Goal: Transaction & Acquisition: Purchase product/service

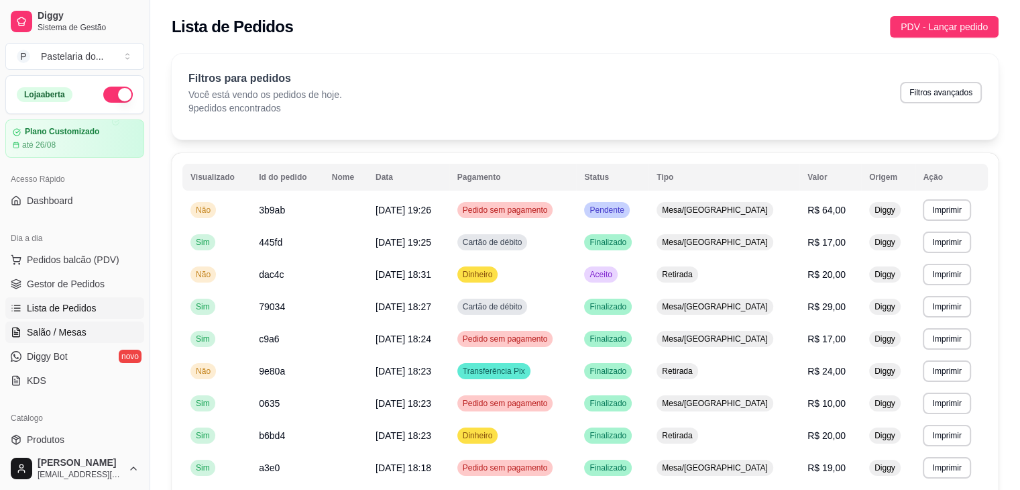
click at [95, 331] on link "Salão / Mesas" at bounding box center [74, 331] width 139 height 21
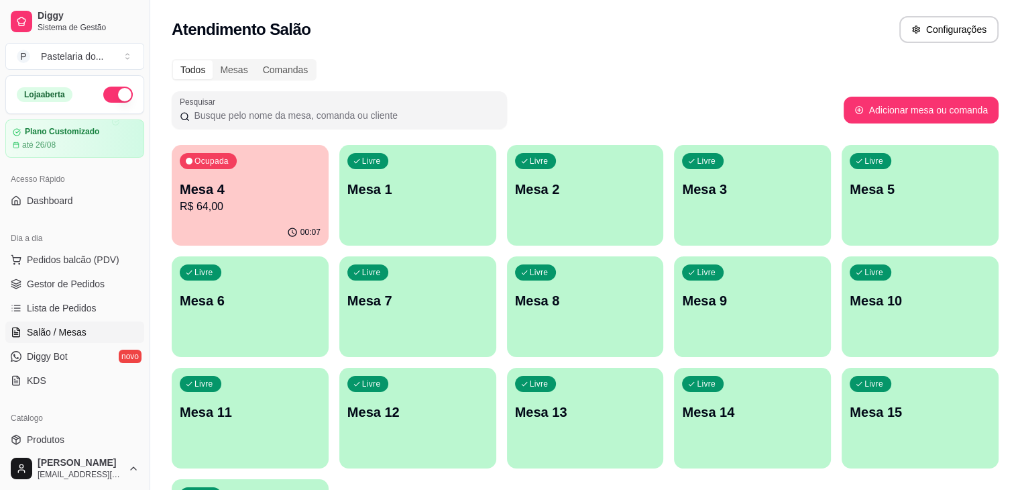
click at [385, 232] on div "button" at bounding box center [417, 237] width 157 height 16
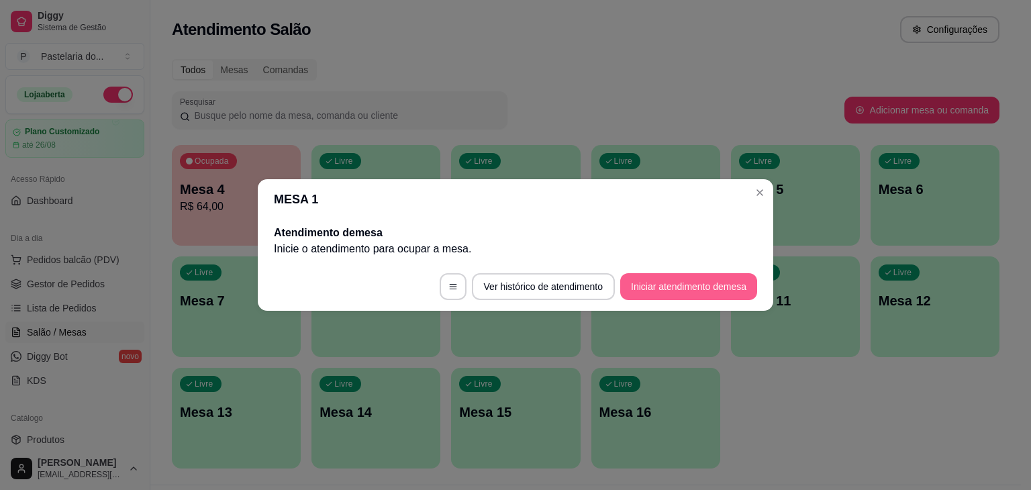
click at [704, 298] on button "Iniciar atendimento de mesa" at bounding box center [688, 286] width 137 height 27
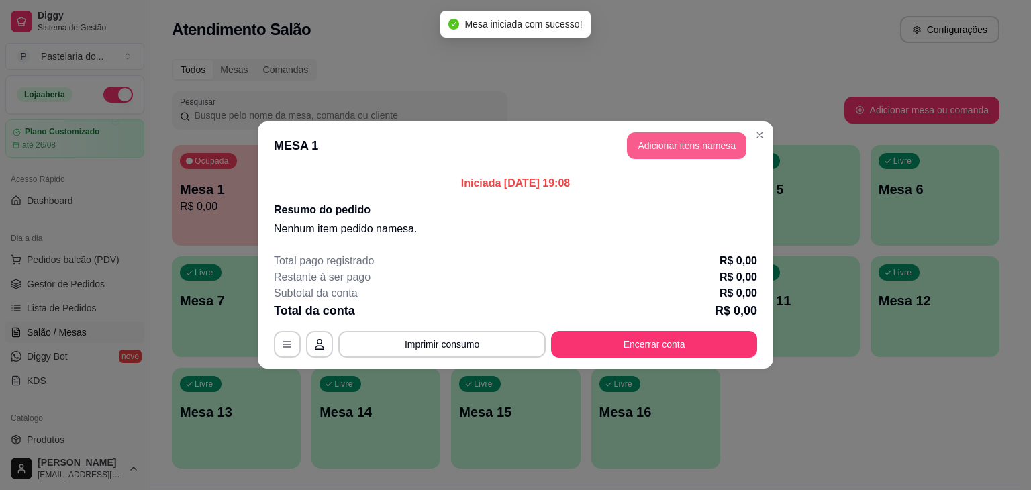
click at [700, 154] on button "Adicionar itens na mesa" at bounding box center [686, 145] width 119 height 27
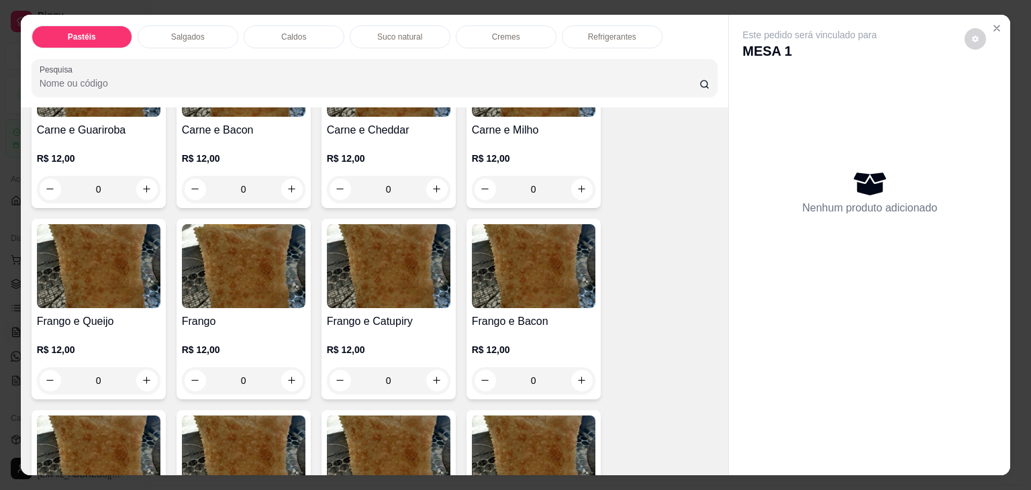
scroll to position [335, 0]
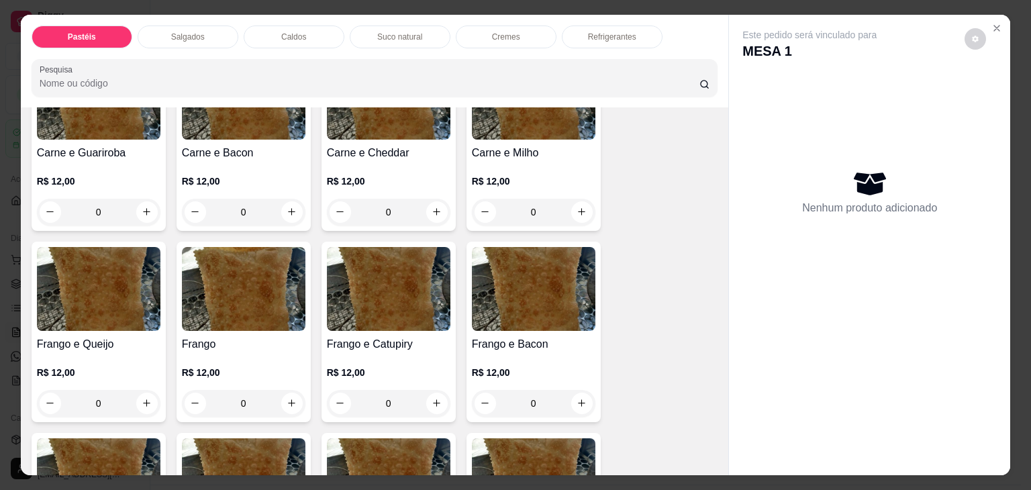
click at [85, 149] on h4 "Carne e Guariroba" at bounding box center [98, 153] width 123 height 16
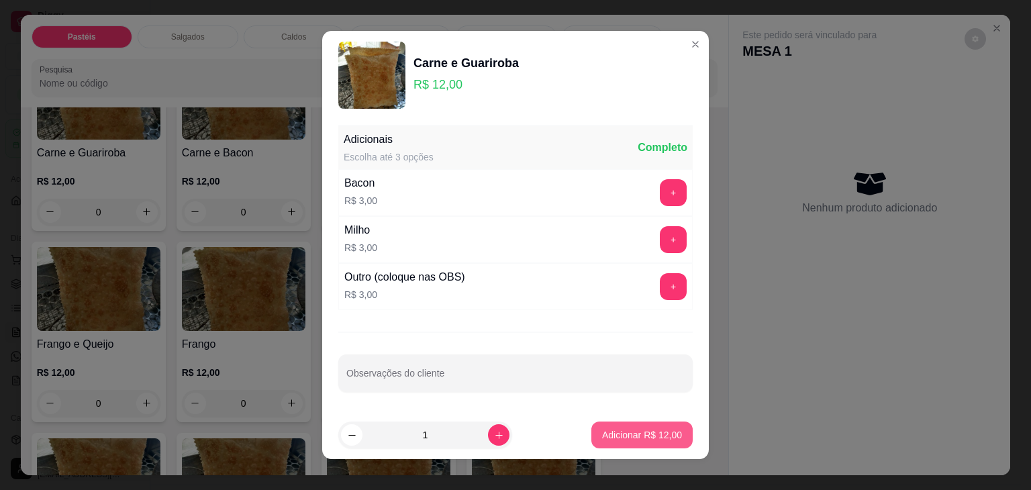
click at [614, 426] on button "Adicionar R$ 12,00" at bounding box center [641, 434] width 101 height 27
type input "1"
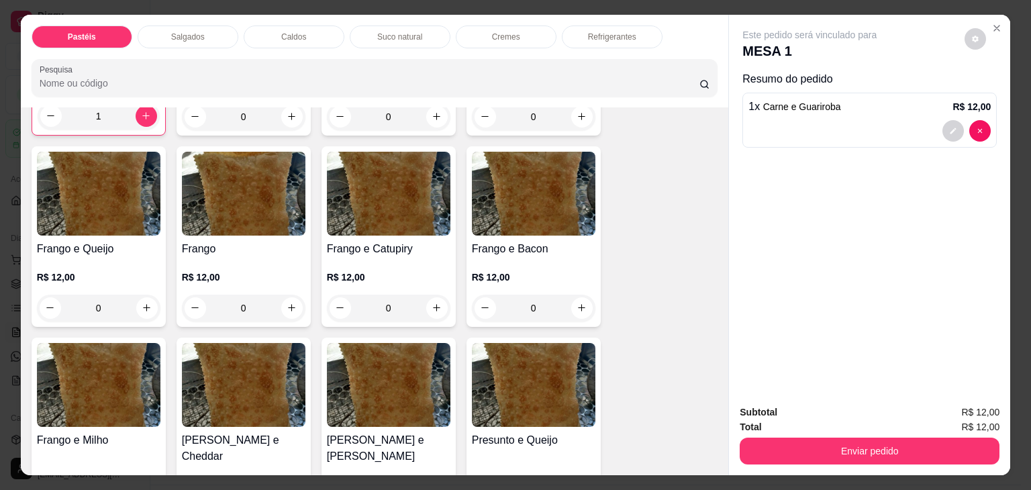
scroll to position [604, 0]
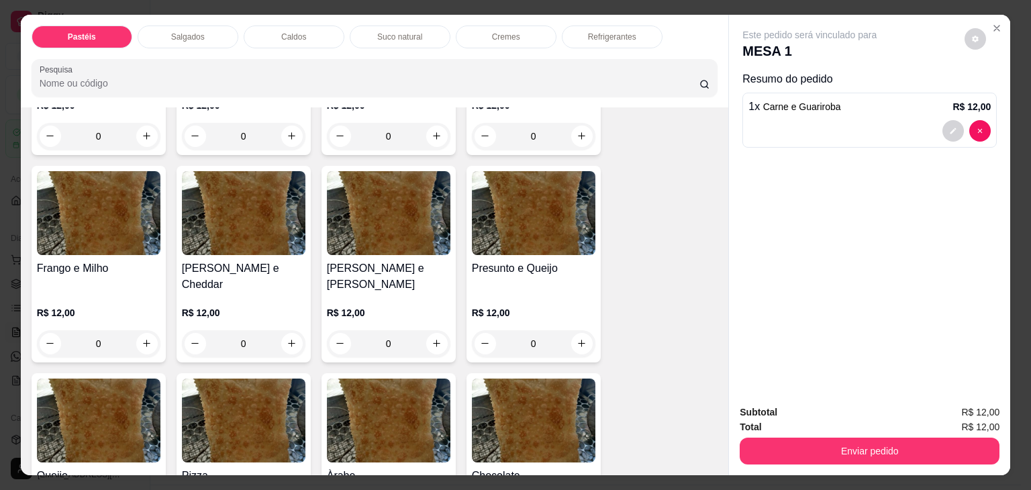
click at [518, 262] on h4 "Presunto e Queijo" at bounding box center [533, 268] width 123 height 16
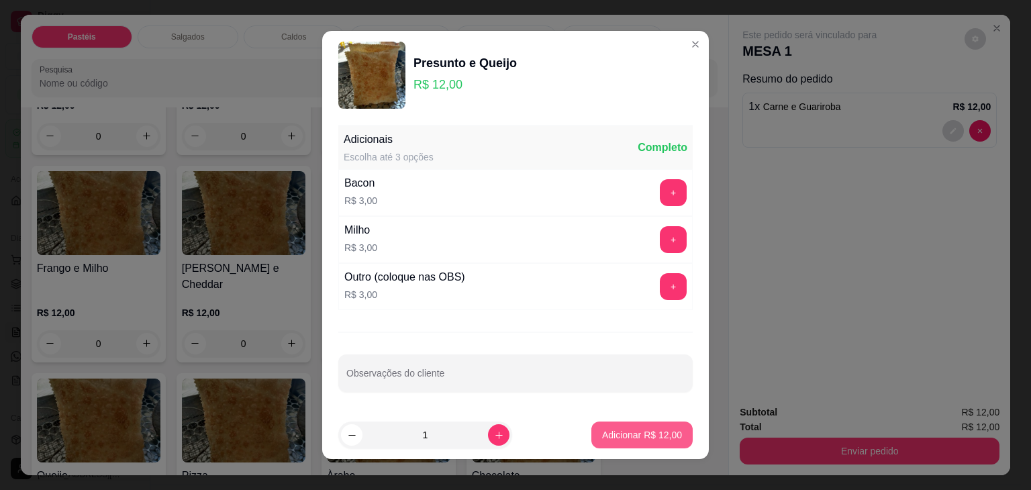
click at [631, 422] on button "Adicionar R$ 12,00" at bounding box center [641, 434] width 101 height 27
type input "1"
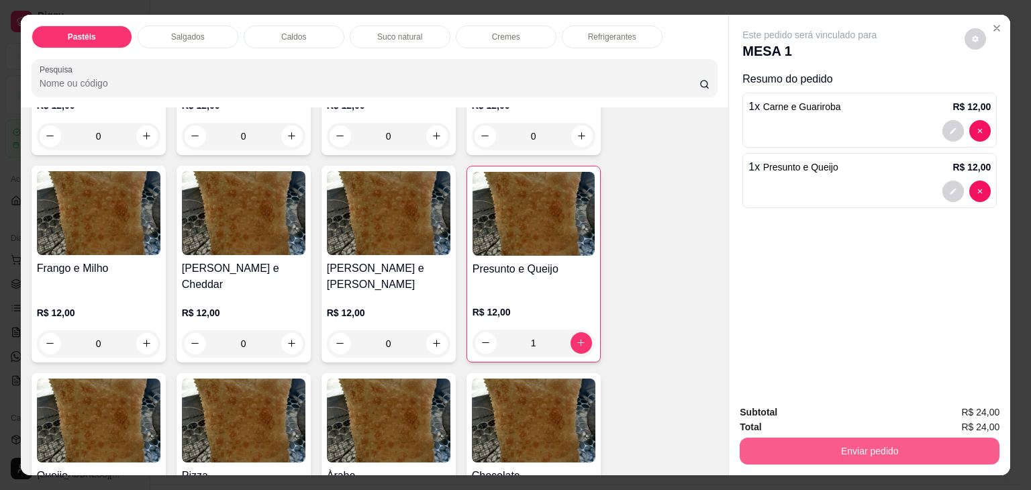
click at [795, 446] on button "Enviar pedido" at bounding box center [869, 450] width 260 height 27
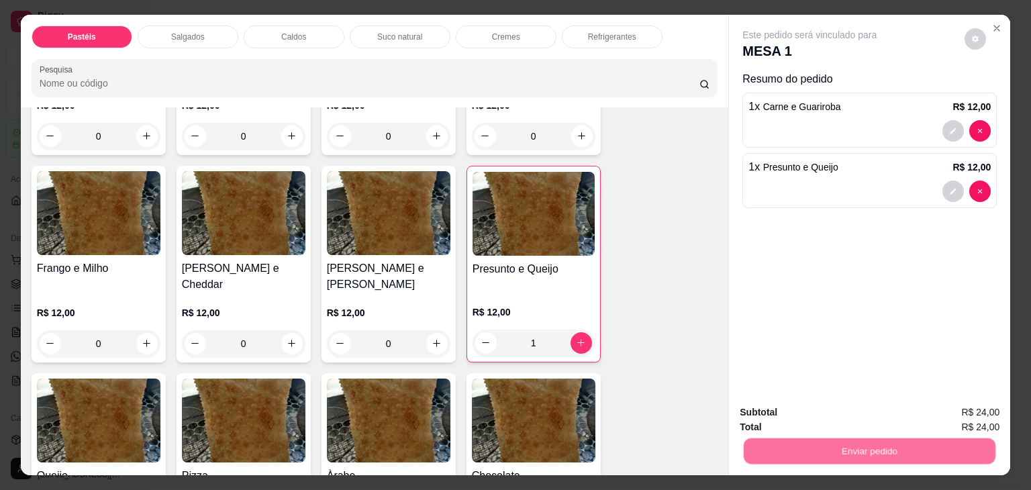
click at [805, 409] on button "Não registrar e enviar pedido" at bounding box center [825, 412] width 140 height 25
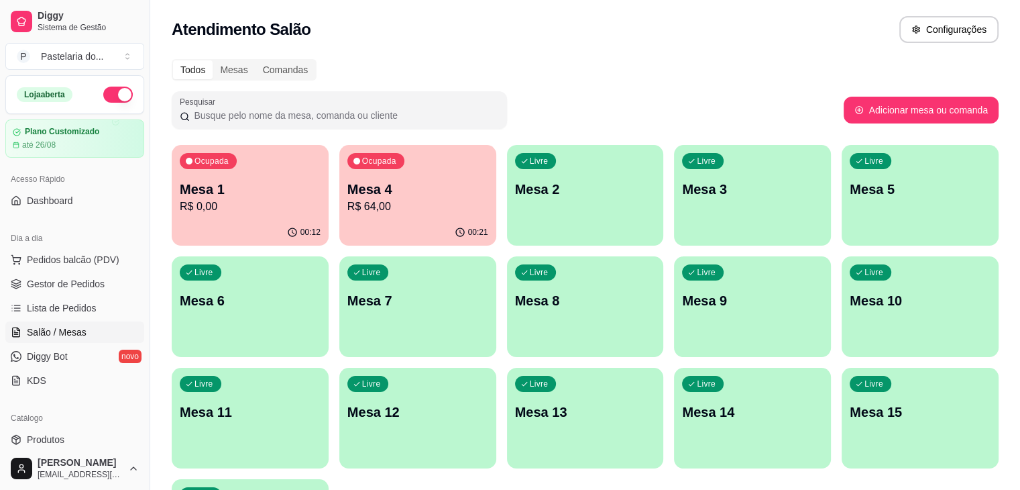
click at [321, 403] on p "Mesa 11" at bounding box center [250, 412] width 141 height 19
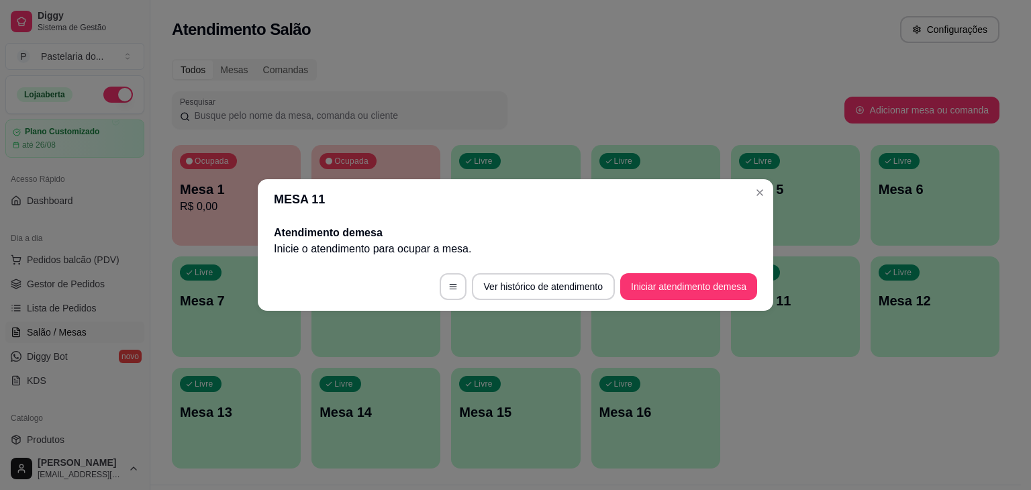
click at [698, 287] on button "Iniciar atendimento de mesa" at bounding box center [688, 286] width 137 height 27
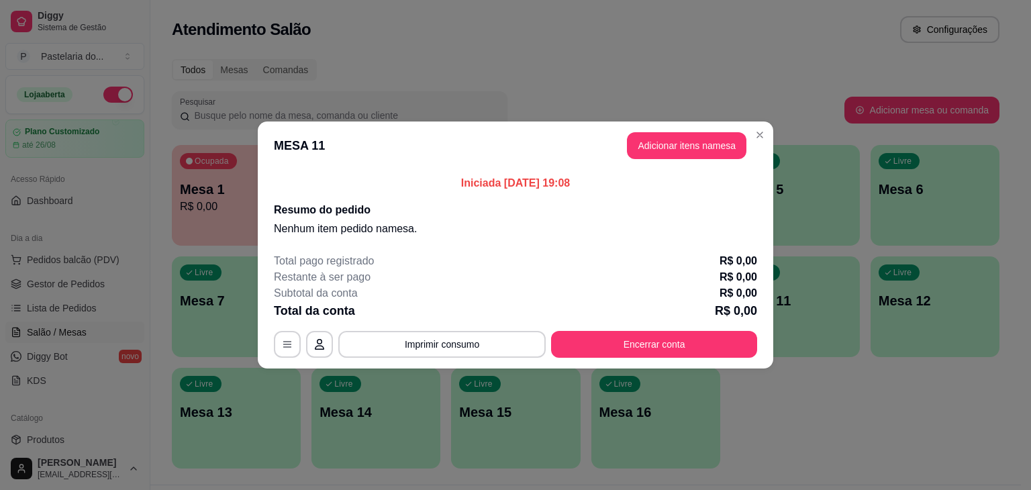
drag, startPoint x: 674, startPoint y: 124, endPoint x: 678, endPoint y: 141, distance: 17.4
click at [674, 128] on header "MESA 11 Adicionar itens na mesa" at bounding box center [515, 145] width 515 height 48
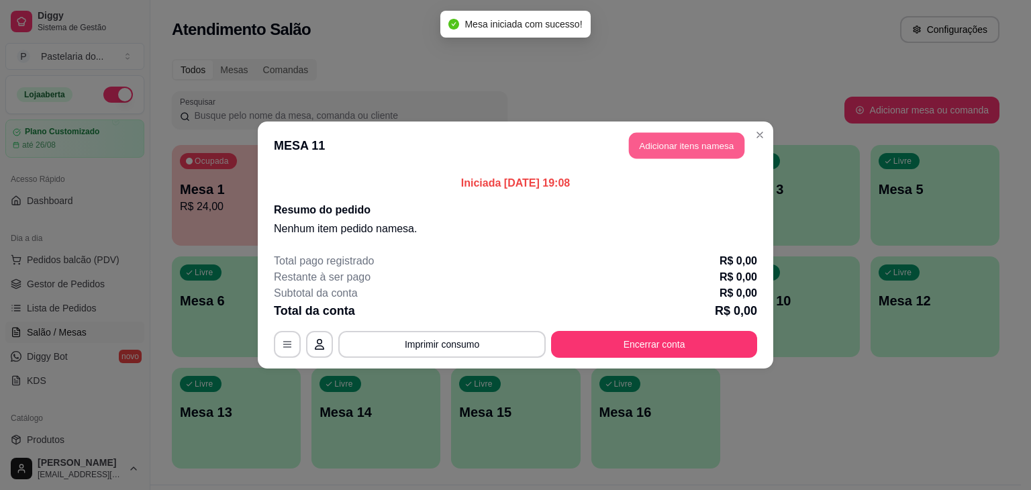
click at [678, 141] on button "Adicionar itens na mesa" at bounding box center [686, 146] width 115 height 26
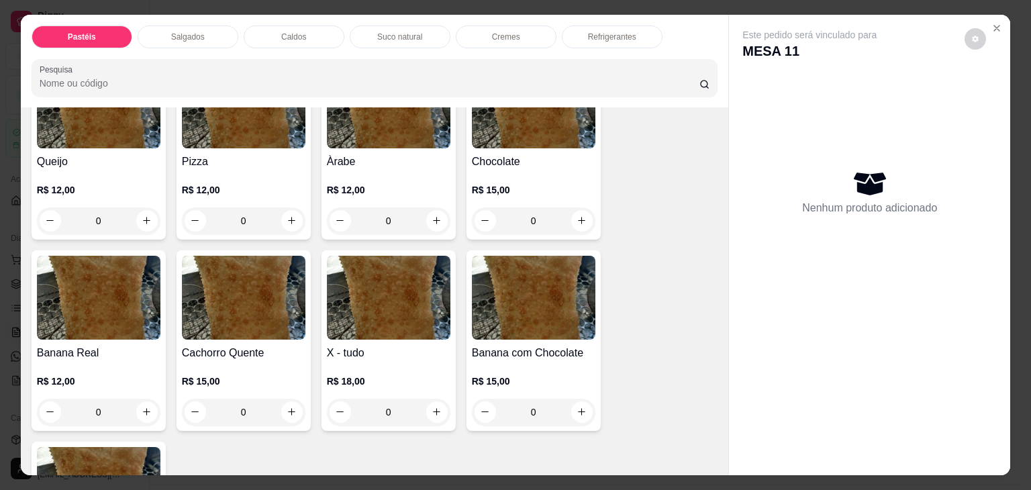
scroll to position [872, 0]
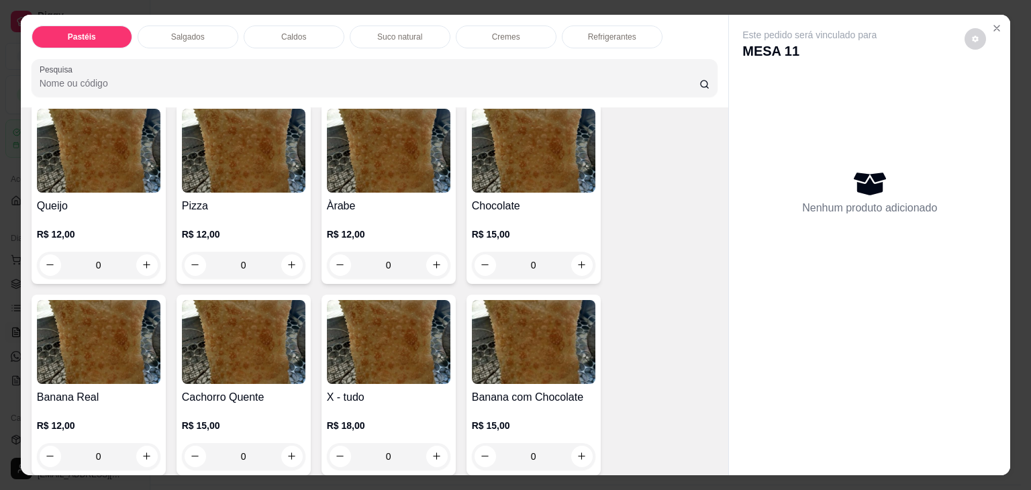
click at [97, 356] on img at bounding box center [98, 342] width 123 height 84
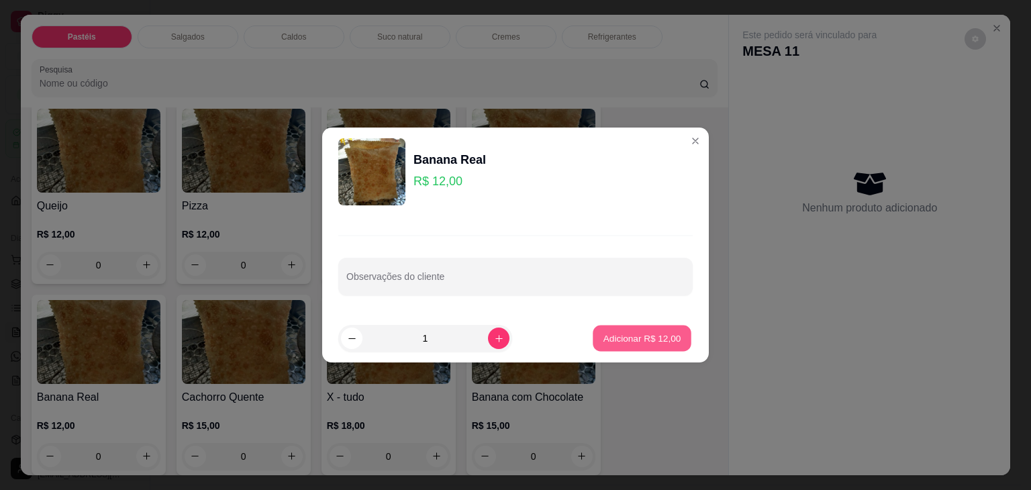
click at [664, 329] on button "Adicionar R$ 12,00" at bounding box center [641, 338] width 99 height 26
type input "1"
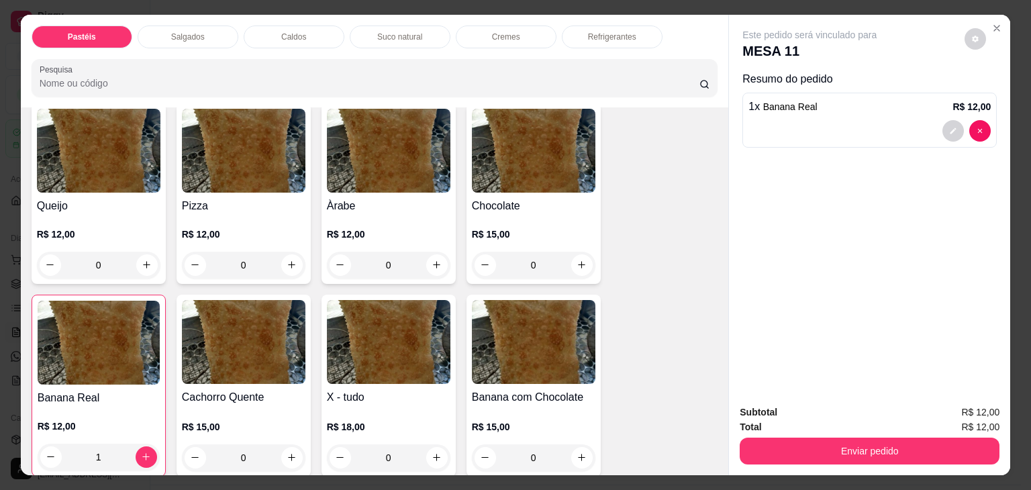
click at [388, 358] on img at bounding box center [388, 342] width 123 height 84
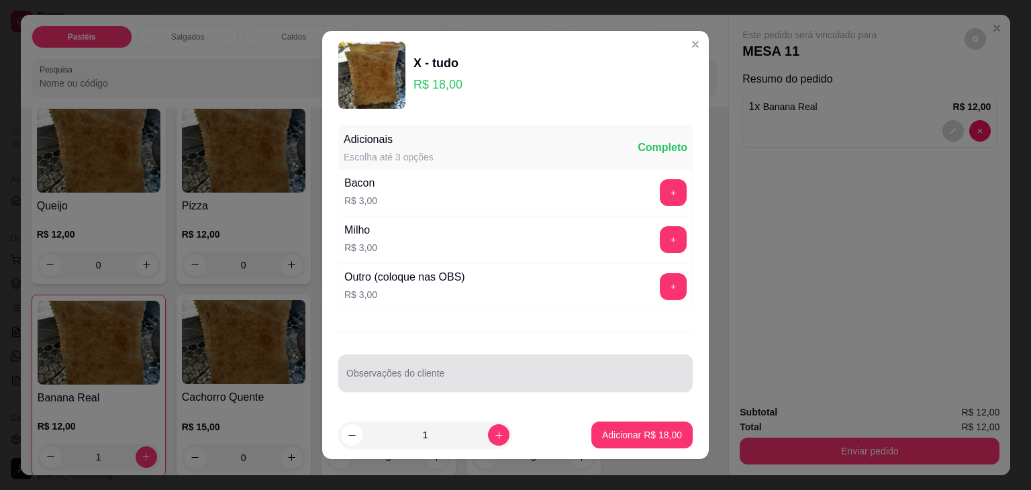
click at [456, 390] on div "Observações do cliente" at bounding box center [515, 373] width 354 height 38
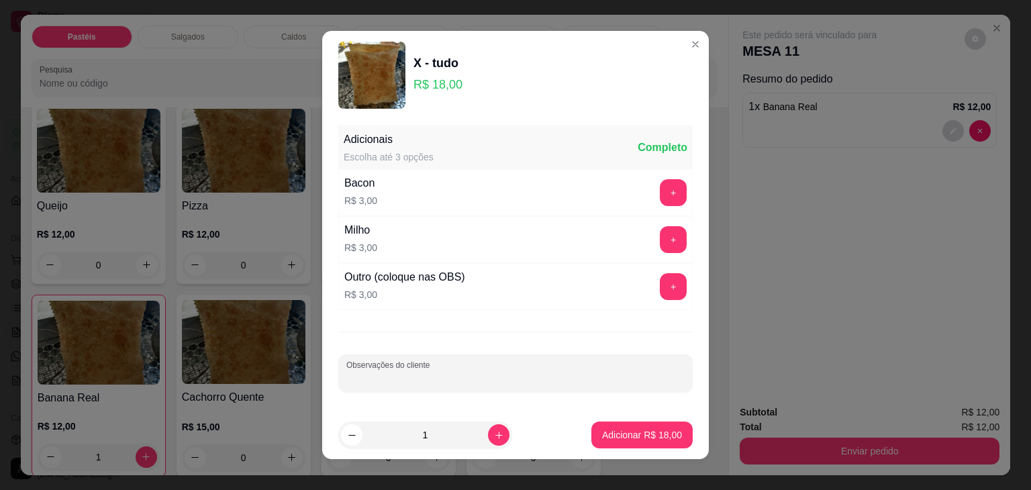
click at [466, 372] on input "Observações do cliente" at bounding box center [515, 378] width 338 height 13
type input "sem gueroba"
click at [631, 440] on p "Adicionar R$ 18,00" at bounding box center [642, 434] width 80 height 13
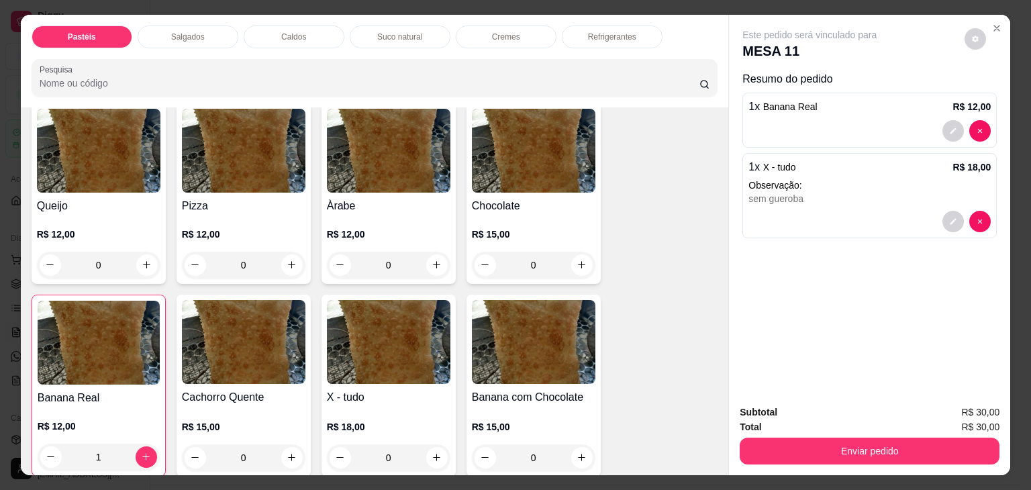
click at [584, 25] on div "Refrigerantes" at bounding box center [612, 36] width 101 height 23
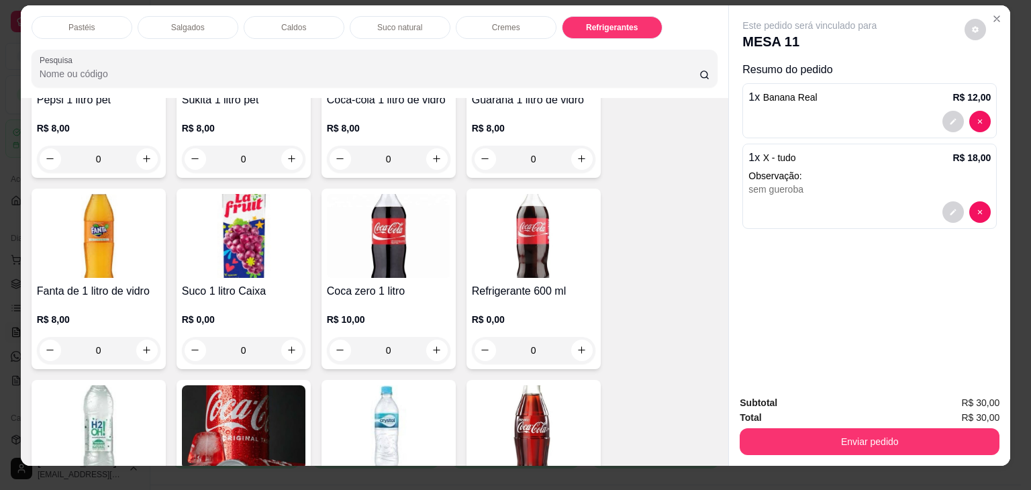
scroll to position [0, 0]
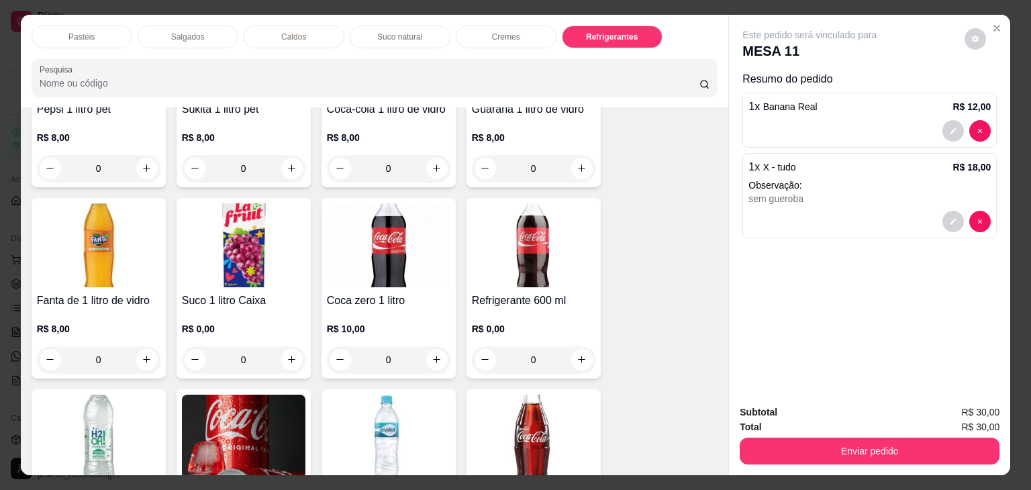
click at [386, 32] on p "Suco natural" at bounding box center [399, 37] width 45 height 11
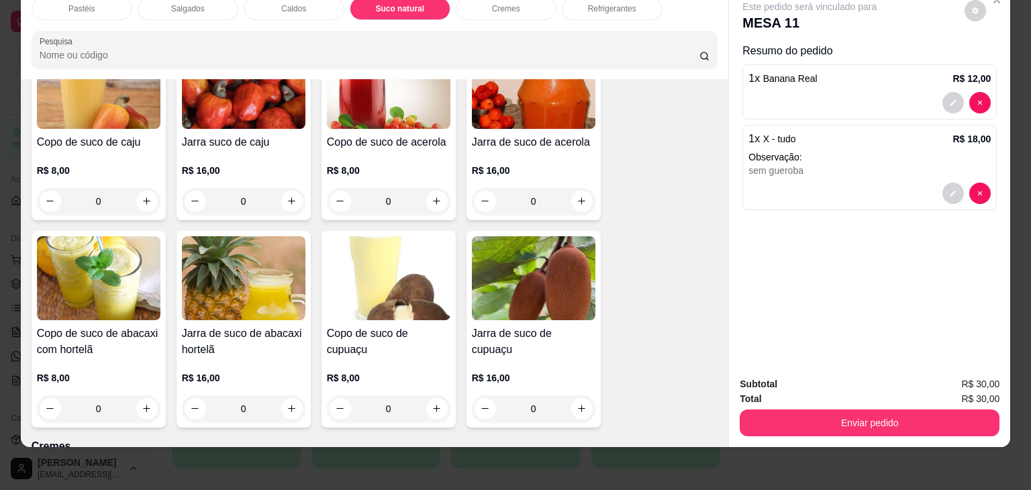
scroll to position [2948, 0]
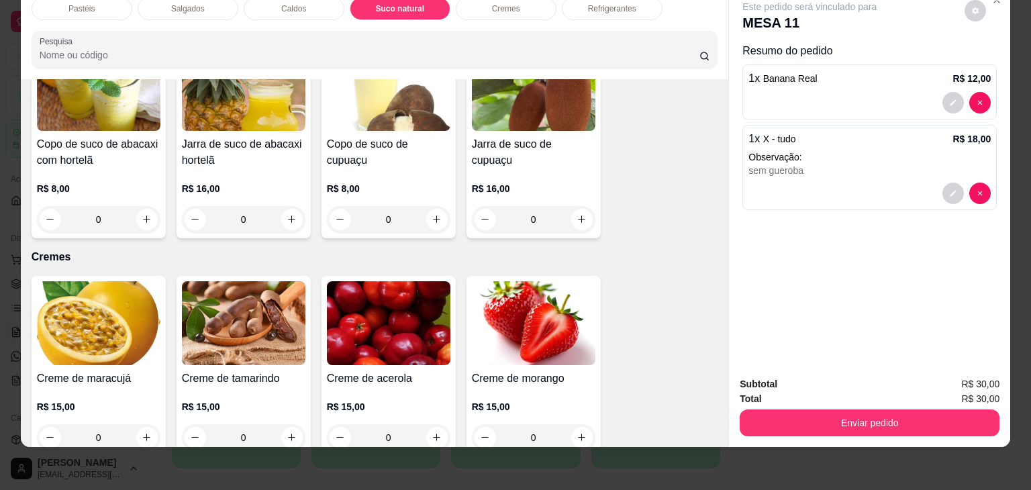
click at [183, 136] on h4 "Jarra de suco de abacaxi hortelã" at bounding box center [243, 152] width 123 height 32
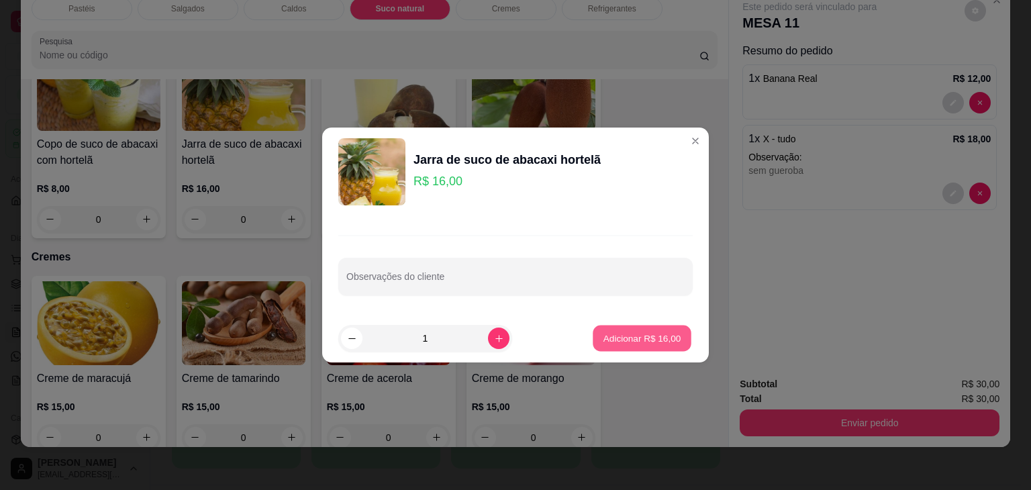
click at [647, 333] on p "Adicionar R$ 16,00" at bounding box center [642, 337] width 78 height 13
type input "1"
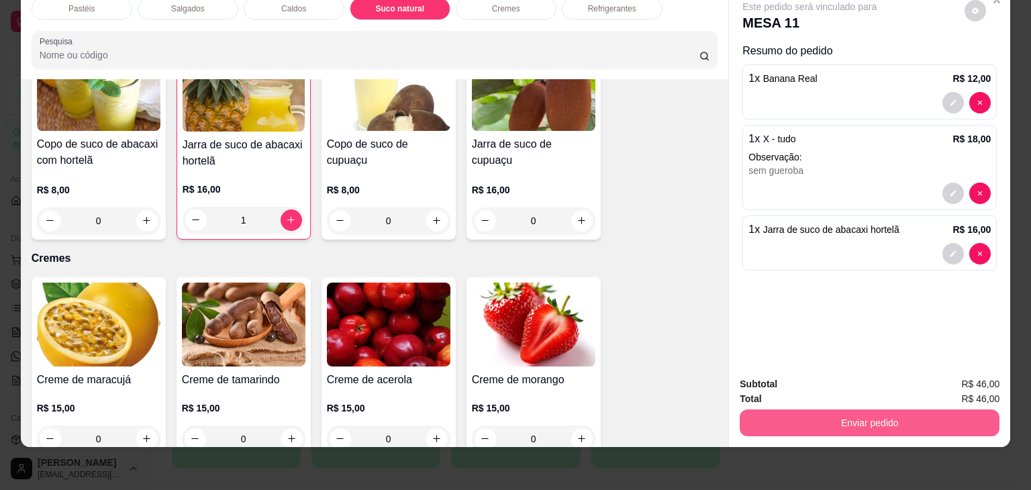
click at [794, 411] on button "Enviar pedido" at bounding box center [869, 422] width 260 height 27
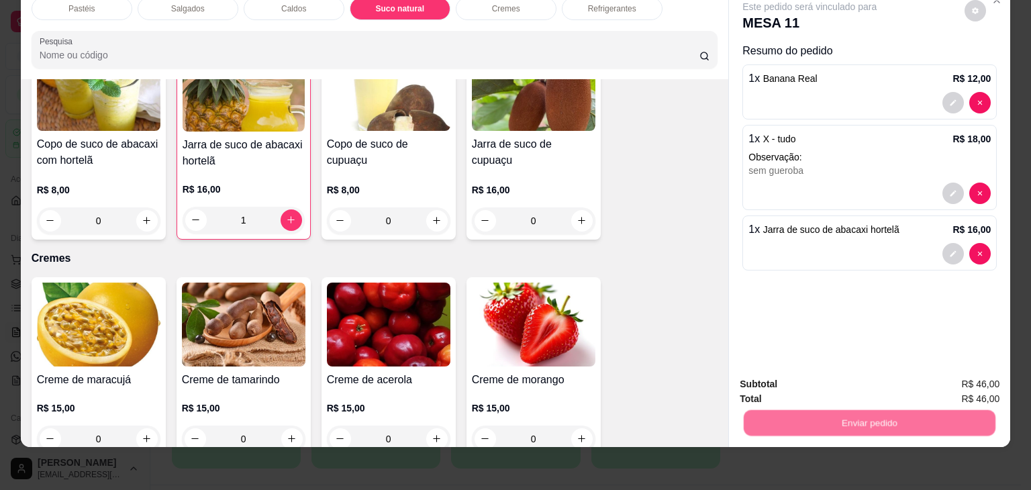
click at [803, 390] on button "Não registrar e enviar pedido" at bounding box center [825, 378] width 136 height 25
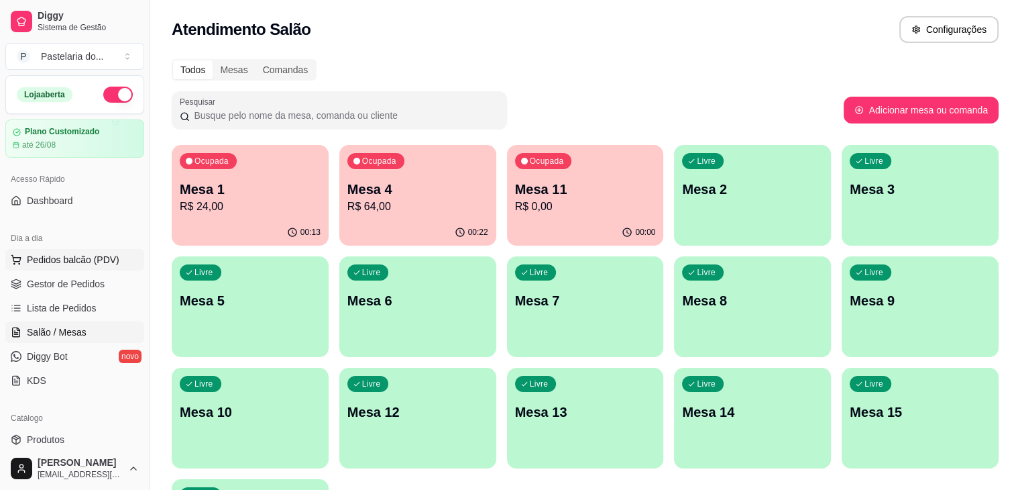
click at [105, 257] on span "Pedidos balcão (PDV)" at bounding box center [73, 259] width 93 height 13
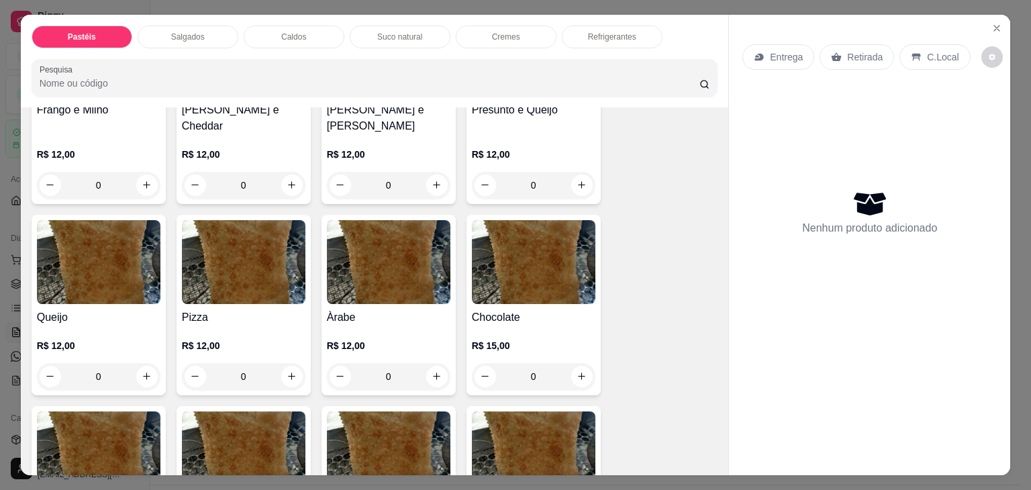
scroll to position [939, 0]
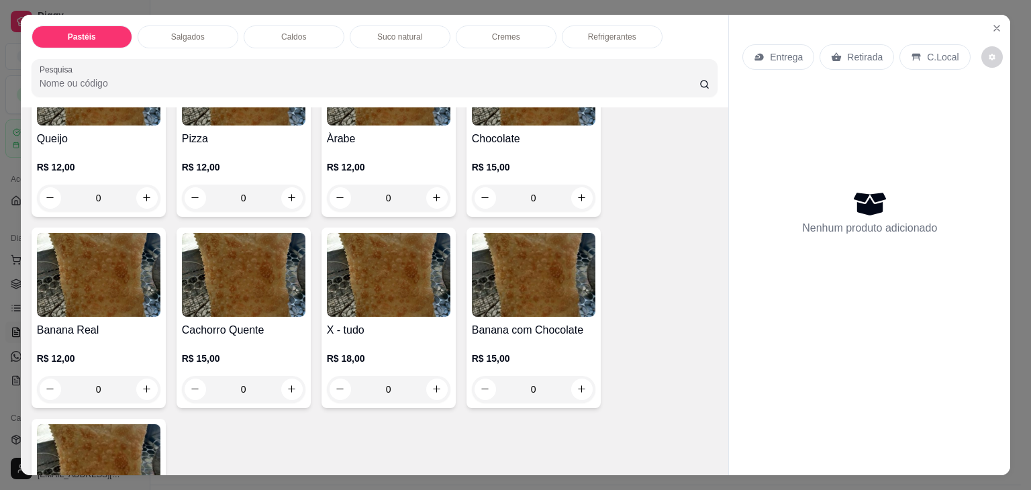
click at [381, 322] on h4 "X - tudo" at bounding box center [388, 330] width 123 height 16
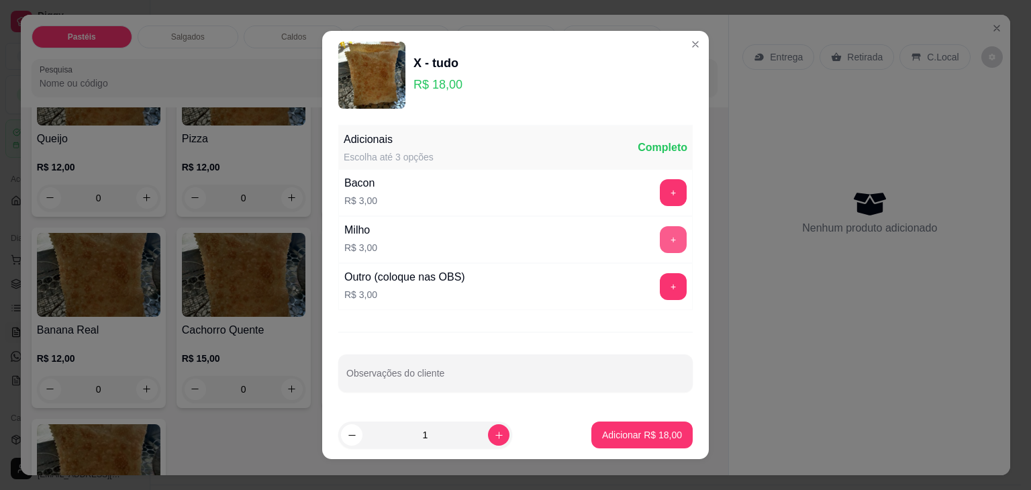
click at [660, 230] on button "+" at bounding box center [673, 239] width 27 height 27
click at [600, 246] on button "-" at bounding box center [613, 239] width 27 height 27
click at [660, 197] on button "+" at bounding box center [673, 192] width 27 height 27
click at [658, 450] on footer "1 Adicionar R$ 21,00" at bounding box center [515, 435] width 386 height 48
click at [668, 431] on button "Adicionar R$ 21,00" at bounding box center [641, 434] width 101 height 27
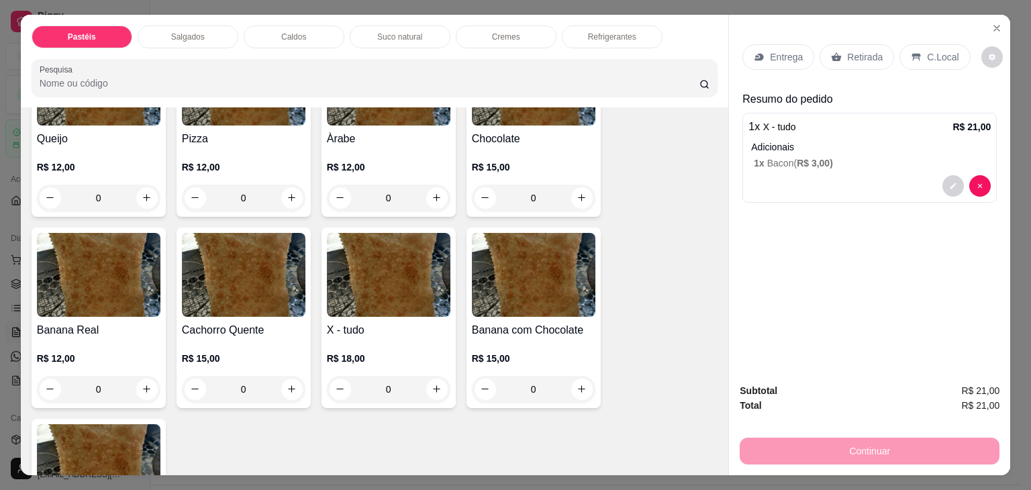
click at [849, 59] on div "Retirada" at bounding box center [856, 56] width 74 height 25
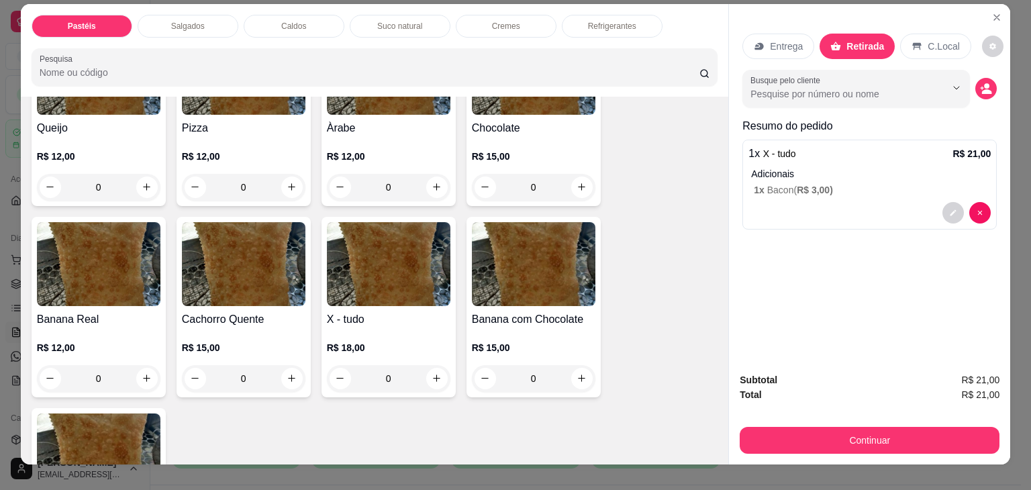
scroll to position [0, 0]
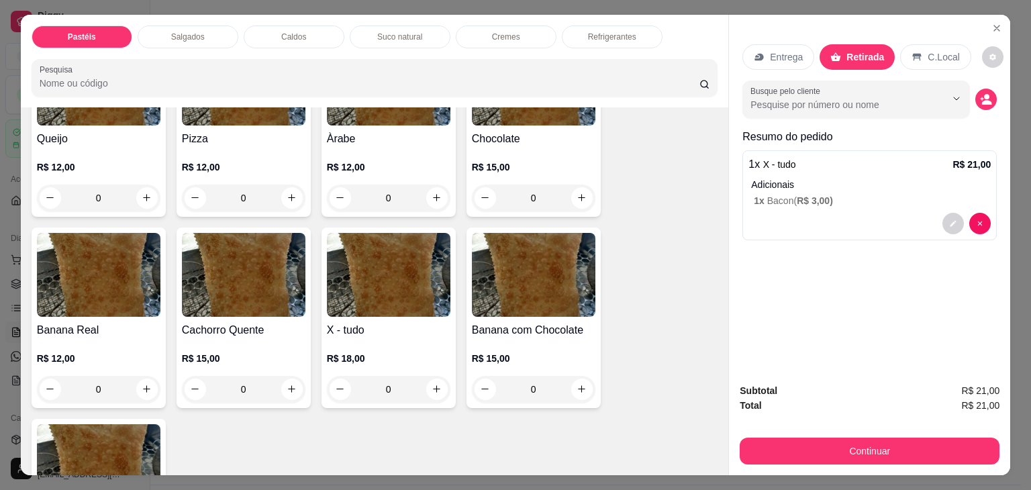
click at [643, 30] on div "Refrigerantes" at bounding box center [612, 36] width 101 height 23
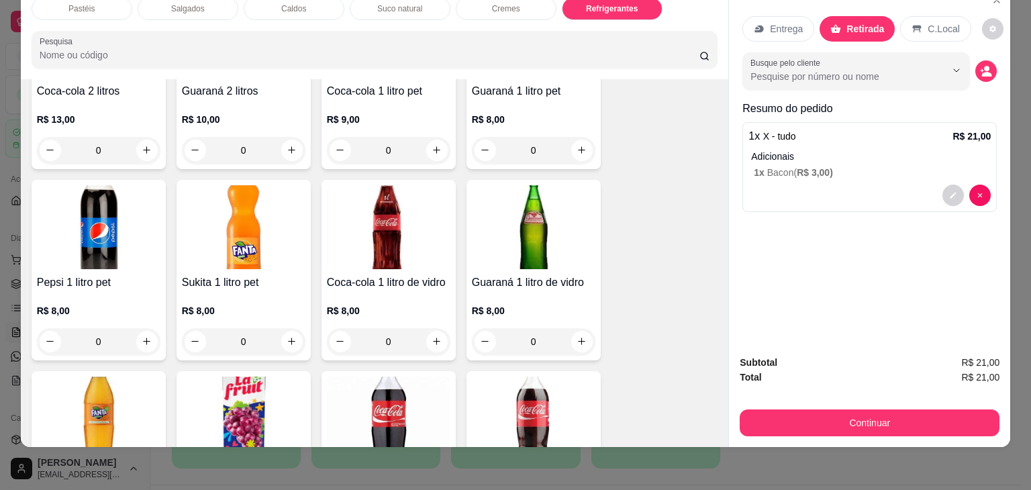
scroll to position [3442, 0]
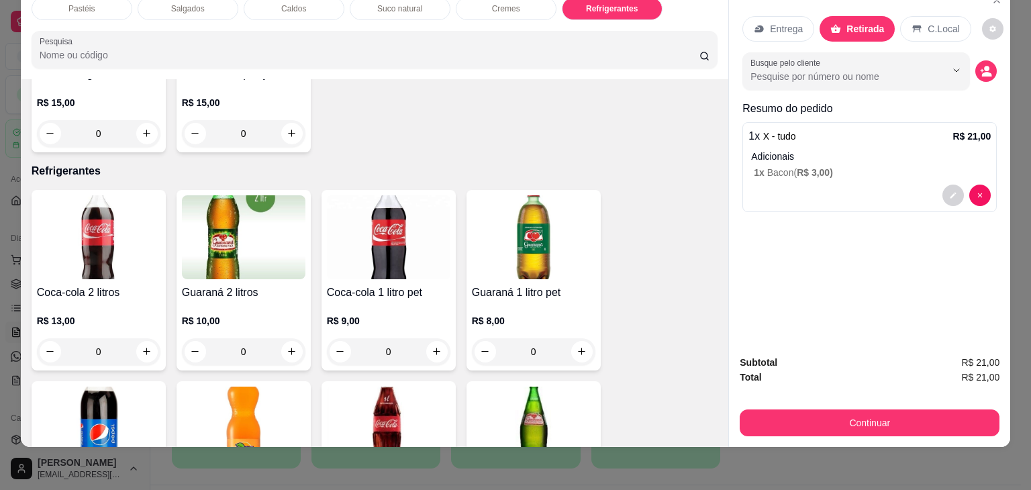
click at [405, 234] on img at bounding box center [388, 237] width 123 height 84
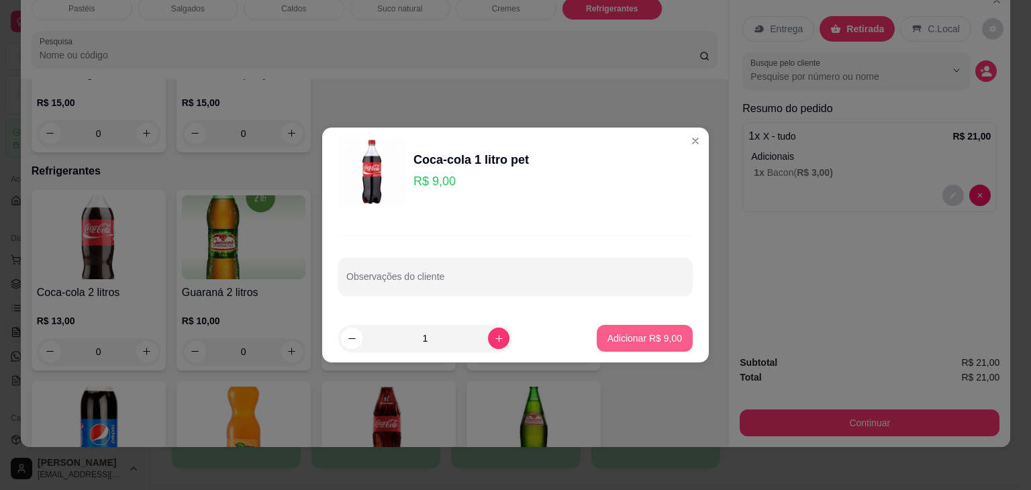
click at [623, 331] on p "Adicionar R$ 9,00" at bounding box center [644, 337] width 74 height 13
type input "1"
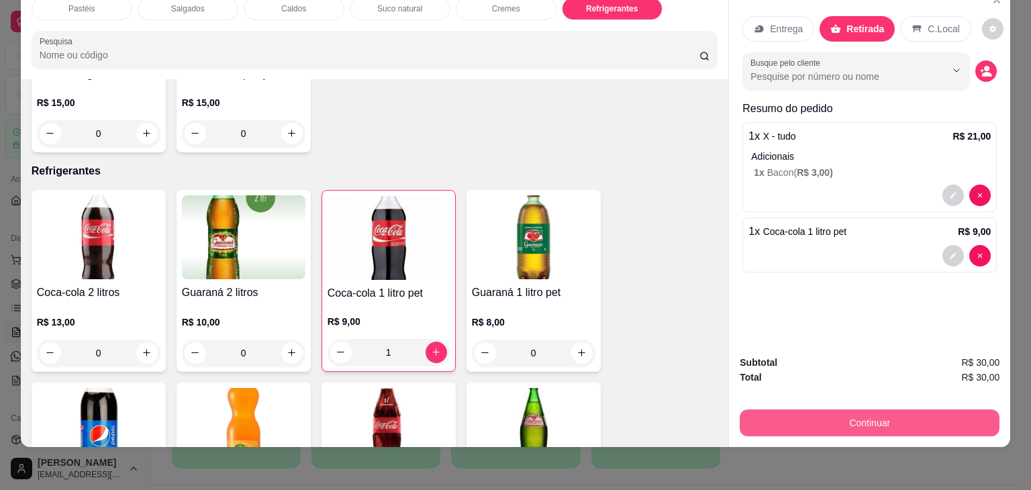
click at [784, 410] on button "Continuar" at bounding box center [869, 422] width 260 height 27
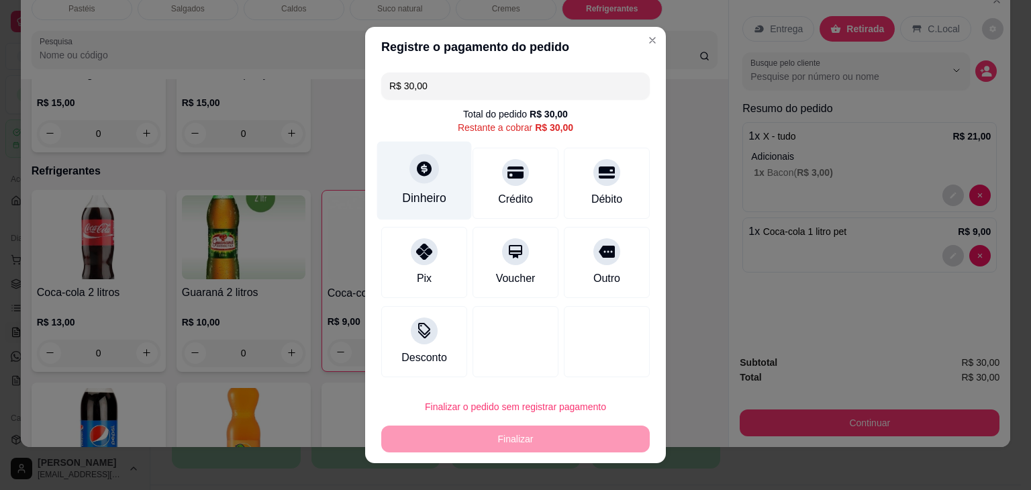
click at [423, 168] on icon at bounding box center [423, 168] width 17 height 17
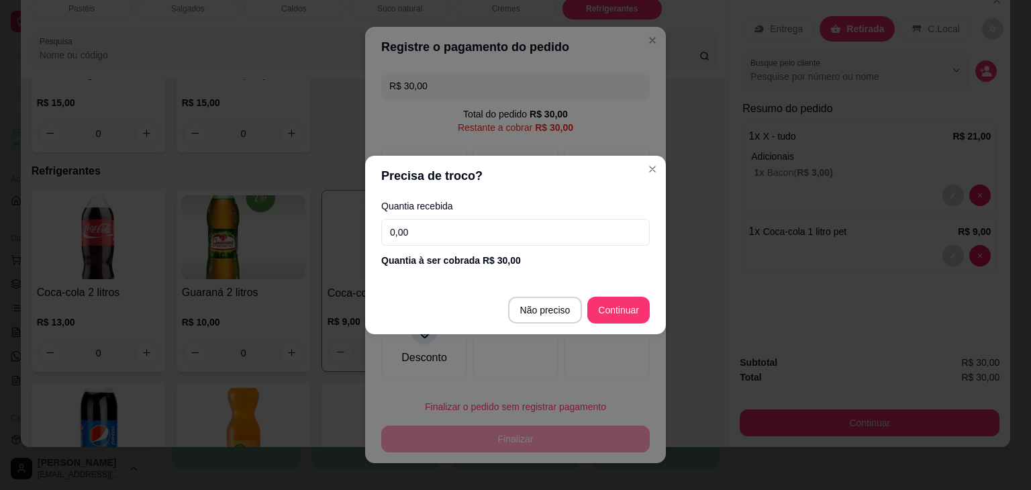
click at [582, 304] on footer "Não preciso Continuar" at bounding box center [515, 310] width 301 height 48
type input "R$ 0,00"
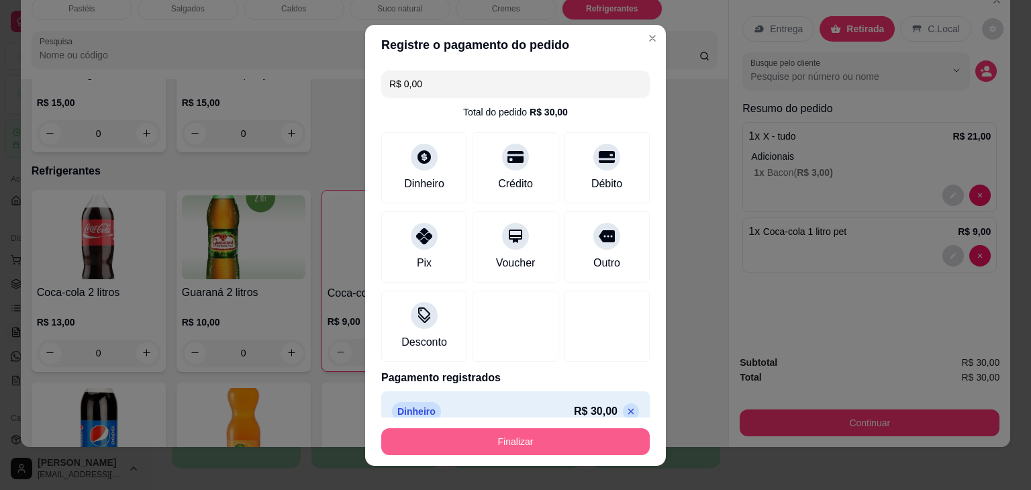
click at [598, 434] on button "Finalizar" at bounding box center [515, 441] width 268 height 27
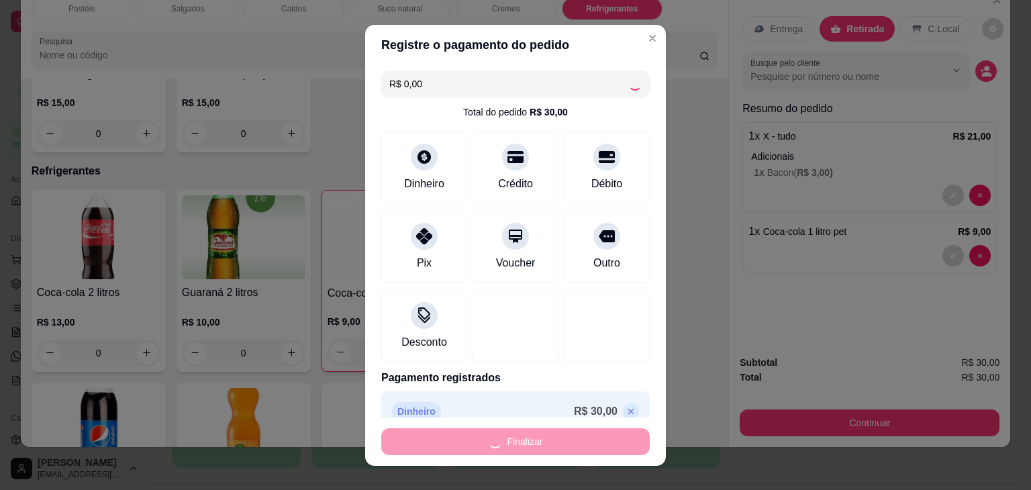
type input "0"
type input "-R$ 30,00"
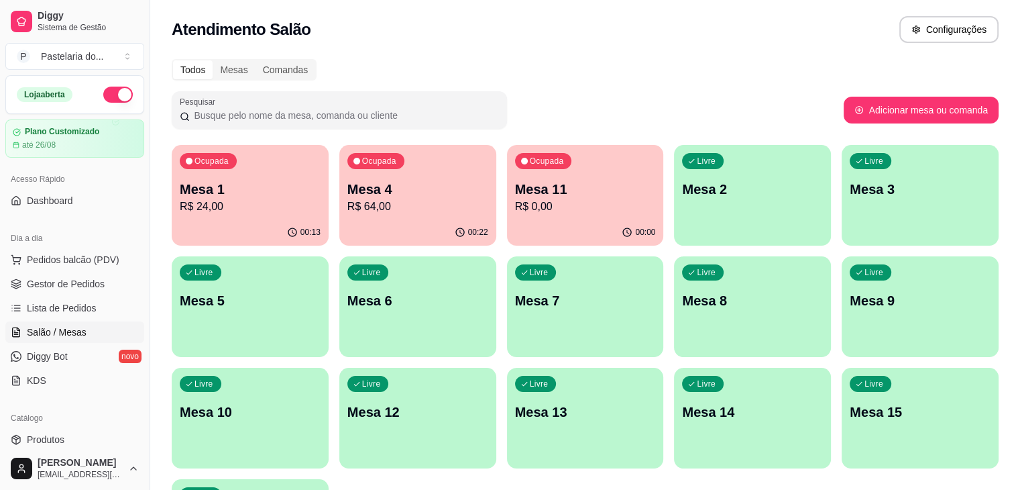
click at [560, 213] on p "R$ 0,00" at bounding box center [585, 207] width 141 height 16
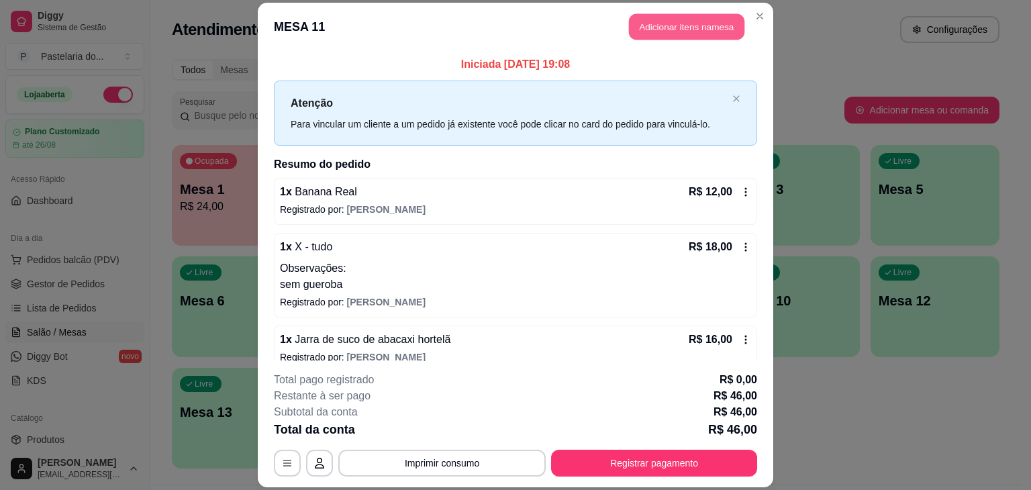
click at [676, 38] on button "Adicionar itens na mesa" at bounding box center [686, 26] width 115 height 26
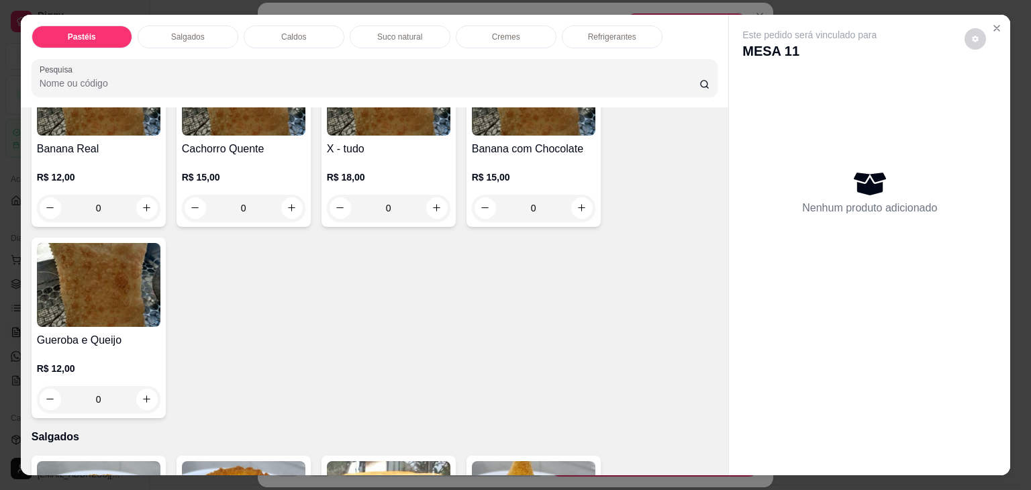
scroll to position [939, 0]
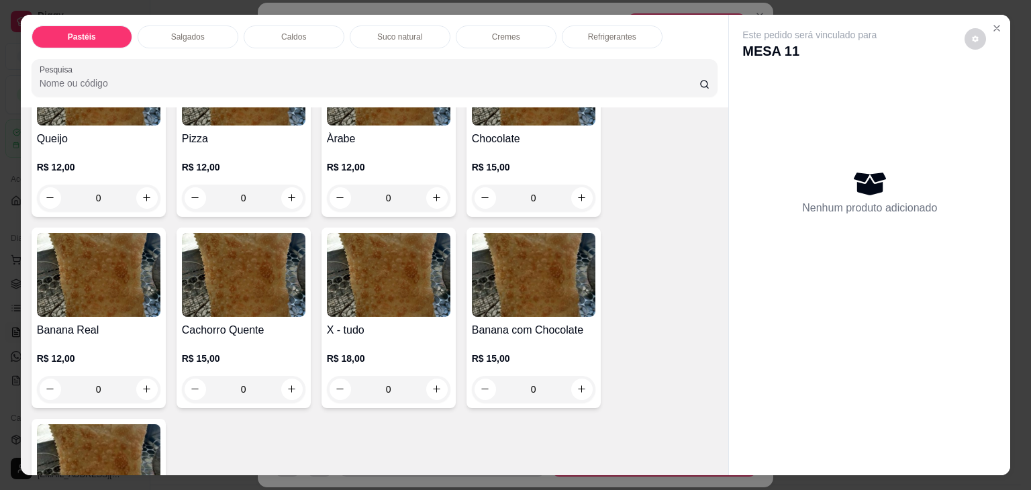
click at [374, 256] on img at bounding box center [388, 275] width 123 height 84
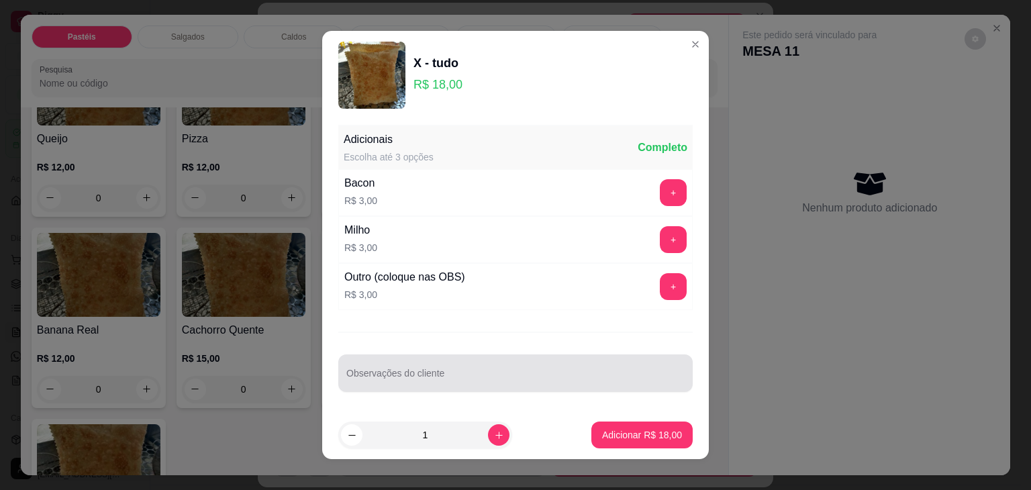
click at [501, 368] on div at bounding box center [515, 373] width 338 height 27
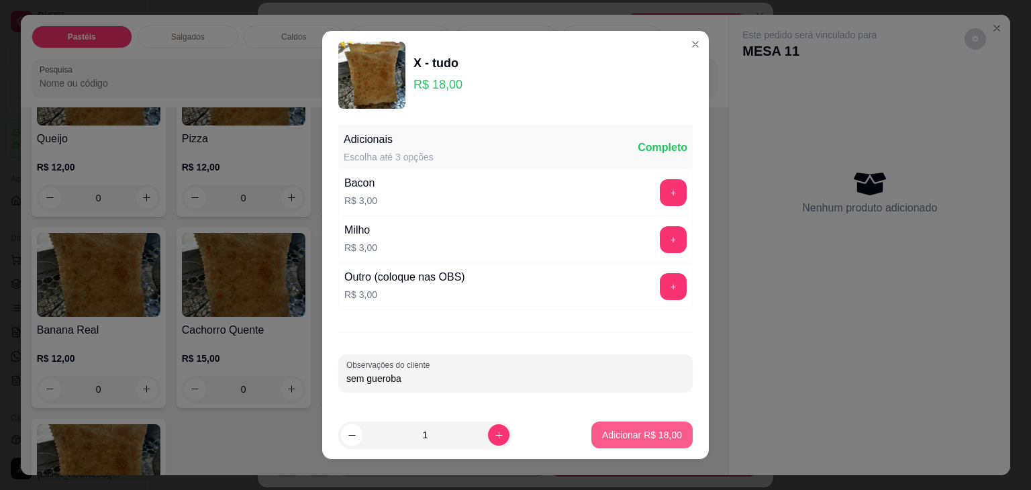
type input "sem gueroba"
click at [676, 433] on button "Adicionar R$ 18,00" at bounding box center [641, 434] width 101 height 27
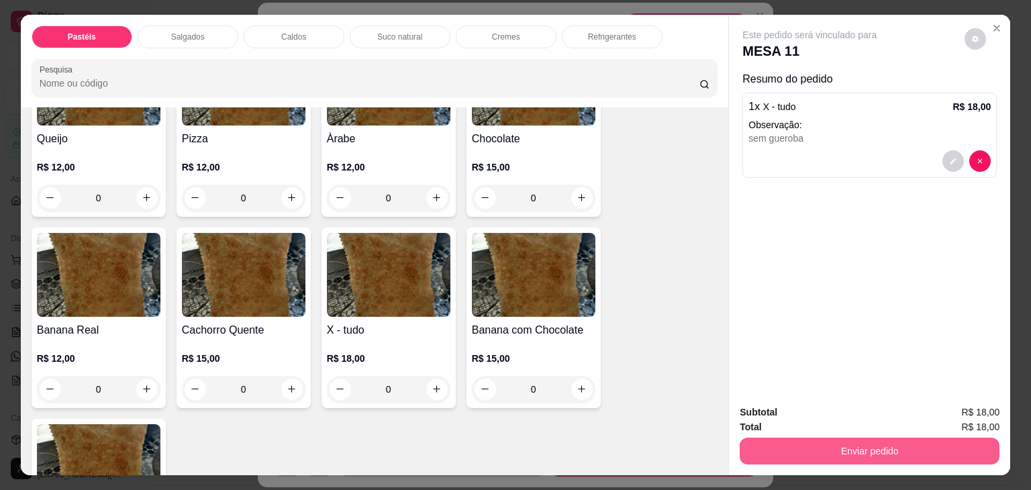
click at [795, 441] on button "Enviar pedido" at bounding box center [869, 450] width 260 height 27
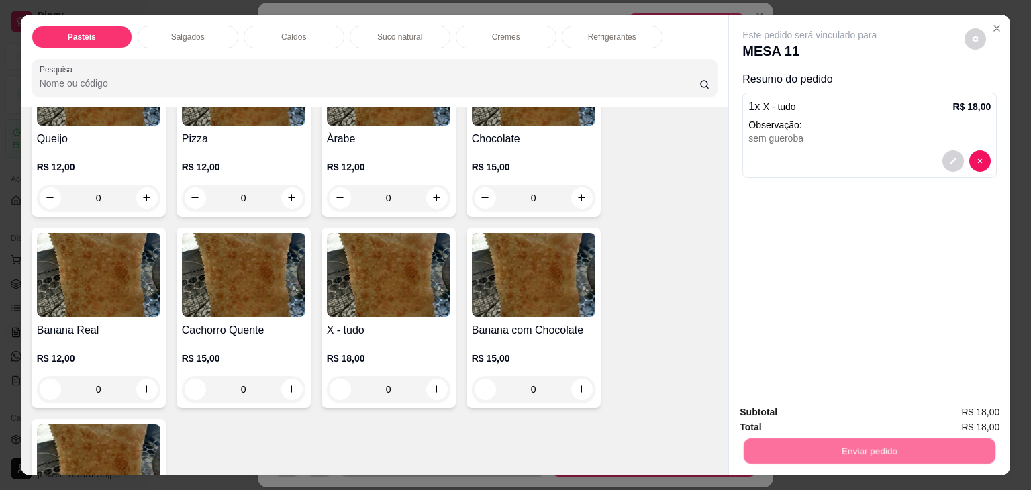
click at [817, 406] on button "Não registrar e enviar pedido" at bounding box center [825, 412] width 140 height 25
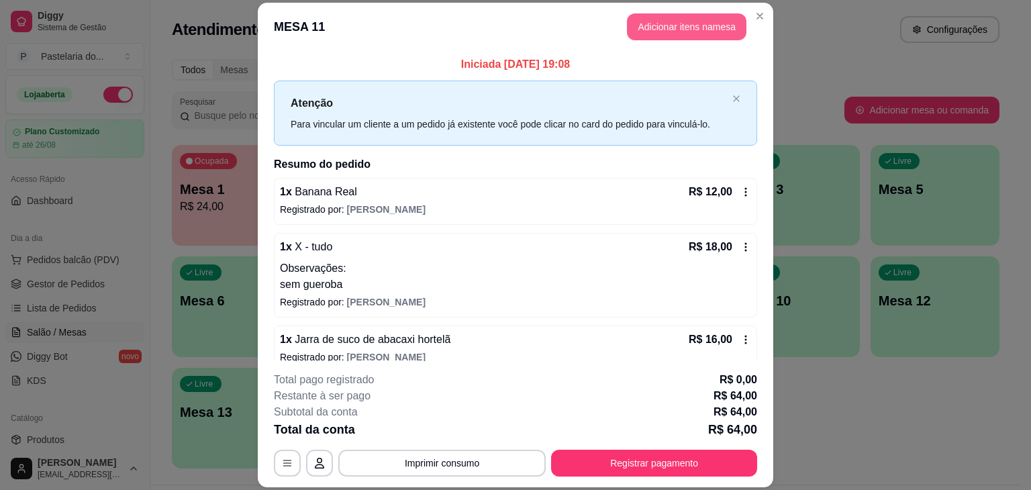
click at [699, 21] on button "Adicionar itens na mesa" at bounding box center [686, 26] width 119 height 27
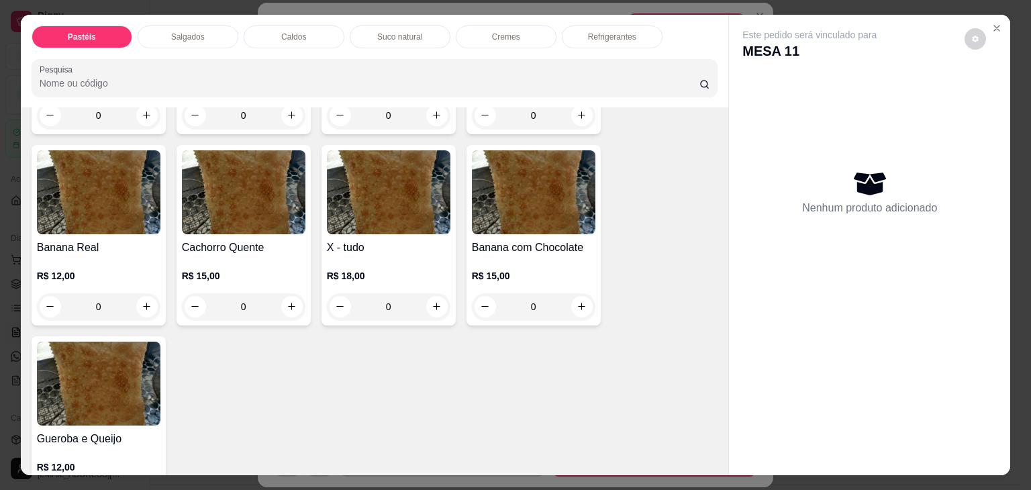
scroll to position [1074, 0]
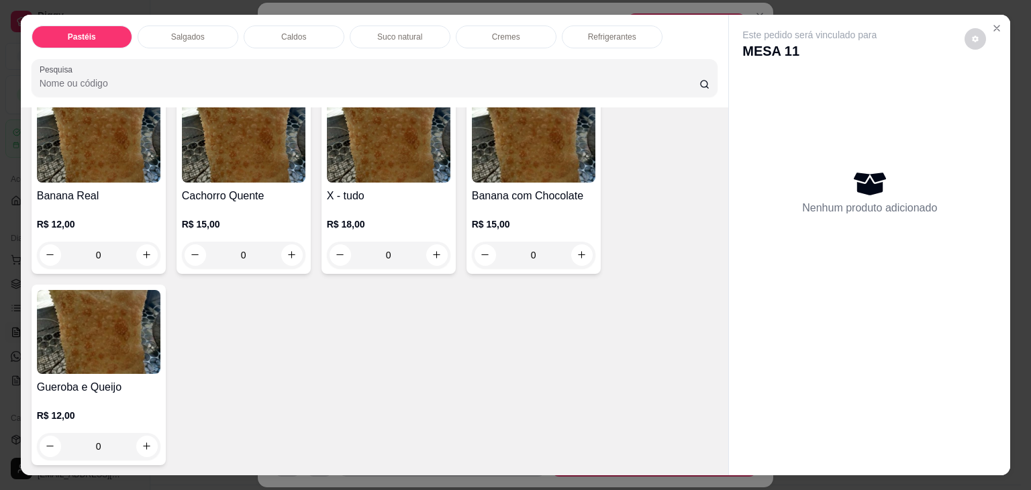
click at [391, 164] on div "X - tudo R$ 18,00 0" at bounding box center [388, 183] width 134 height 180
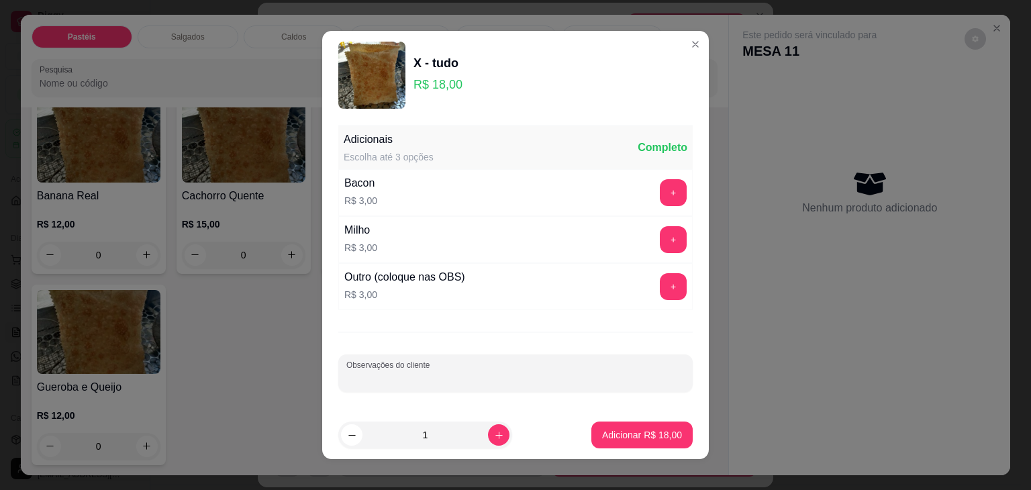
click at [501, 372] on input "Observações do cliente" at bounding box center [515, 378] width 338 height 13
type input "sem gueroba"
click at [649, 434] on p "Adicionar R$ 18,00" at bounding box center [642, 434] width 80 height 13
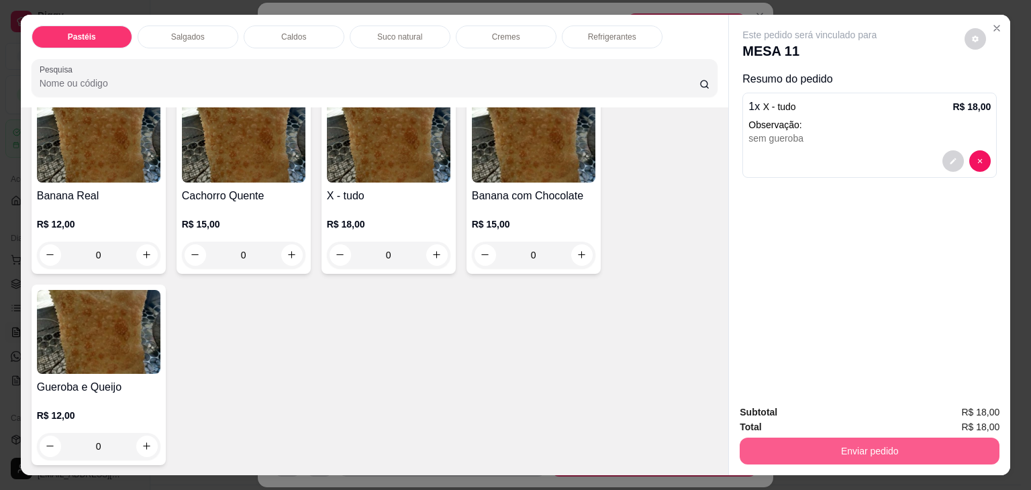
click at [833, 447] on button "Enviar pedido" at bounding box center [869, 450] width 260 height 27
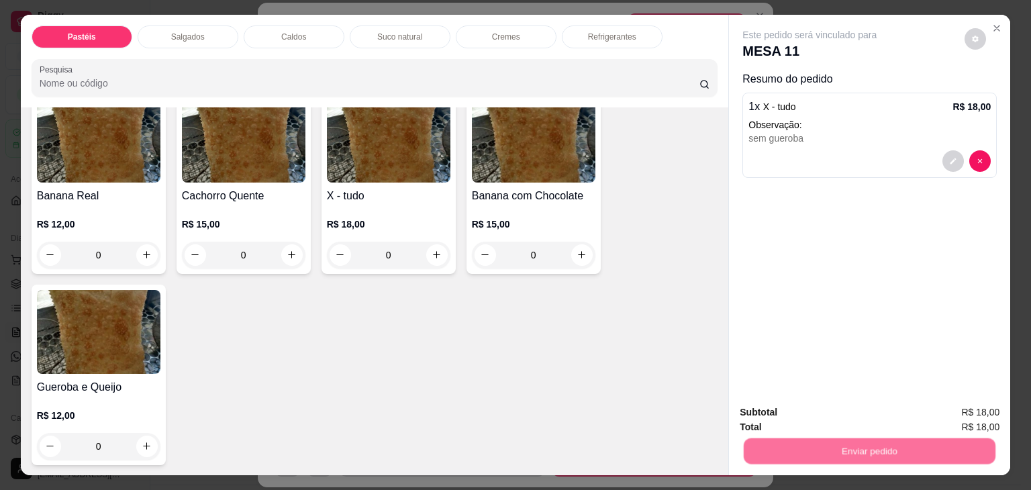
click at [813, 407] on button "Não registrar e enviar pedido" at bounding box center [824, 412] width 146 height 27
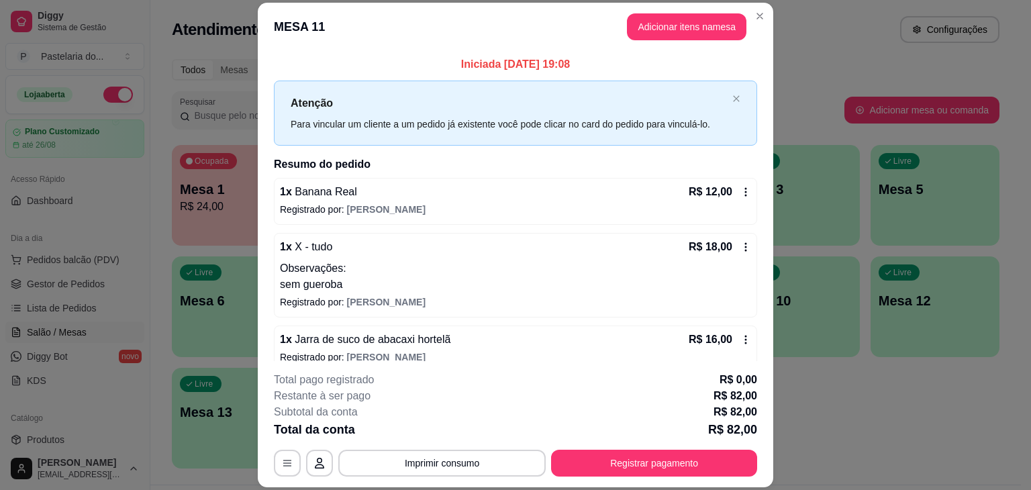
click at [321, 266] on p "Observações:" at bounding box center [515, 268] width 471 height 16
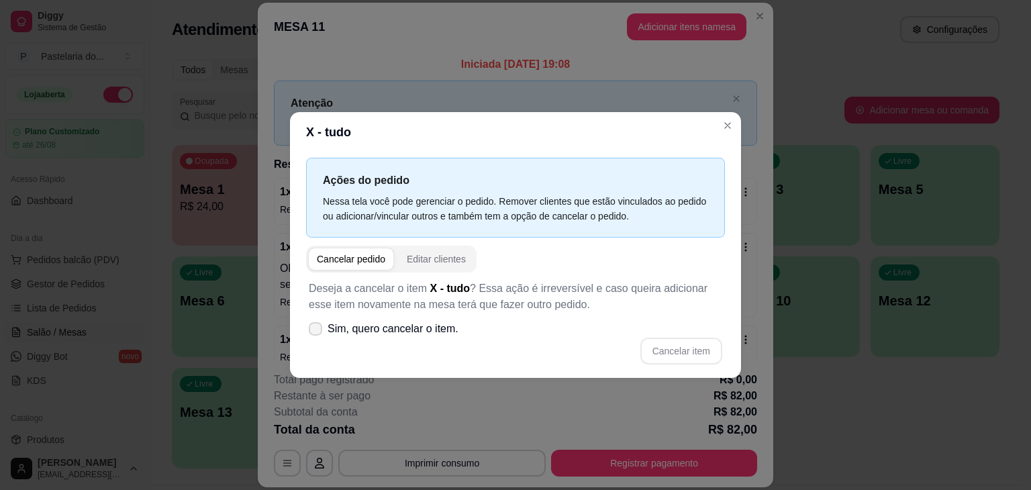
click at [433, 325] on span "Sim, quero cancelar o item." at bounding box center [392, 329] width 131 height 16
click at [317, 331] on input "Sim, quero cancelar o item." at bounding box center [312, 335] width 9 height 9
checkbox input "true"
click at [682, 347] on button "Cancelar item" at bounding box center [681, 350] width 82 height 27
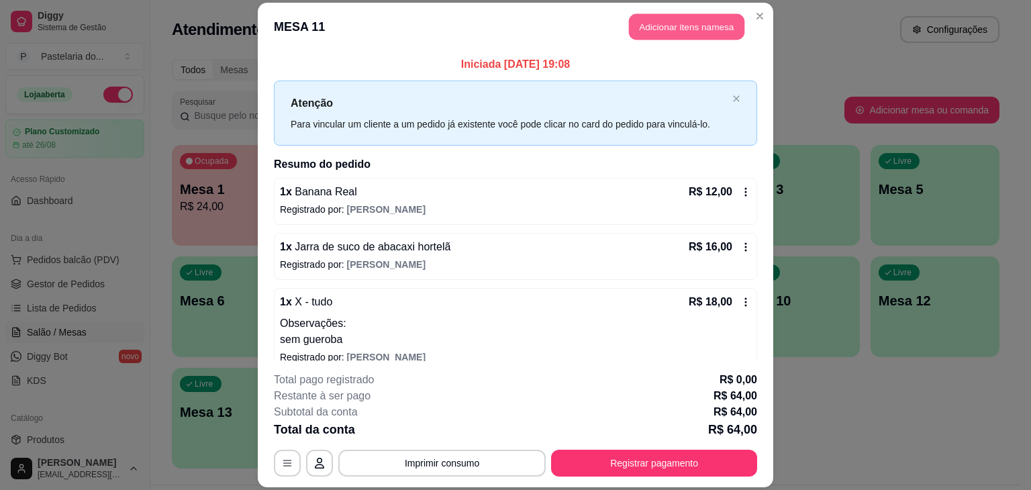
click at [662, 33] on button "Adicionar itens na mesa" at bounding box center [686, 26] width 115 height 26
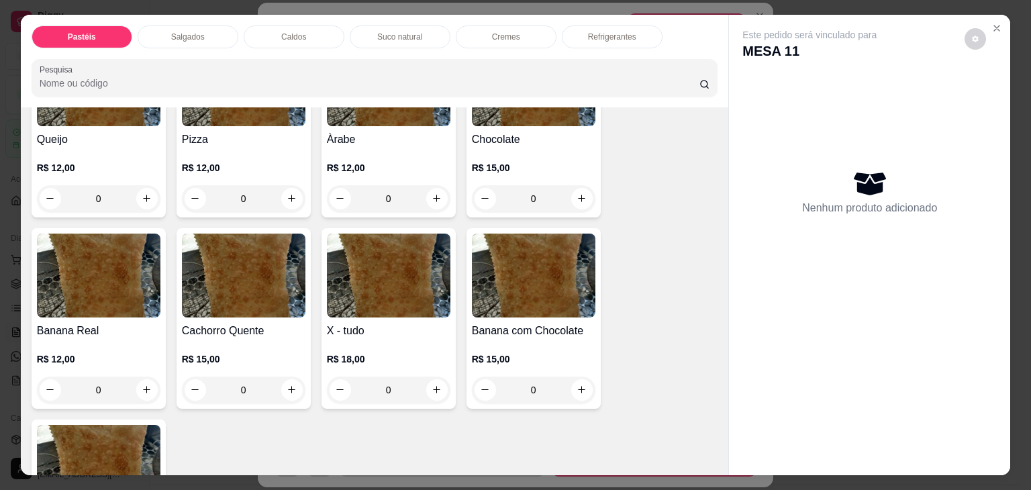
scroll to position [939, 0]
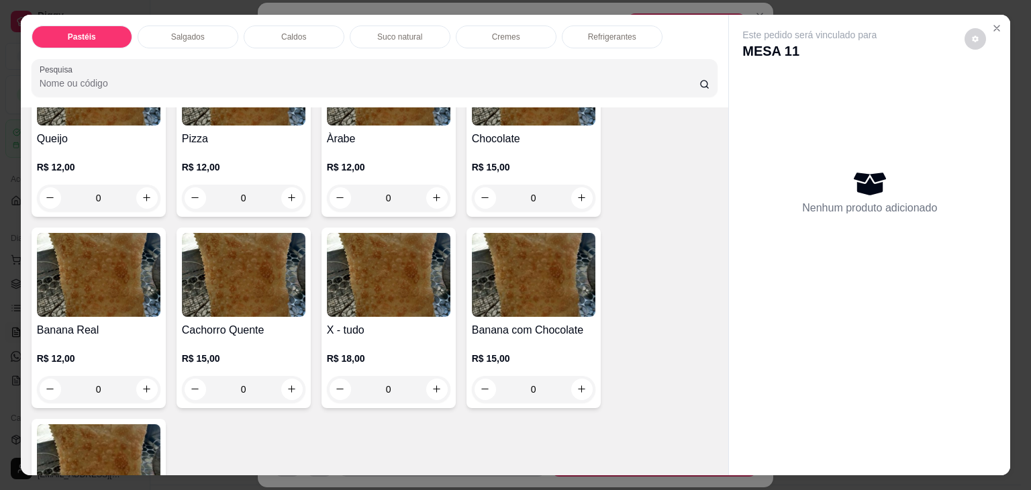
click at [360, 265] on img at bounding box center [388, 275] width 123 height 84
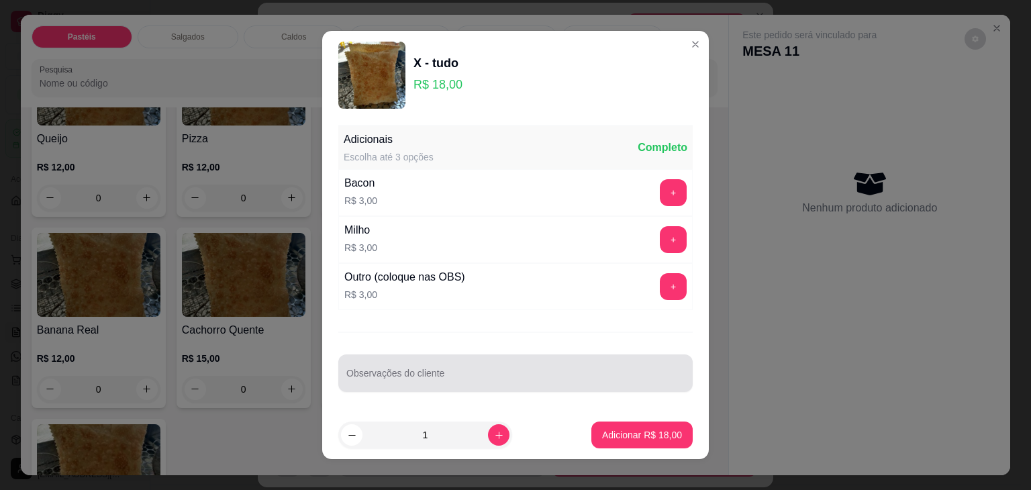
click at [603, 372] on input "Observações do cliente" at bounding box center [515, 378] width 338 height 13
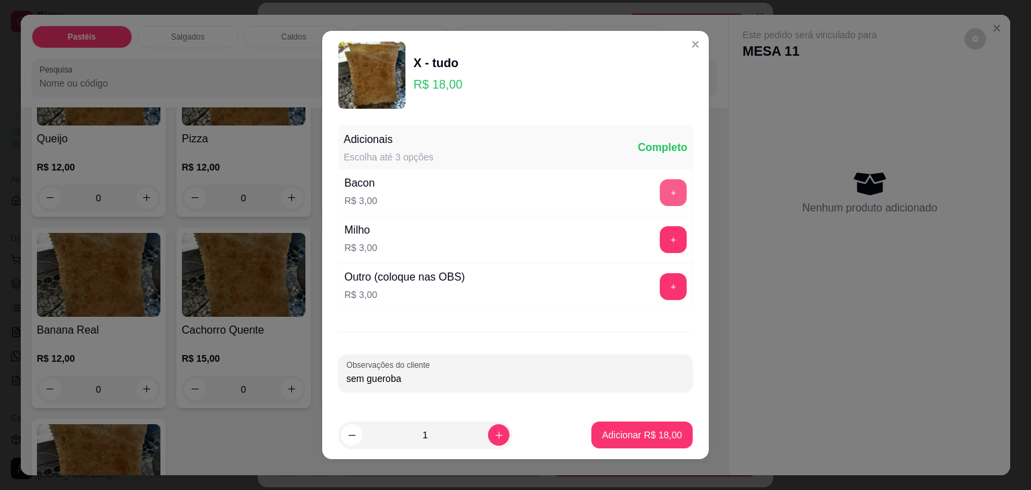
type input "sem gueroba"
click at [666, 187] on button "+" at bounding box center [673, 193] width 26 height 26
click at [651, 440] on p "Adicionar R$ 21,00" at bounding box center [642, 434] width 78 height 13
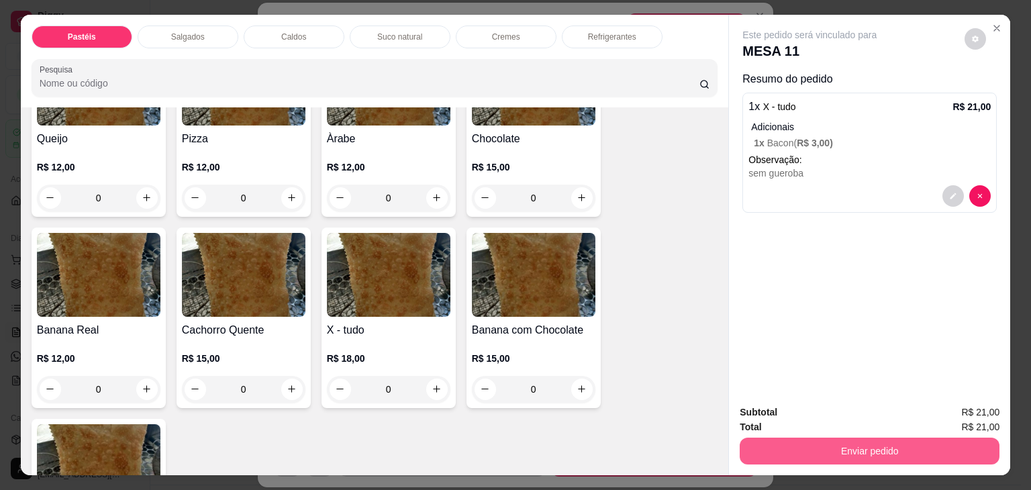
click at [794, 441] on button "Enviar pedido" at bounding box center [869, 450] width 260 height 27
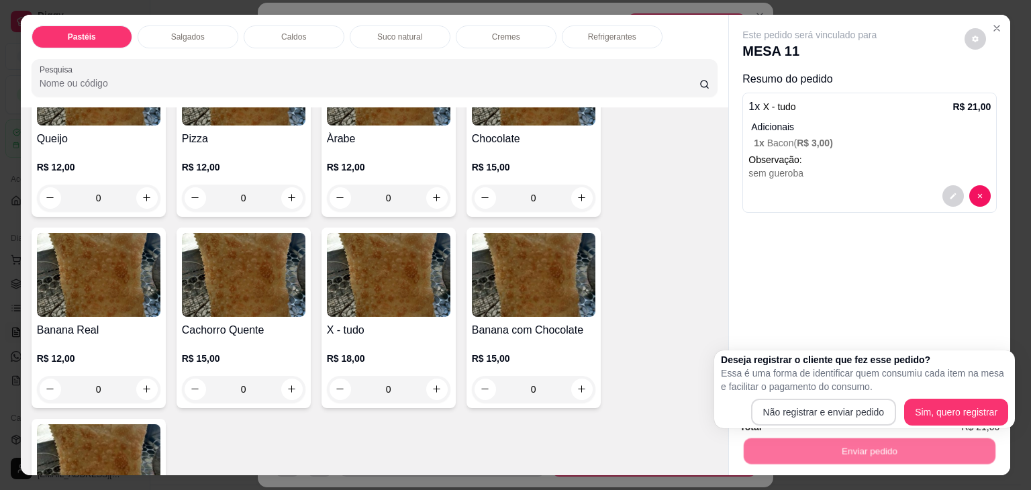
click at [804, 417] on button "Não registrar e enviar pedido" at bounding box center [824, 412] width 146 height 27
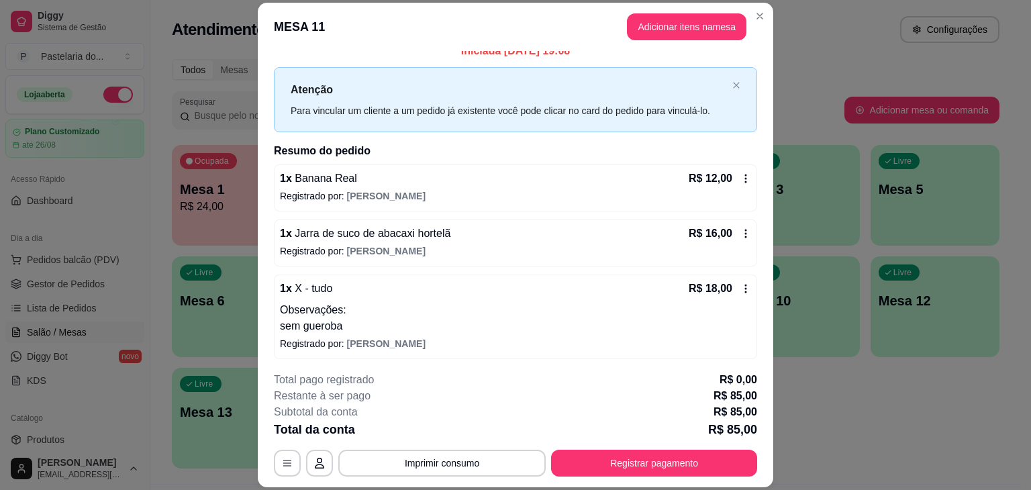
scroll to position [0, 0]
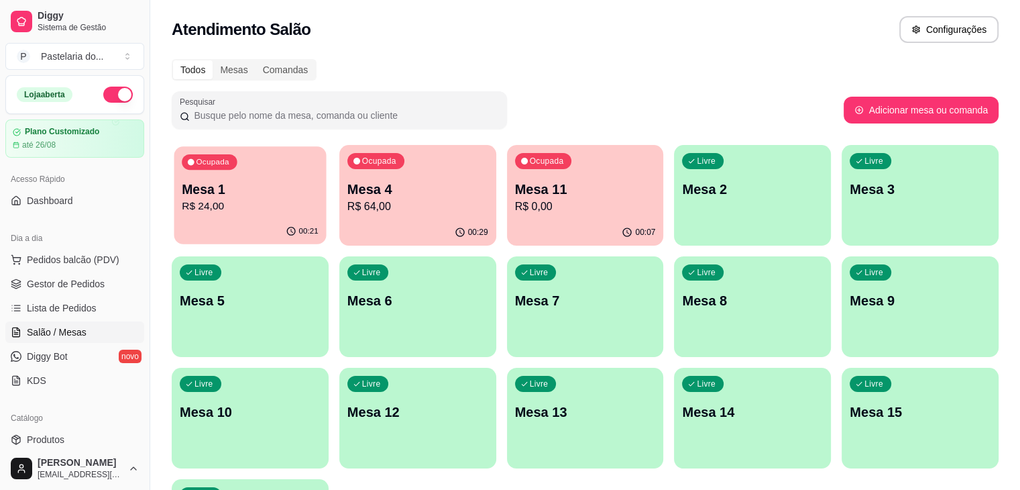
click at [225, 178] on div "Ocupada Mesa 1 R$ 24,00" at bounding box center [250, 182] width 152 height 72
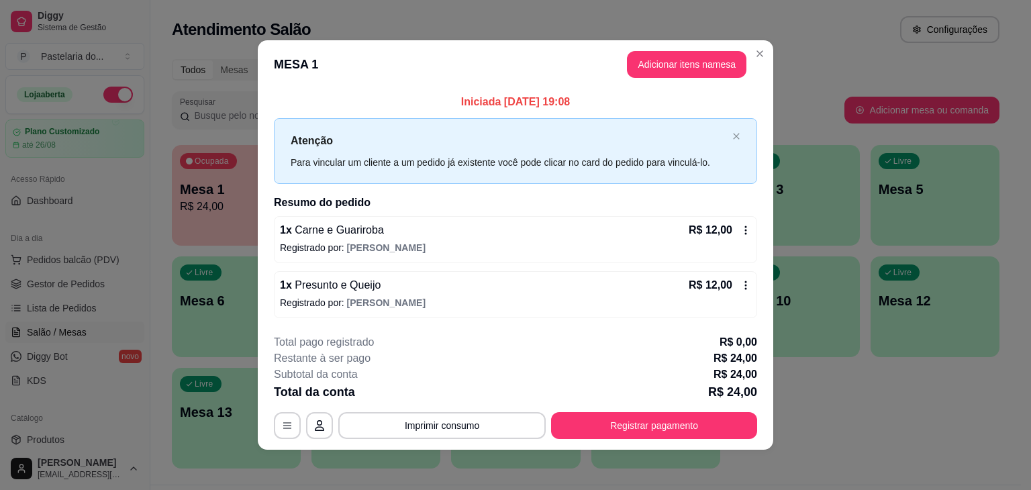
click at [284, 445] on footer "**********" at bounding box center [515, 386] width 515 height 126
click at [287, 418] on button "button" at bounding box center [287, 425] width 26 height 26
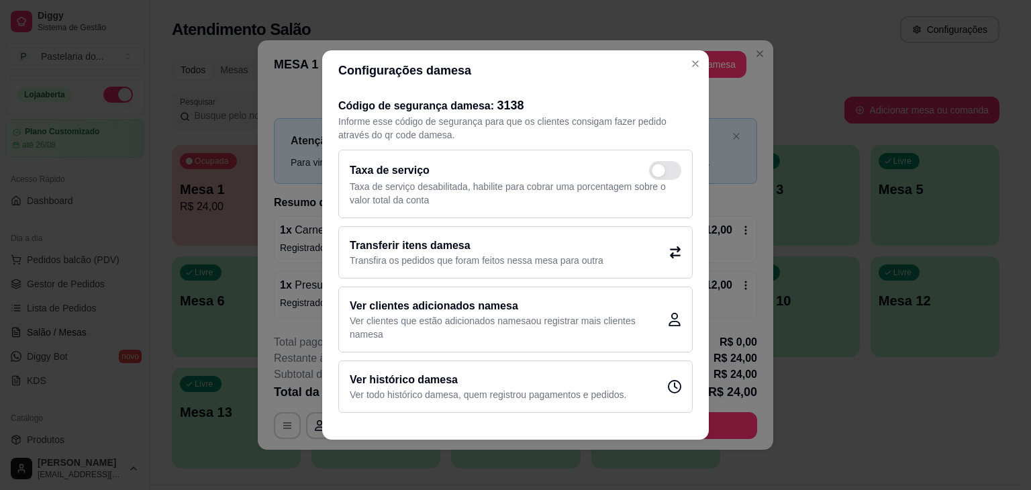
click at [582, 259] on p "Transfira os pedidos que foram feitos nessa mesa para outra" at bounding box center [477, 260] width 254 height 13
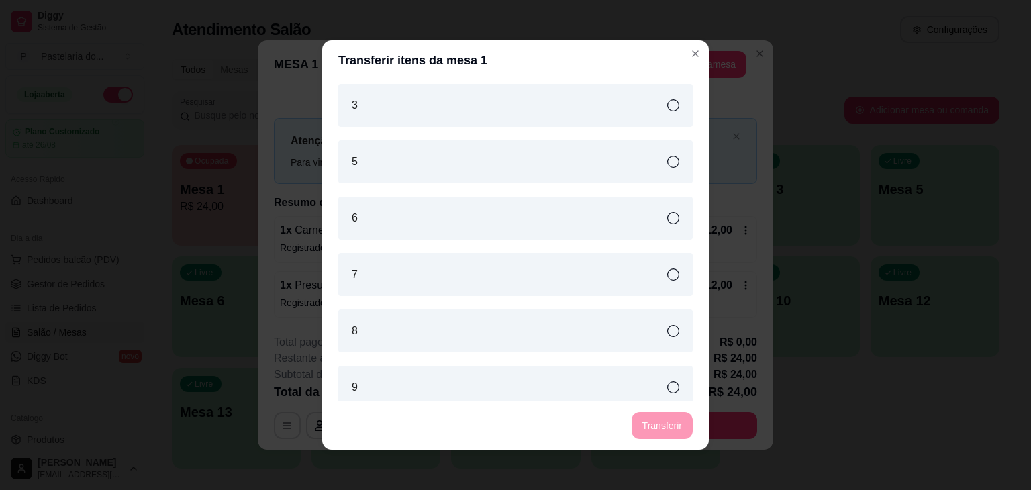
scroll to position [409, 0]
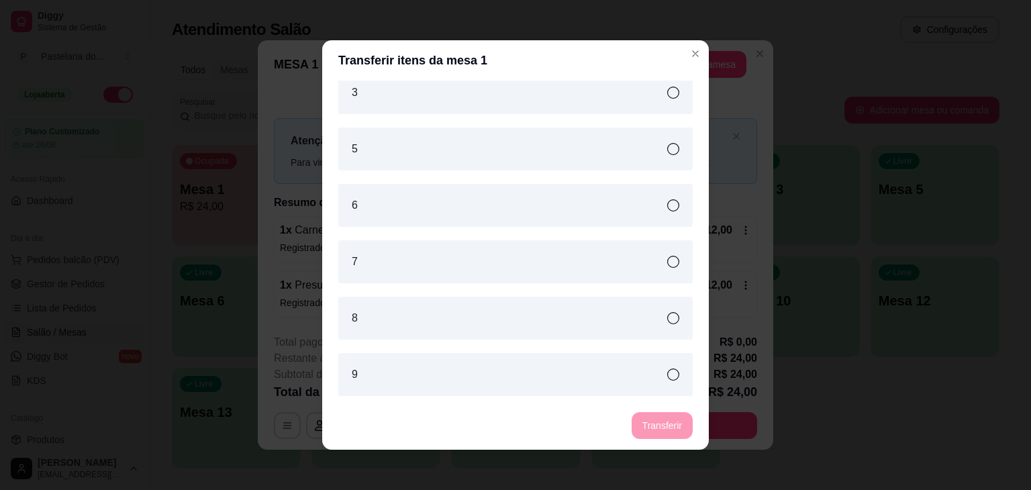
click at [486, 208] on div "6" at bounding box center [515, 205] width 354 height 43
click at [677, 434] on button "Transferir" at bounding box center [661, 425] width 61 height 27
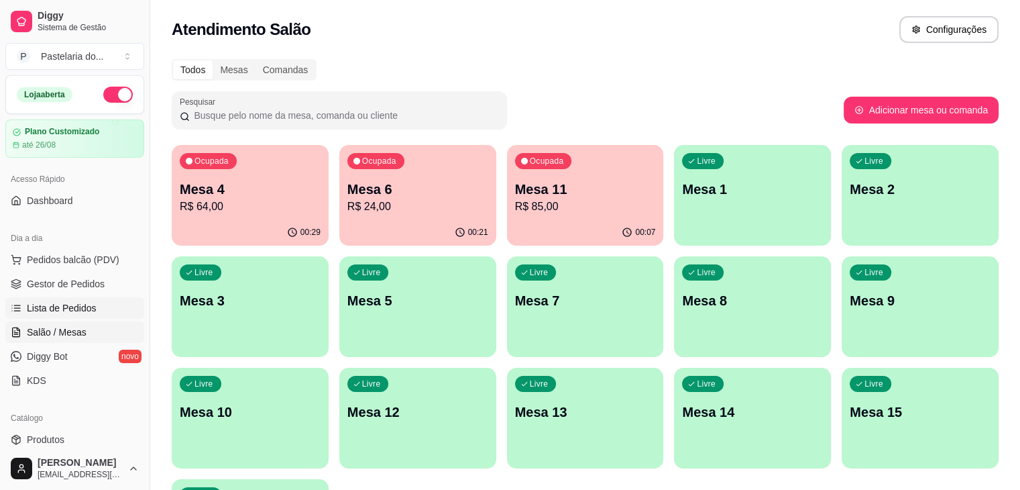
click at [69, 299] on link "Lista de Pedidos" at bounding box center [74, 307] width 139 height 21
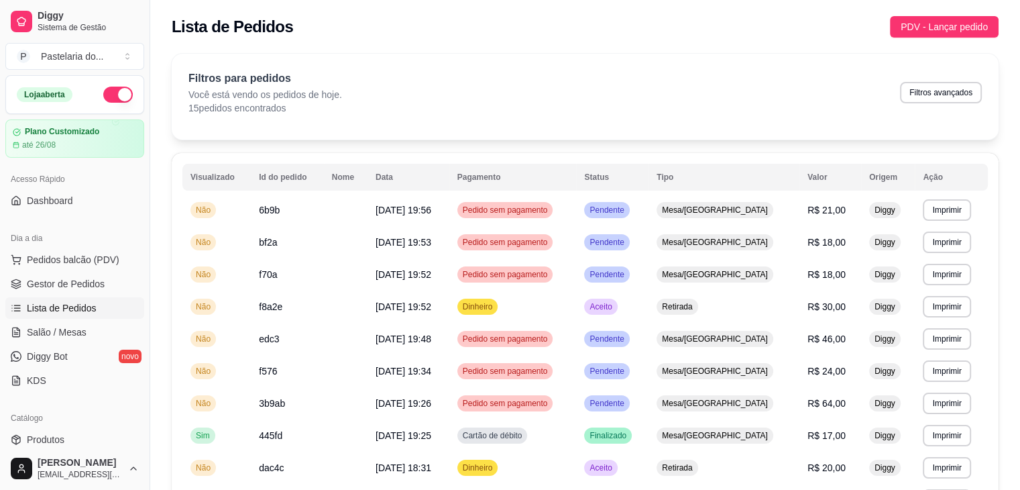
click at [88, 342] on ul "Pedidos balcão (PDV) Gestor de Pedidos Lista de Pedidos Salão / Mesas Diggy Bot…" at bounding box center [74, 320] width 139 height 142
click at [88, 333] on link "Salão / Mesas" at bounding box center [74, 331] width 139 height 21
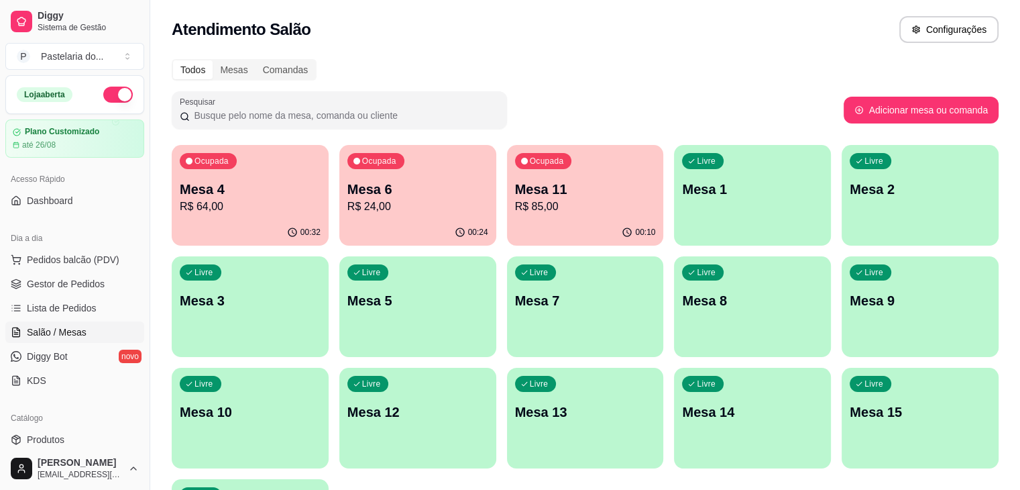
click at [397, 191] on p "Mesa 6" at bounding box center [418, 189] width 141 height 19
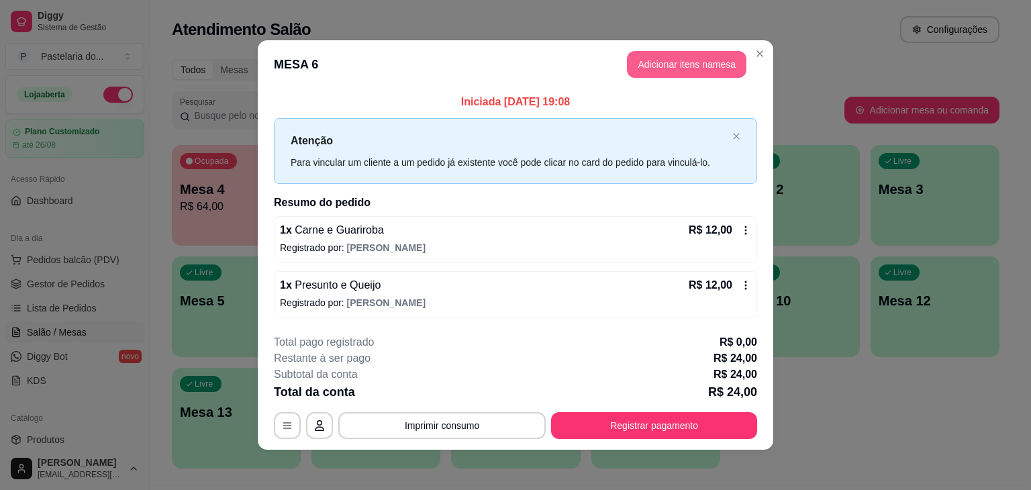
click at [672, 74] on button "Adicionar itens na mesa" at bounding box center [686, 64] width 119 height 27
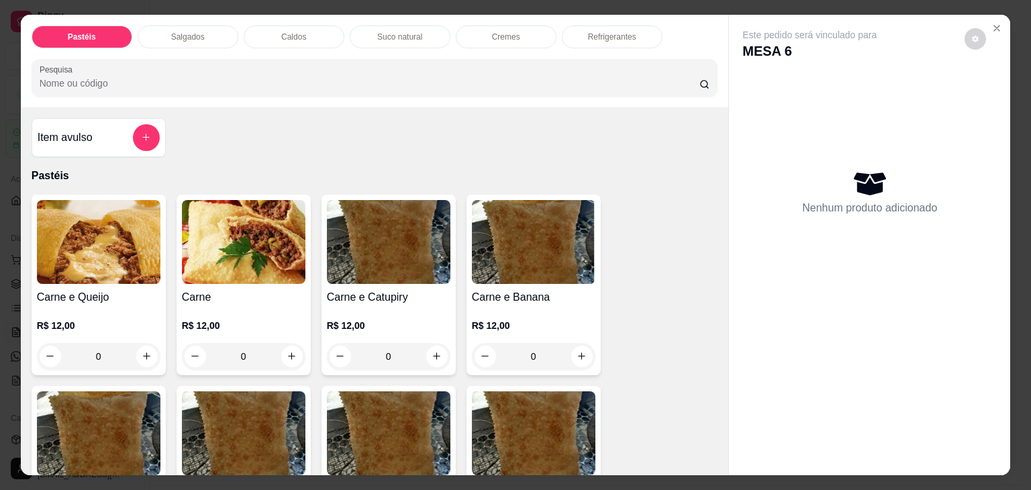
click at [132, 240] on img at bounding box center [98, 242] width 123 height 84
click at [251, 222] on img at bounding box center [243, 242] width 123 height 84
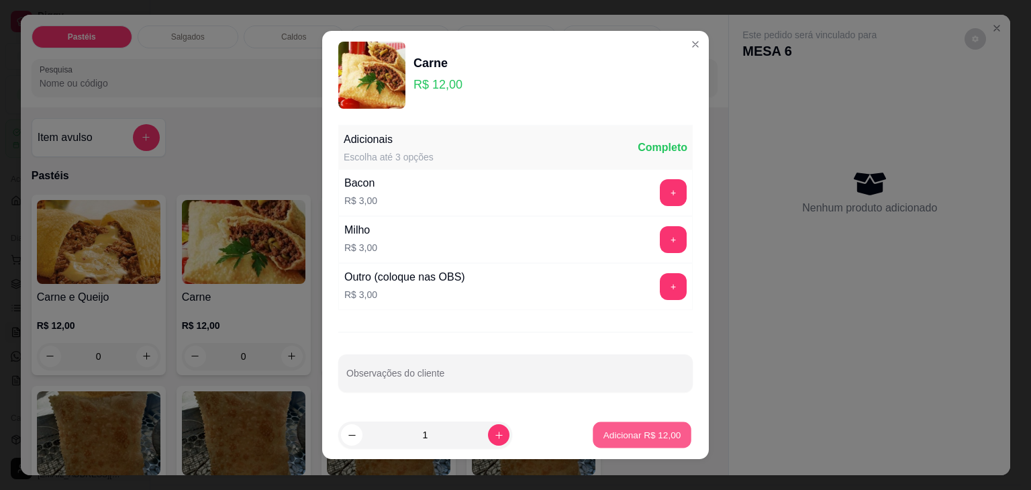
click at [667, 433] on button "Adicionar R$ 12,00" at bounding box center [641, 435] width 99 height 26
type input "1"
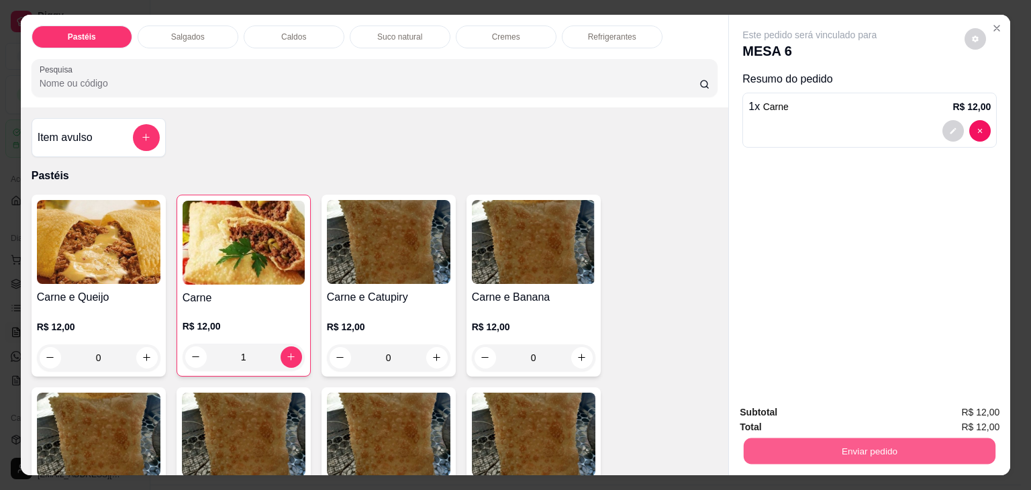
click at [788, 438] on button "Enviar pedido" at bounding box center [869, 451] width 252 height 26
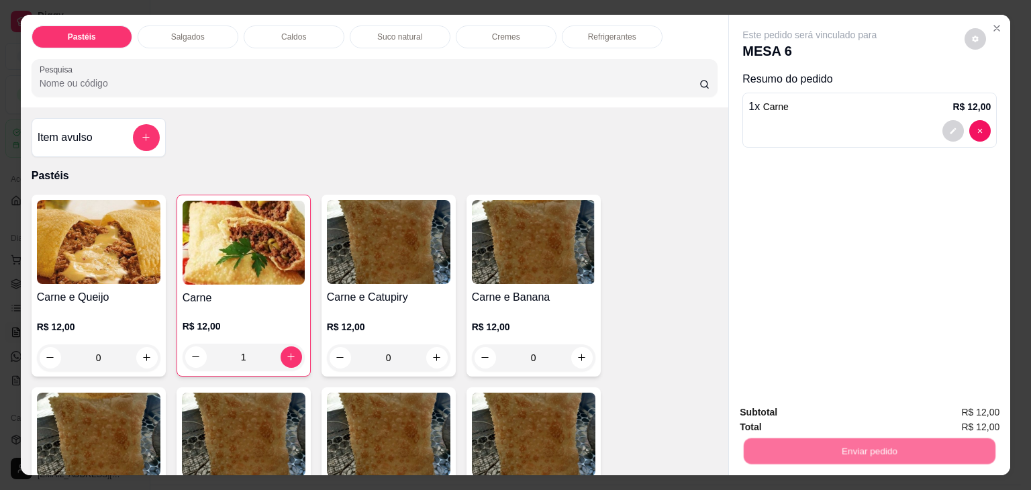
click at [808, 414] on button "Não registrar e enviar pedido" at bounding box center [825, 412] width 140 height 25
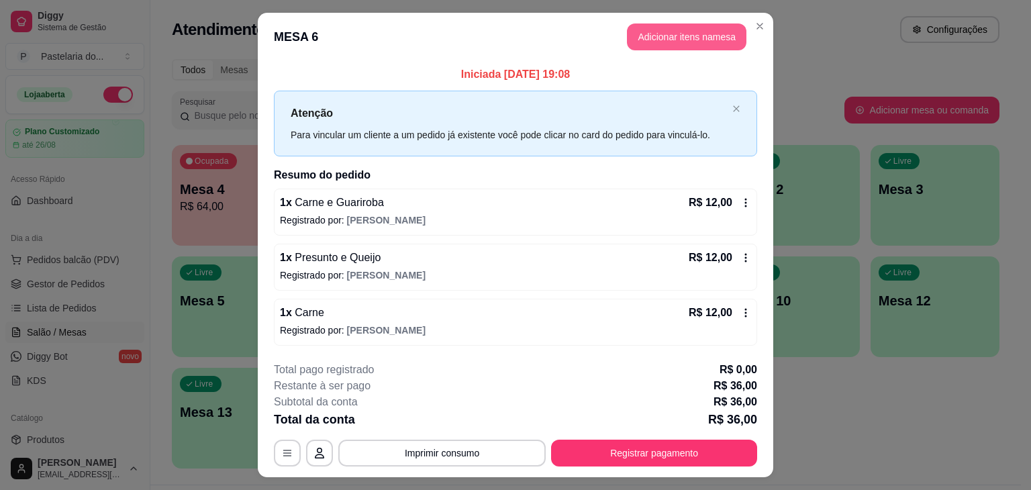
click at [649, 38] on button "Adicionar itens na mesa" at bounding box center [686, 36] width 119 height 27
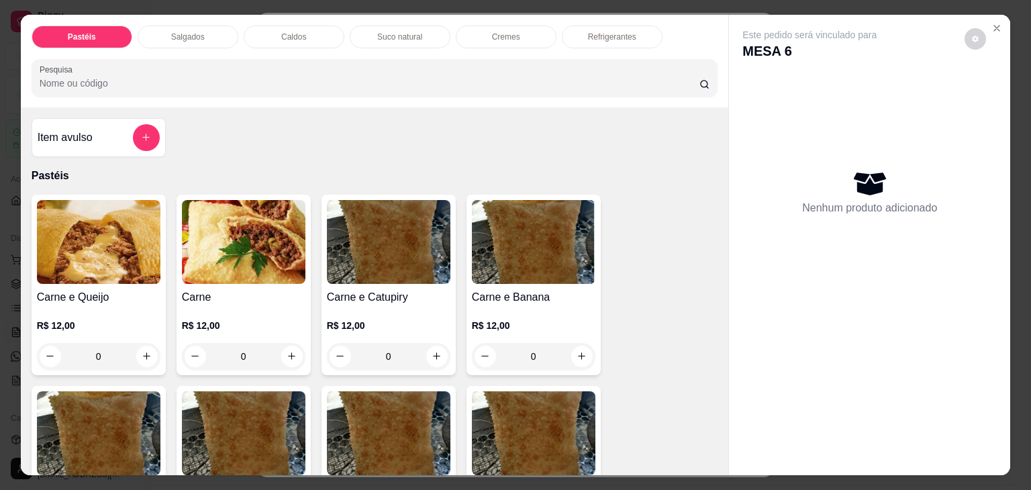
click at [638, 34] on div "Refrigerantes" at bounding box center [612, 36] width 101 height 23
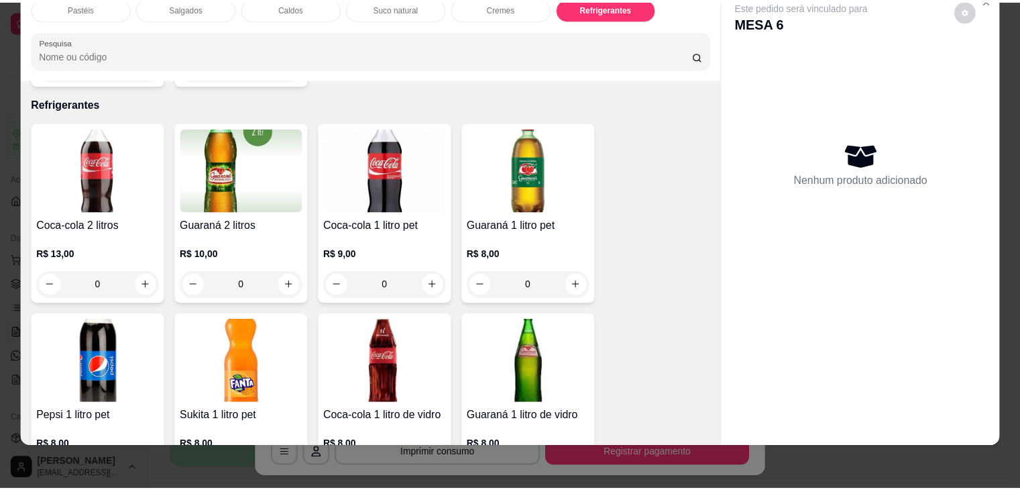
scroll to position [3912, 0]
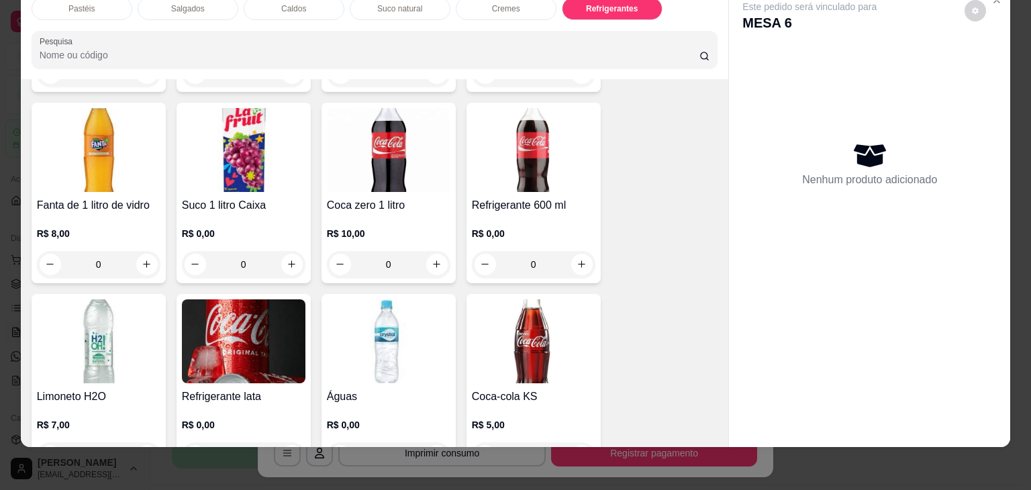
click at [220, 329] on img at bounding box center [243, 341] width 123 height 84
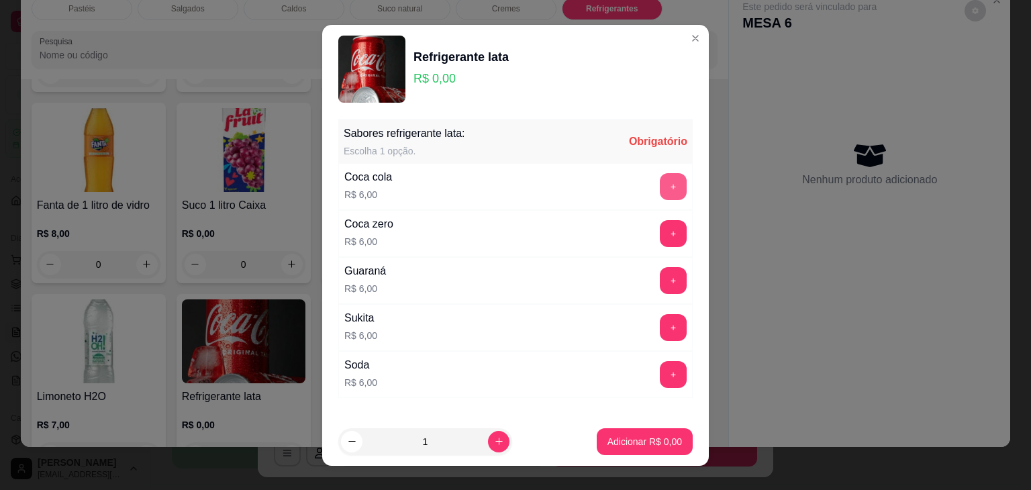
click at [660, 175] on button "+" at bounding box center [673, 186] width 27 height 27
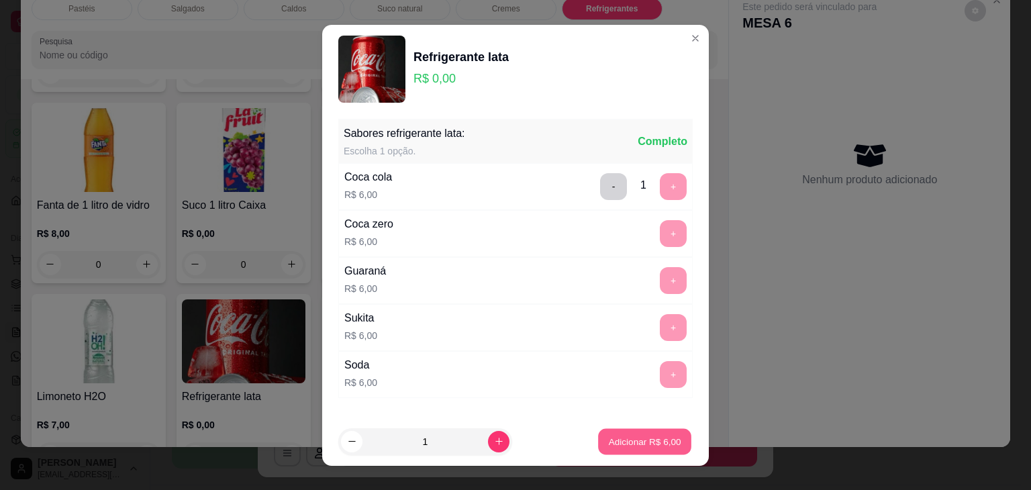
click at [658, 444] on p "Adicionar R$ 6,00" at bounding box center [644, 441] width 72 height 13
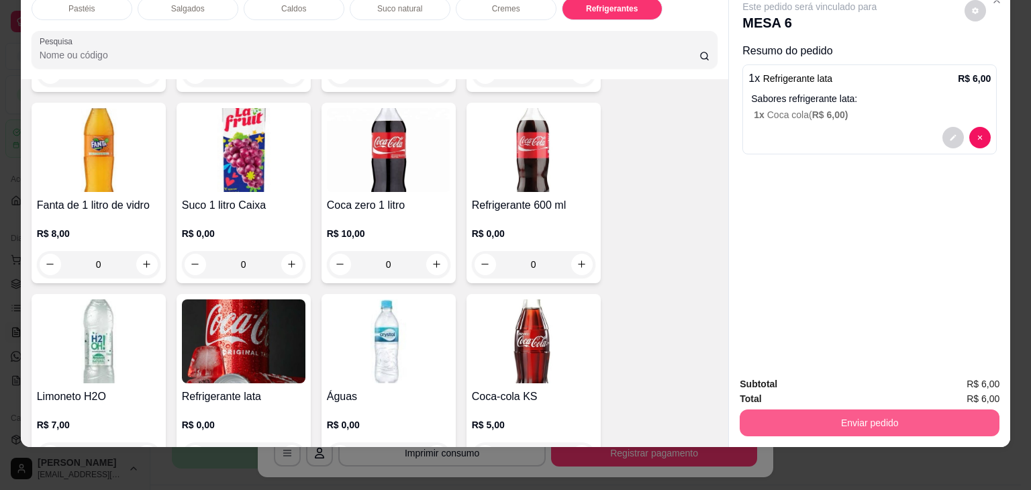
click at [814, 409] on button "Enviar pedido" at bounding box center [869, 422] width 260 height 27
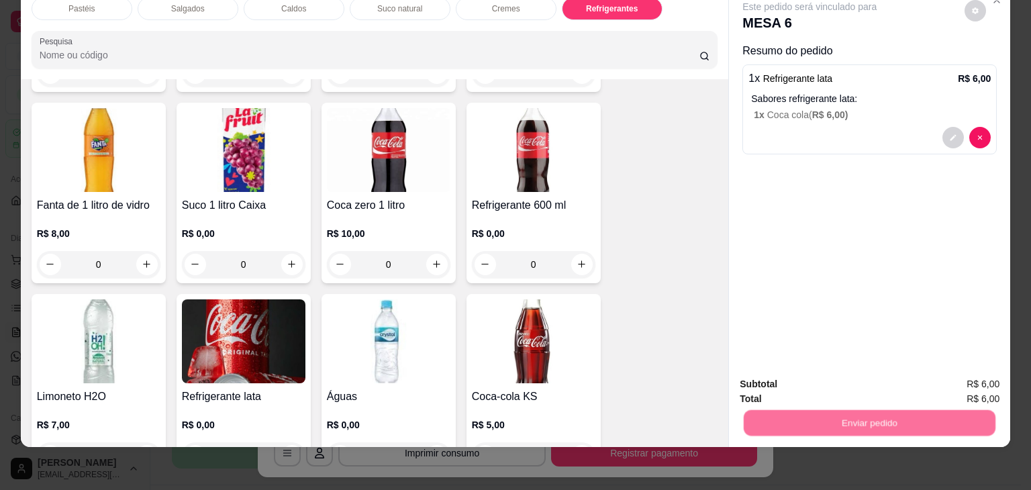
click at [819, 377] on button "Não registrar e enviar pedido" at bounding box center [825, 378] width 136 height 25
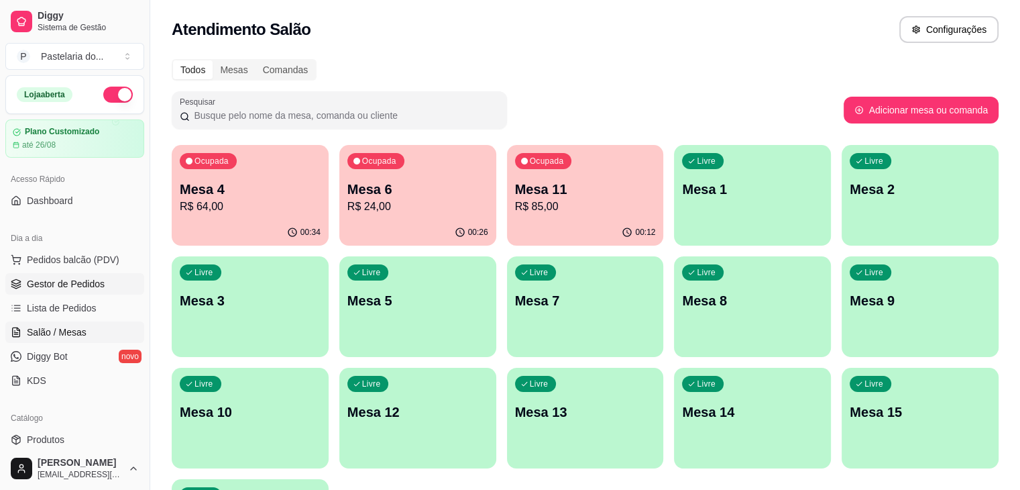
drag, startPoint x: 476, startPoint y: 189, endPoint x: 70, endPoint y: 274, distance: 414.8
click at [70, 274] on link "Gestor de Pedidos" at bounding box center [74, 283] width 139 height 21
click at [72, 285] on span "Gestor de Pedidos" at bounding box center [66, 283] width 78 height 13
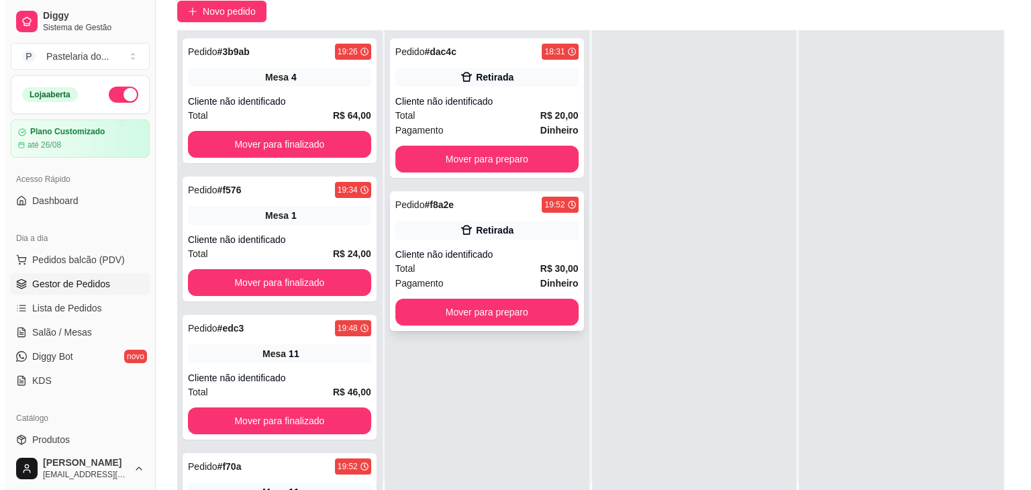
scroll to position [134, 0]
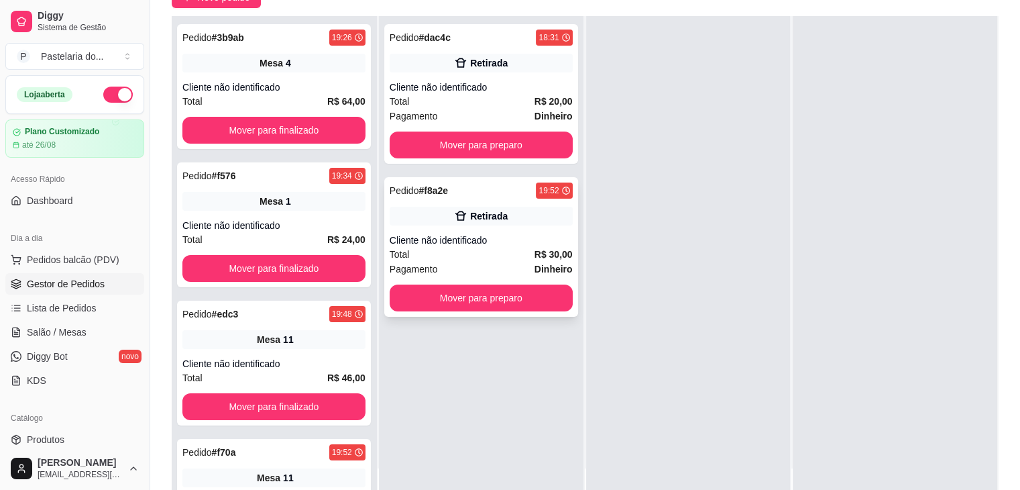
click at [518, 211] on div "Retirada" at bounding box center [481, 216] width 183 height 19
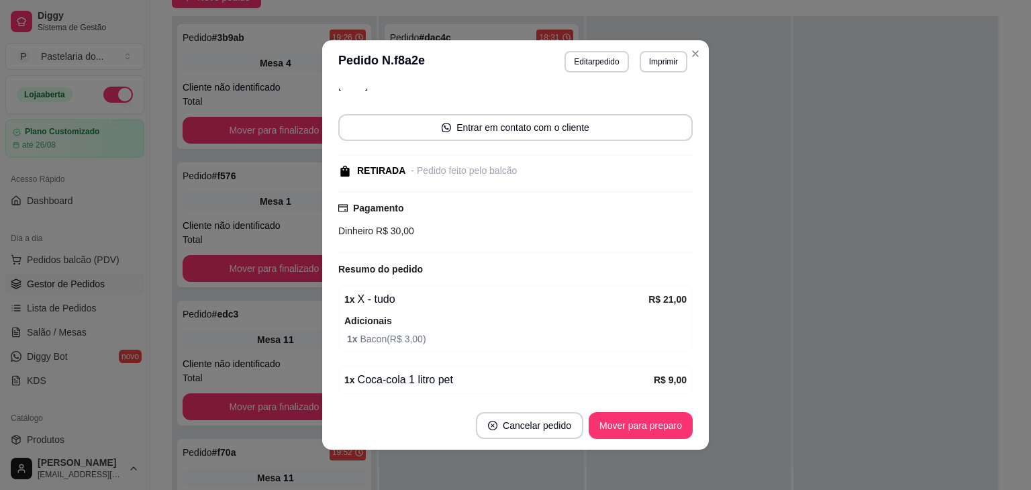
scroll to position [118, 0]
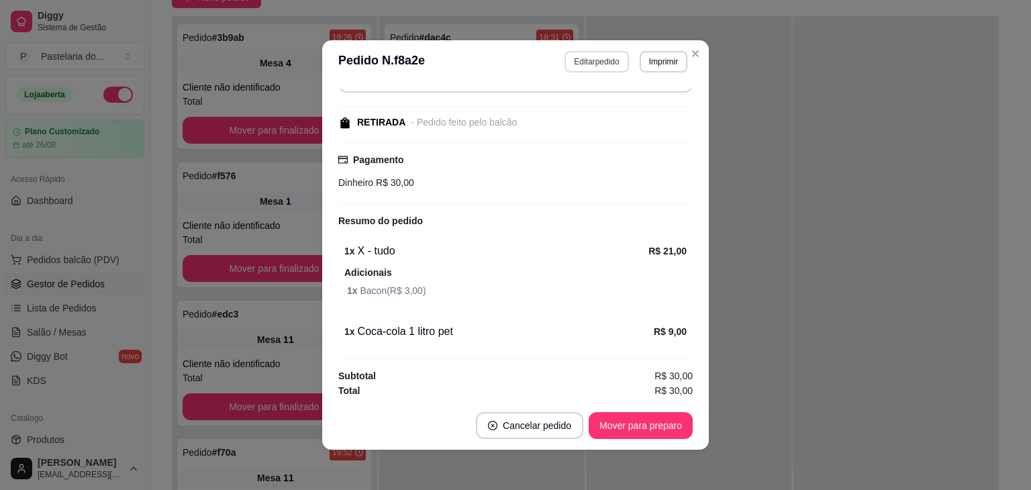
click at [594, 61] on button "Editar pedido" at bounding box center [596, 61] width 64 height 21
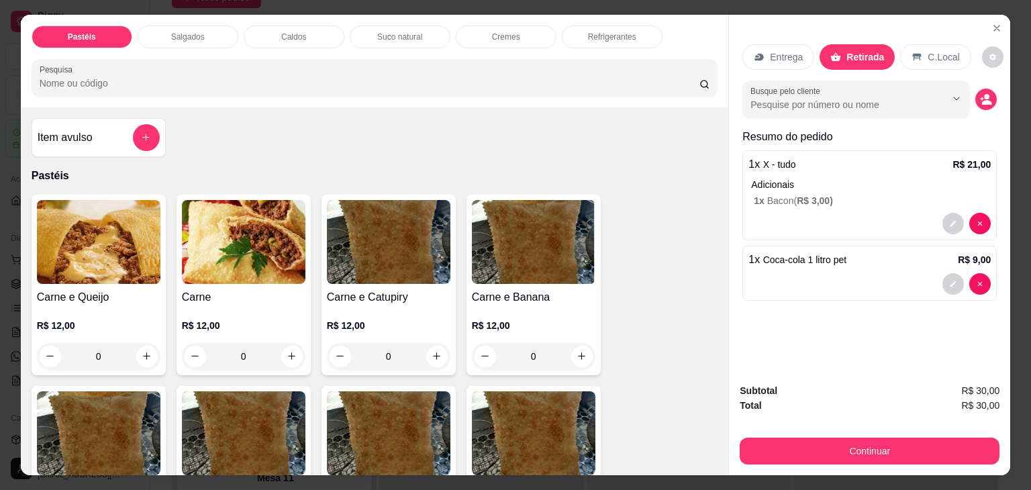
click at [195, 33] on p "Salgados" at bounding box center [188, 37] width 34 height 11
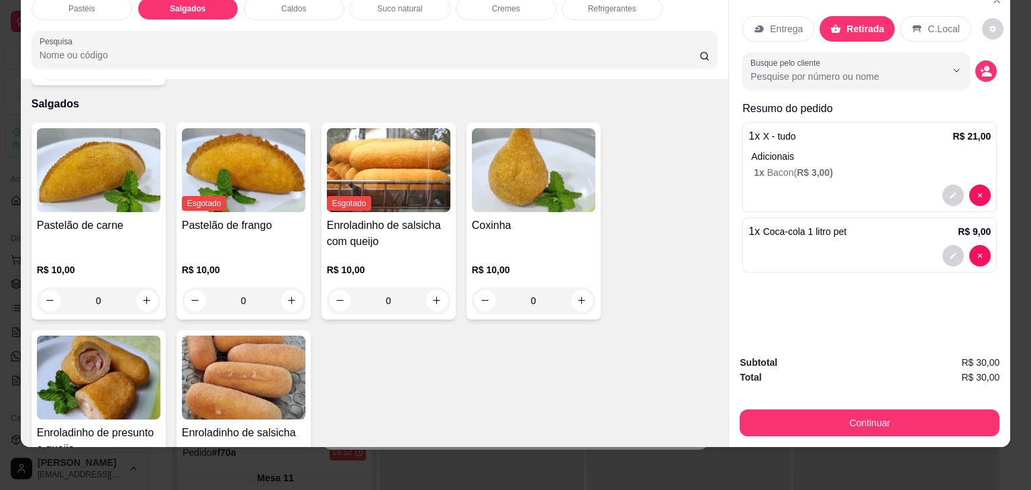
click at [548, 172] on img at bounding box center [533, 170] width 123 height 84
click at [641, 331] on p "Adicionar R$ 10,00" at bounding box center [642, 337] width 80 height 13
type input "1"
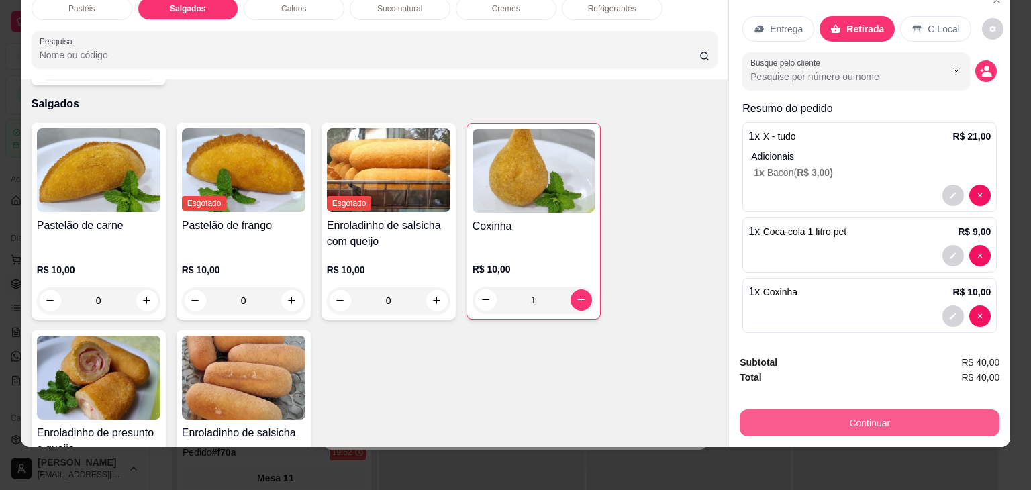
click at [781, 421] on button "Continuar" at bounding box center [869, 422] width 260 height 27
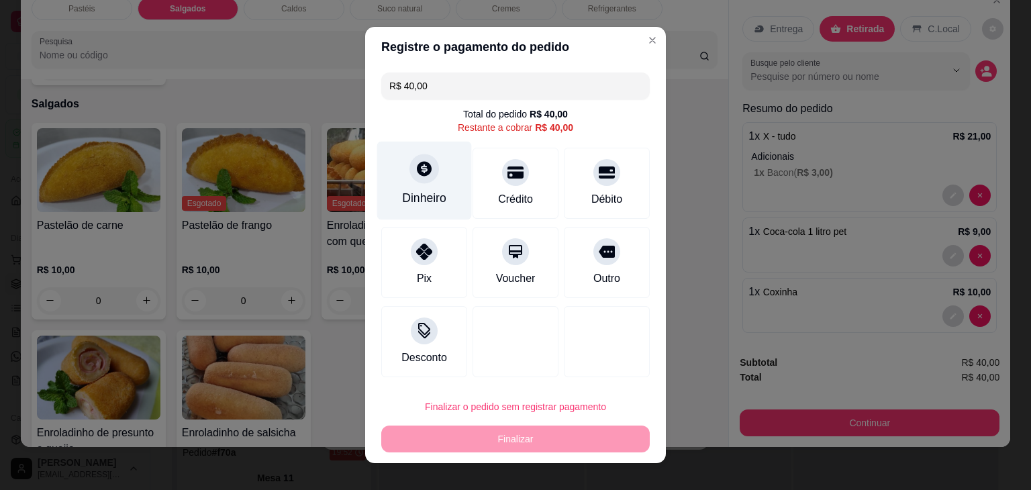
click at [432, 214] on div "Dinheiro" at bounding box center [424, 181] width 95 height 78
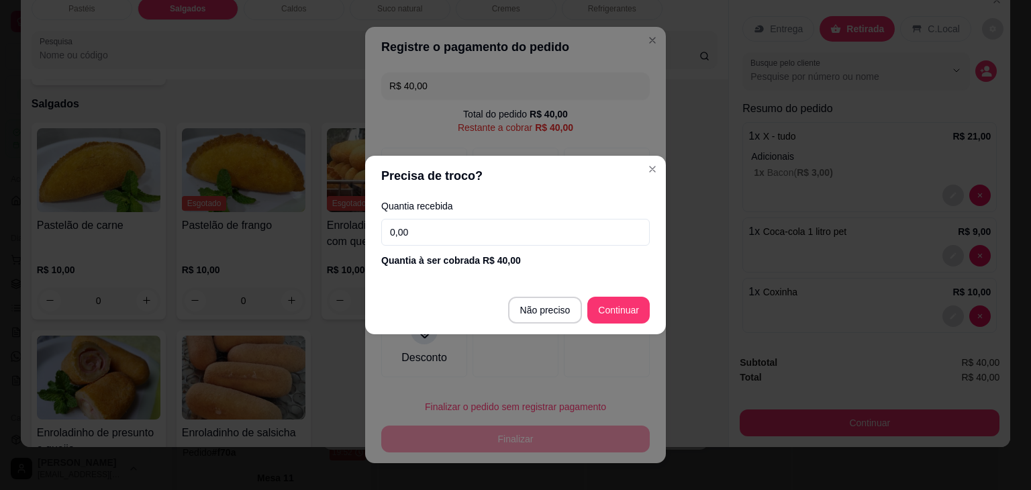
type input "R$ 0,00"
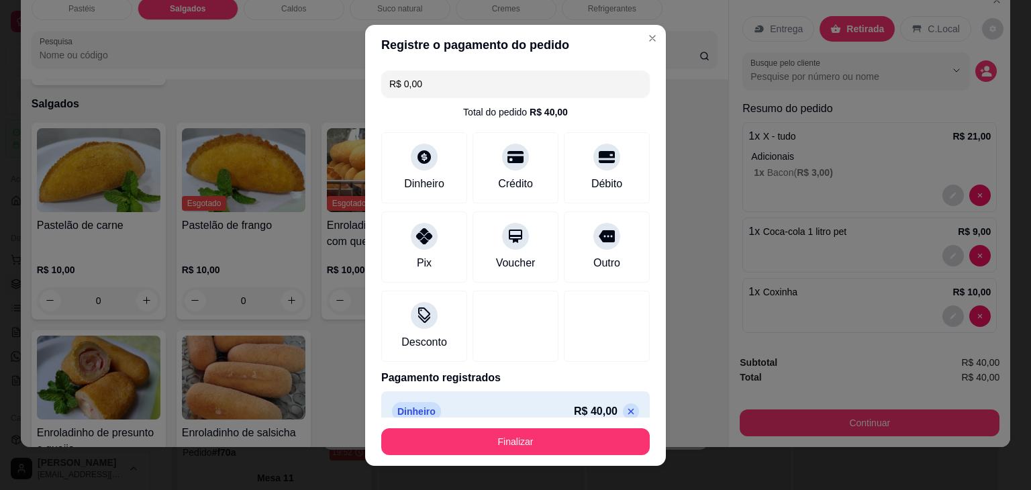
click at [498, 455] on footer "Finalizar" at bounding box center [515, 441] width 301 height 48
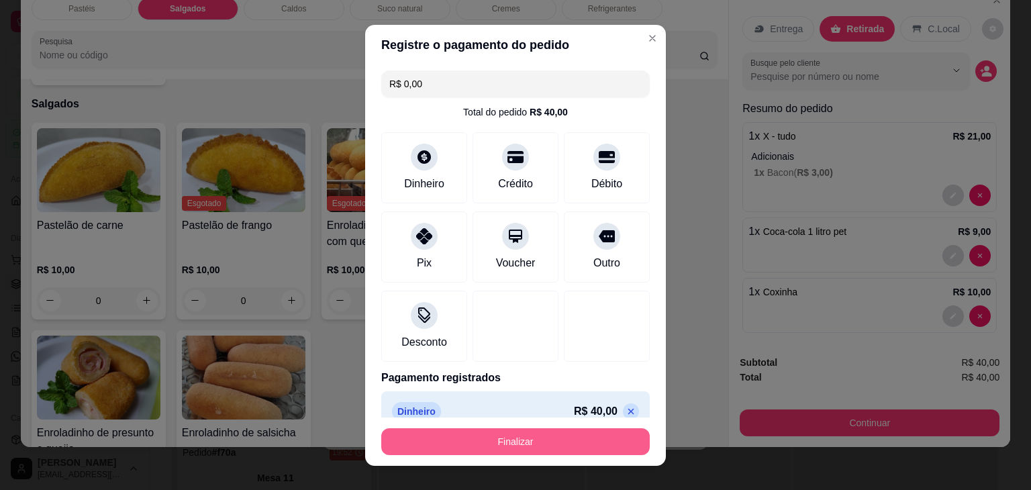
click at [547, 441] on button "Finalizar" at bounding box center [515, 441] width 268 height 27
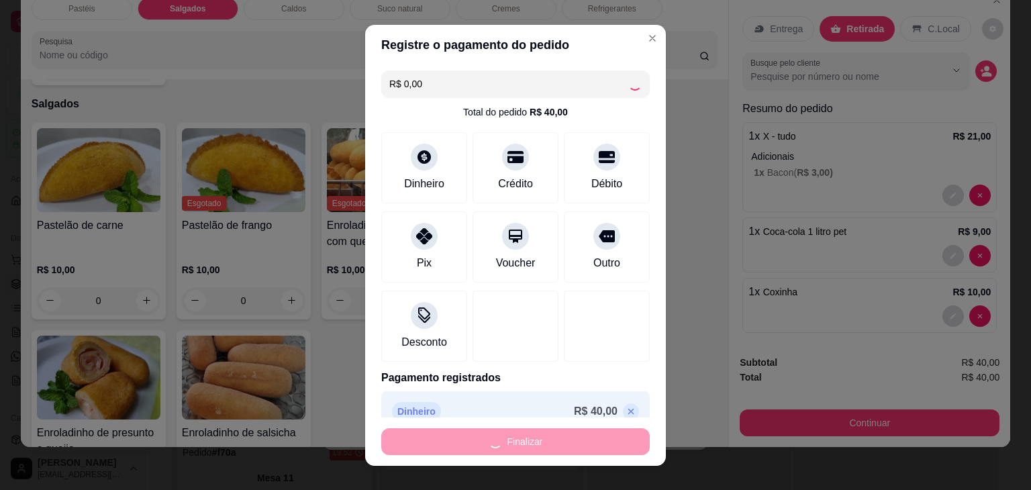
type input "0"
type input "-R$ 40,00"
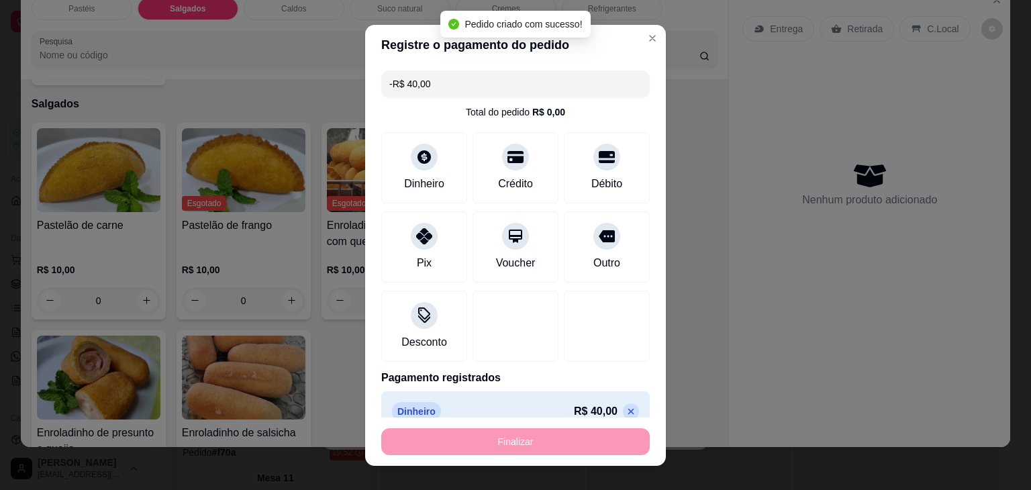
scroll to position [148, 0]
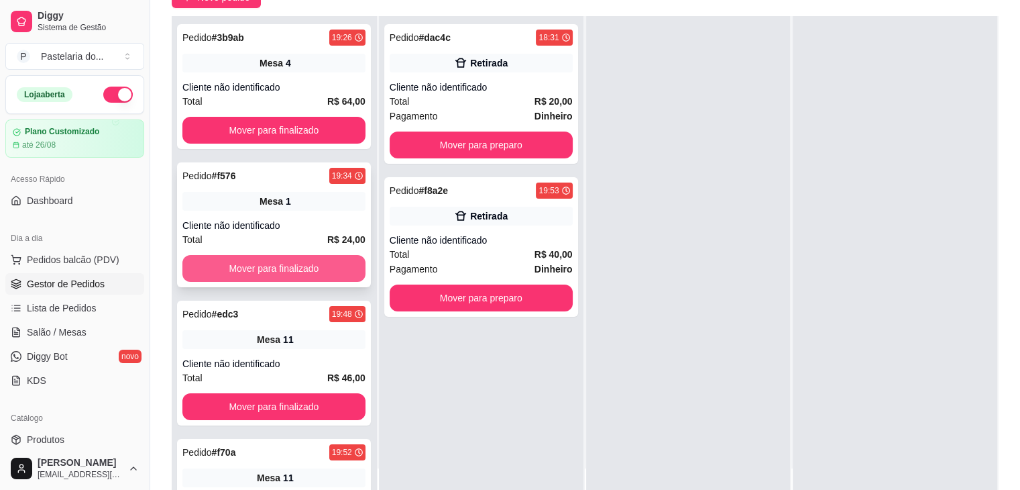
click at [291, 266] on button "Mover para finalizado" at bounding box center [273, 268] width 183 height 27
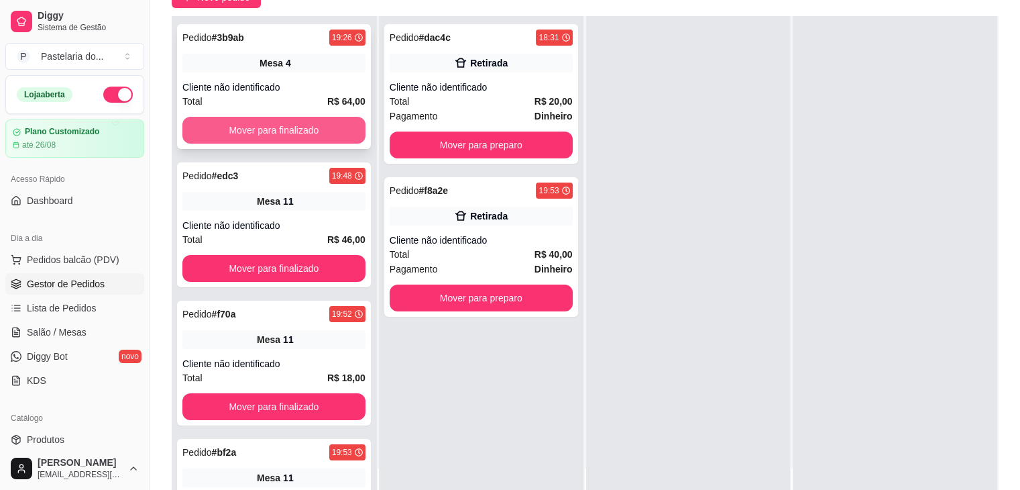
click at [289, 123] on button "Mover para finalizado" at bounding box center [273, 130] width 183 height 27
click at [291, 134] on button "Mover para finalizado" at bounding box center [273, 130] width 183 height 27
click at [291, 134] on button "Mover para finalizado" at bounding box center [274, 130] width 178 height 26
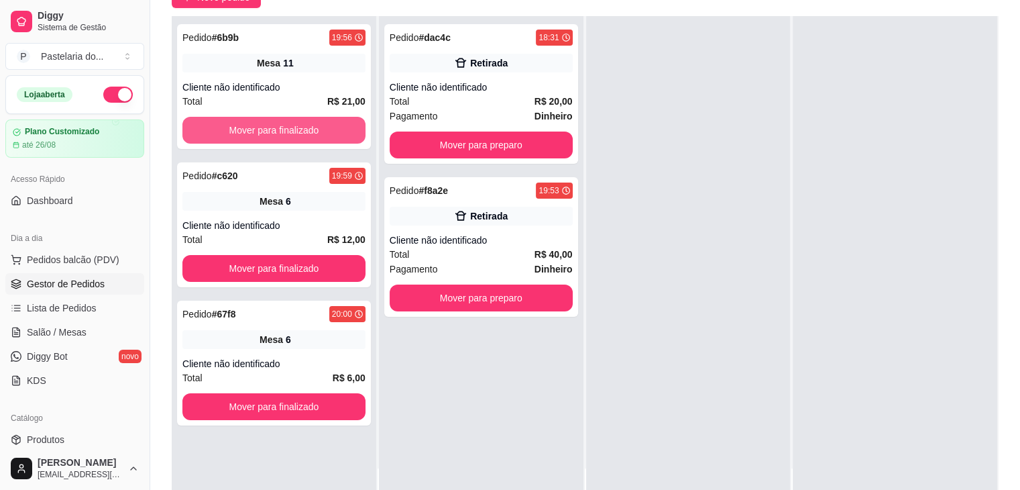
click at [291, 133] on button "Mover para finalizado" at bounding box center [273, 130] width 183 height 27
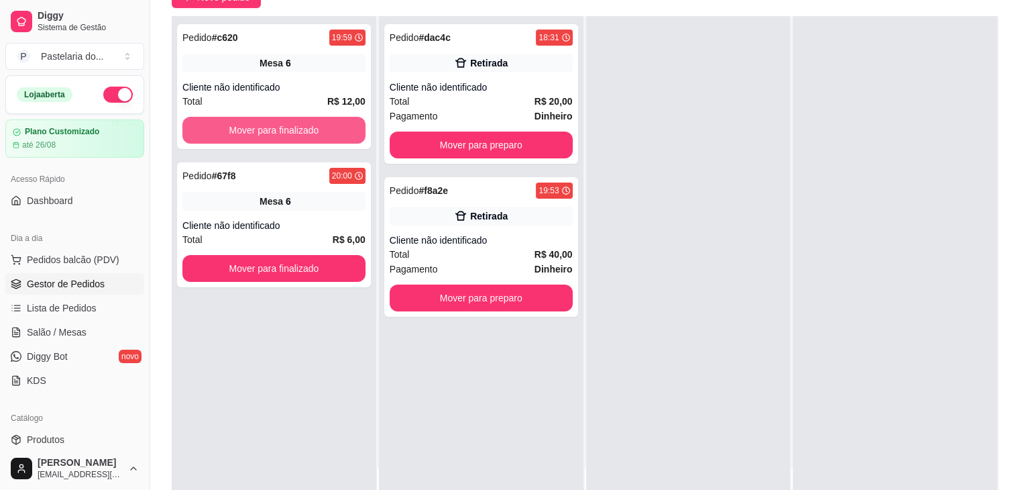
click at [291, 133] on button "Mover para finalizado" at bounding box center [273, 130] width 183 height 27
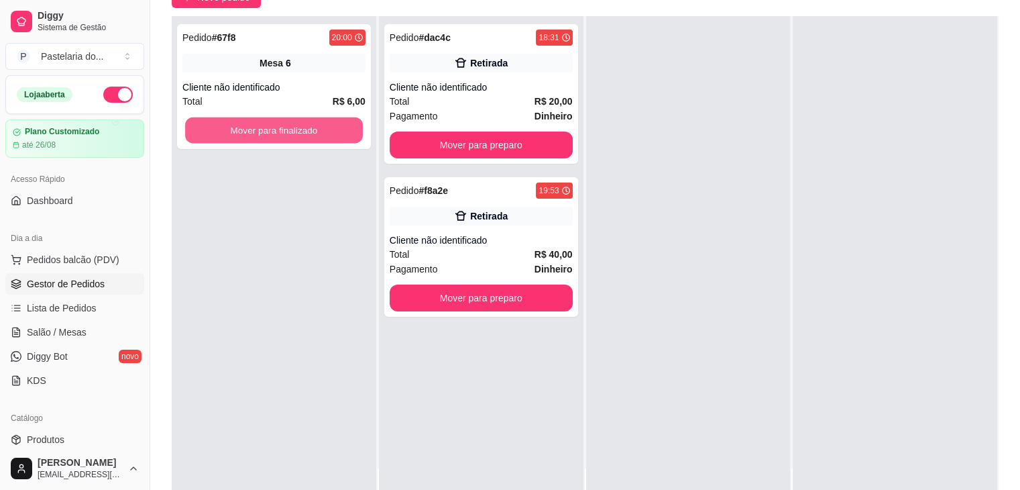
click at [291, 133] on button "Mover para finalizado" at bounding box center [274, 130] width 178 height 26
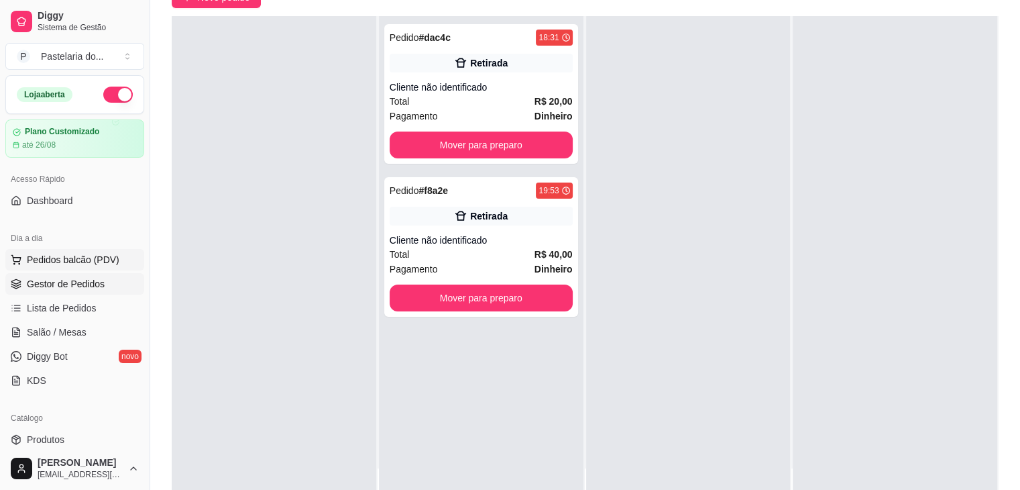
click at [88, 252] on button "Pedidos balcão (PDV)" at bounding box center [74, 259] width 139 height 21
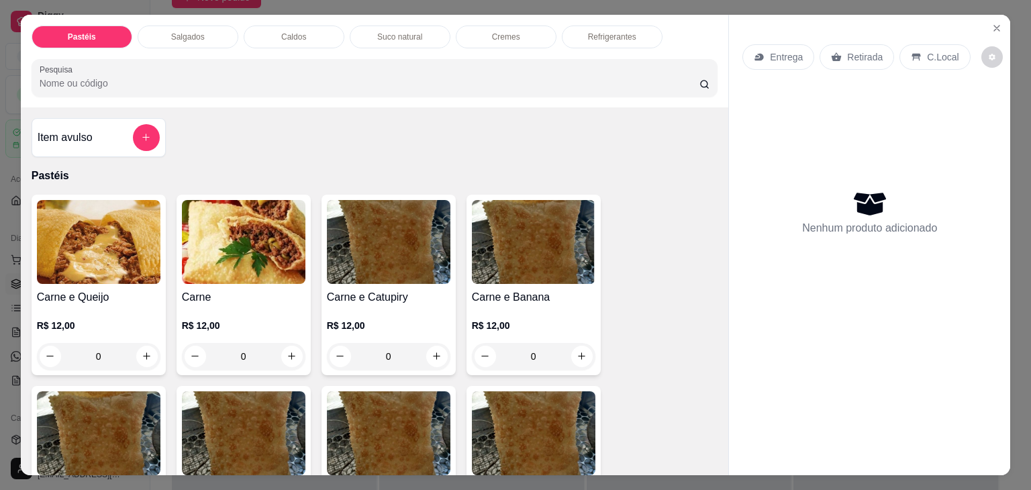
click at [233, 31] on div "Pastéis Salgados Caldos Suco natural Cremes Refrigerantes" at bounding box center [375, 36] width 686 height 23
click at [229, 27] on div "Salgados" at bounding box center [188, 36] width 101 height 23
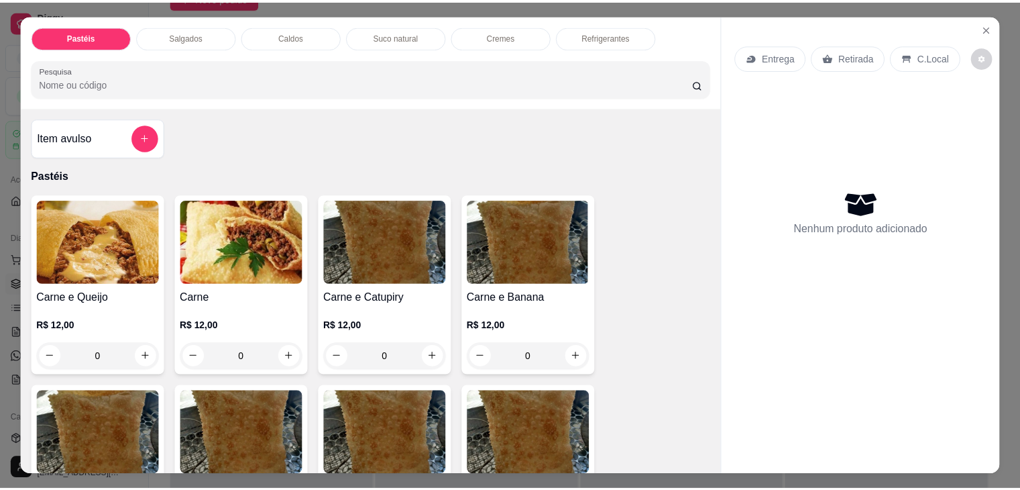
scroll to position [33, 0]
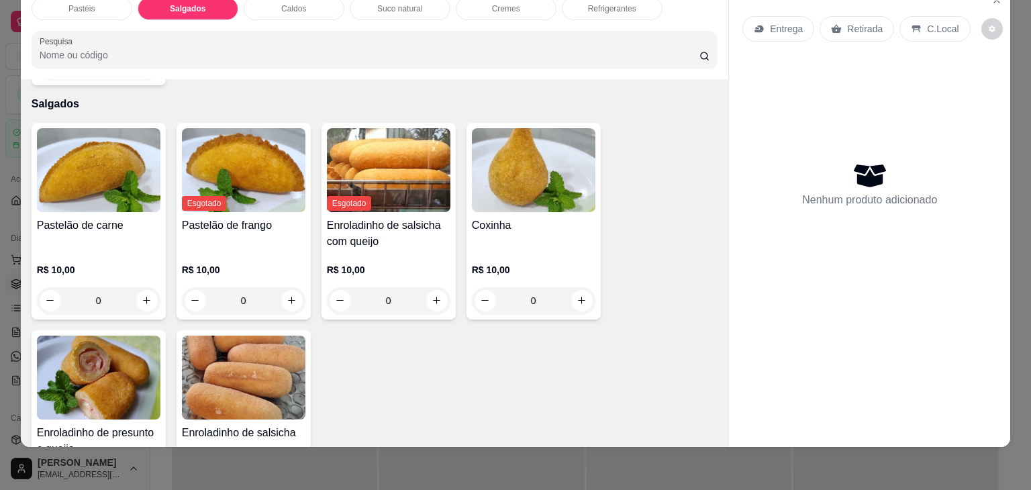
click at [526, 151] on img at bounding box center [533, 170] width 123 height 84
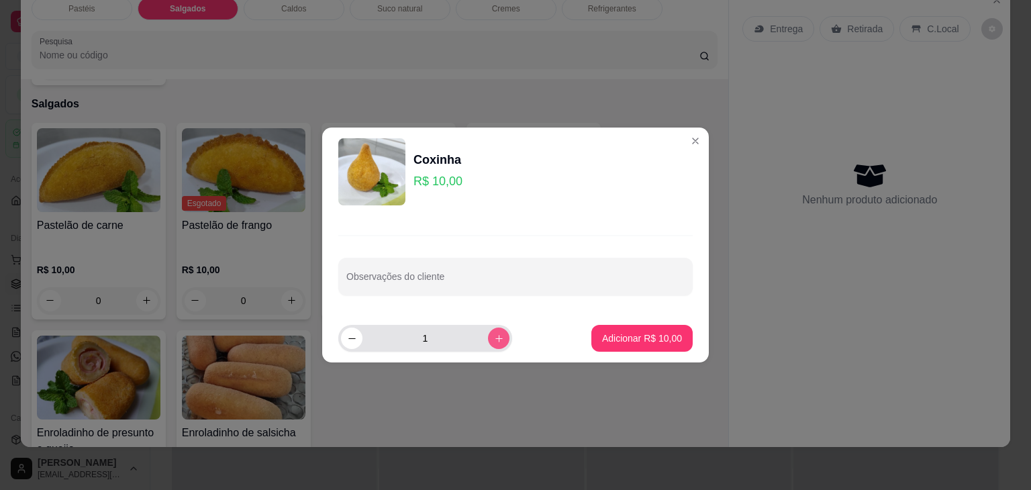
click at [495, 336] on icon "increase-product-quantity" at bounding box center [498, 338] width 7 height 7
type input "2"
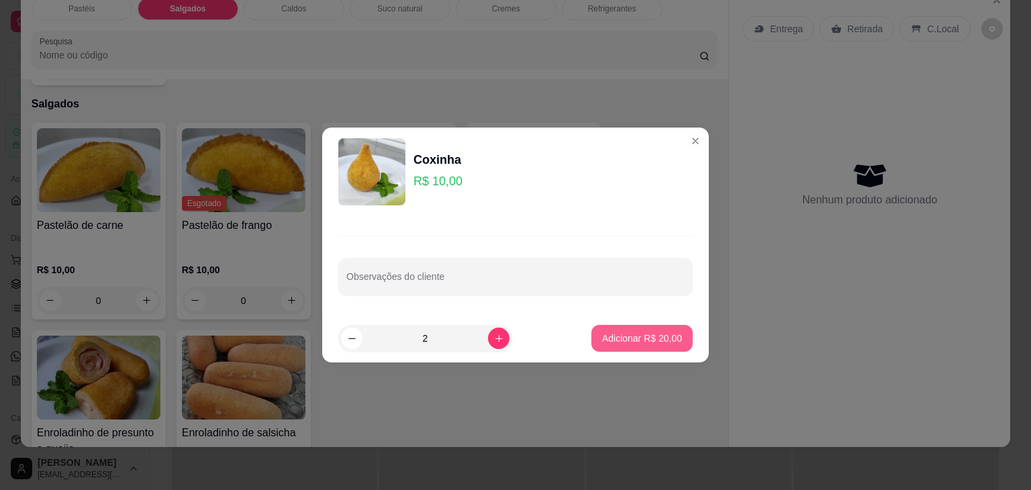
click at [604, 331] on p "Adicionar R$ 20,00" at bounding box center [642, 337] width 80 height 13
type input "2"
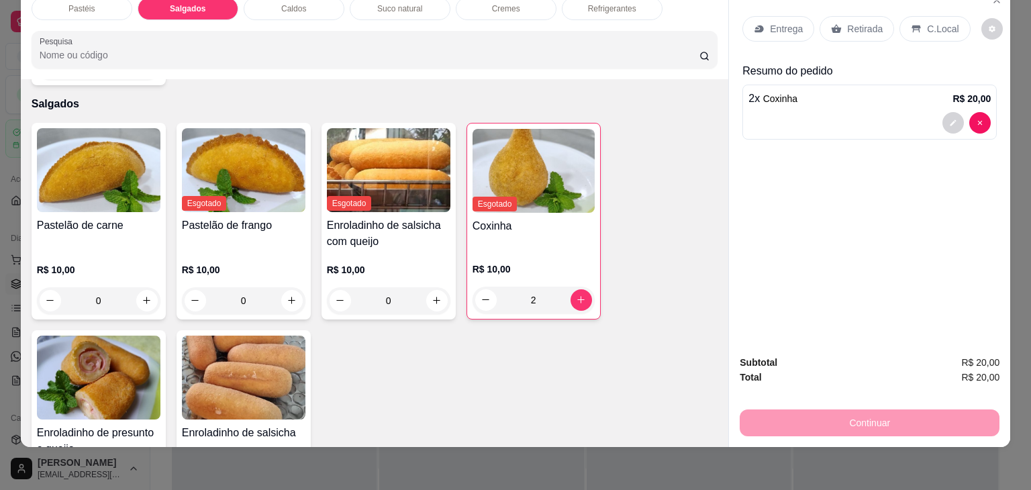
click at [878, 23] on div "Retirada" at bounding box center [856, 28] width 74 height 25
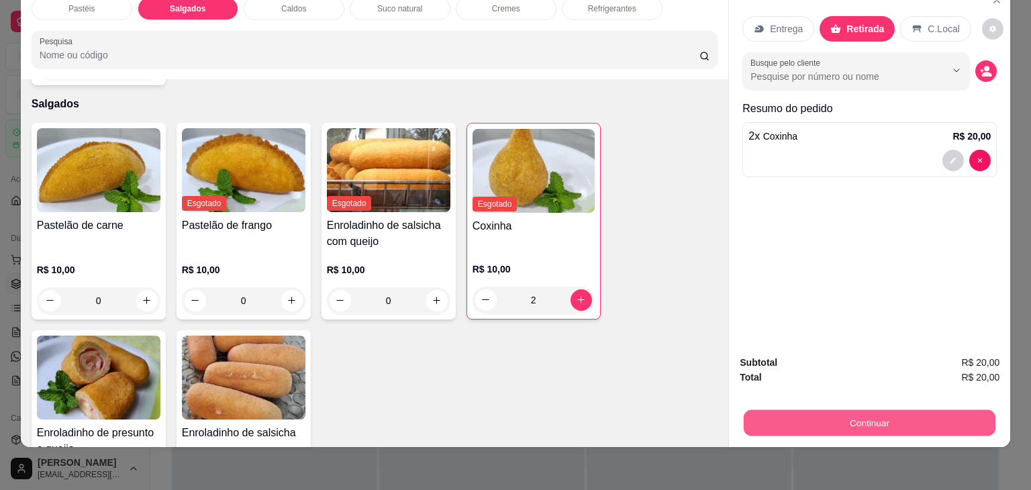
click at [875, 410] on button "Continuar" at bounding box center [869, 423] width 252 height 26
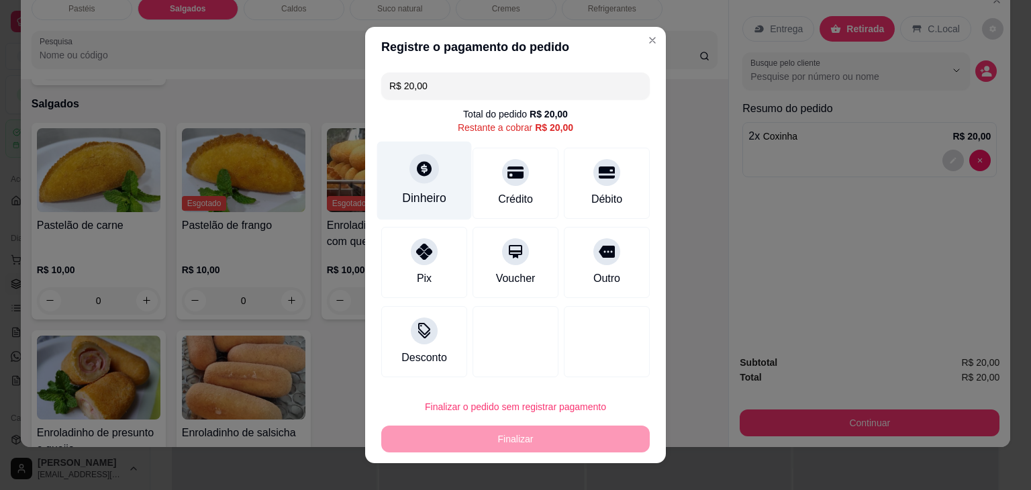
click at [392, 182] on div "Dinheiro" at bounding box center [424, 181] width 95 height 78
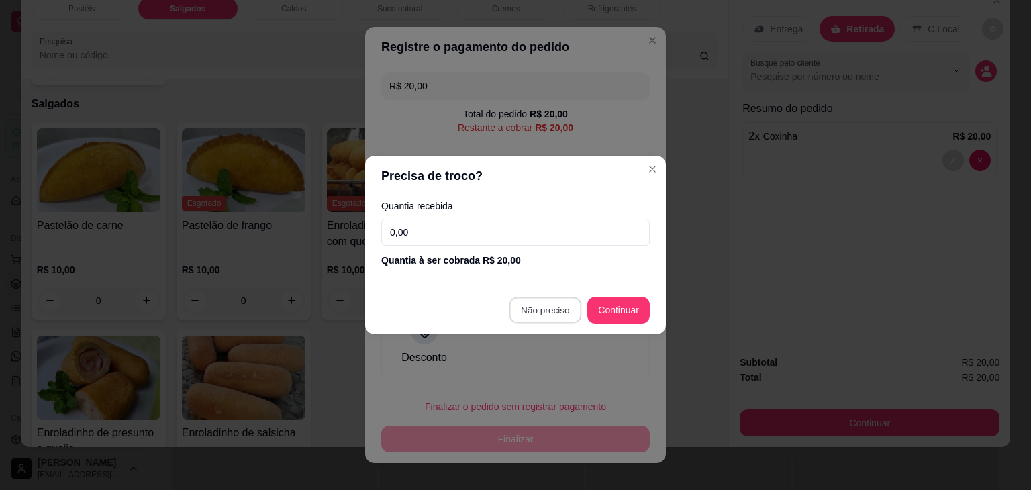
type input "R$ 0,00"
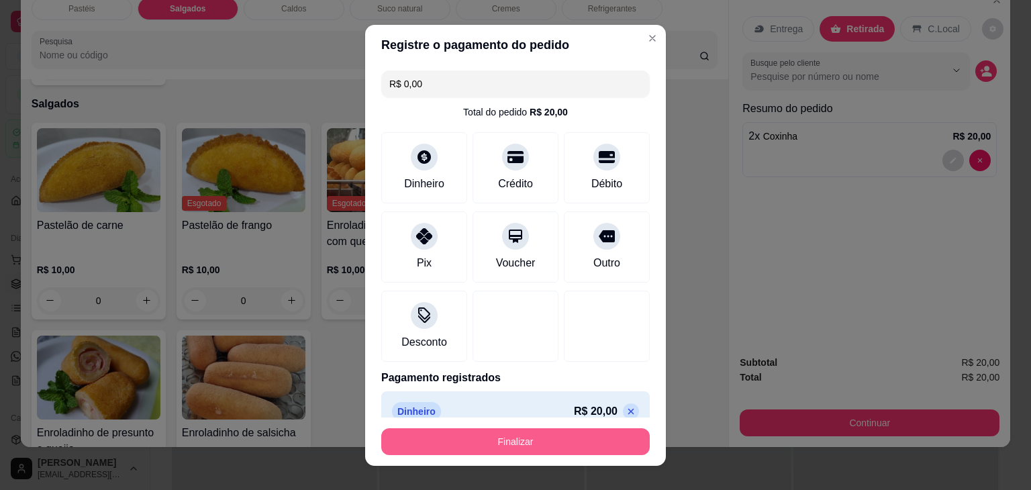
click at [584, 438] on button "Finalizar" at bounding box center [515, 441] width 268 height 27
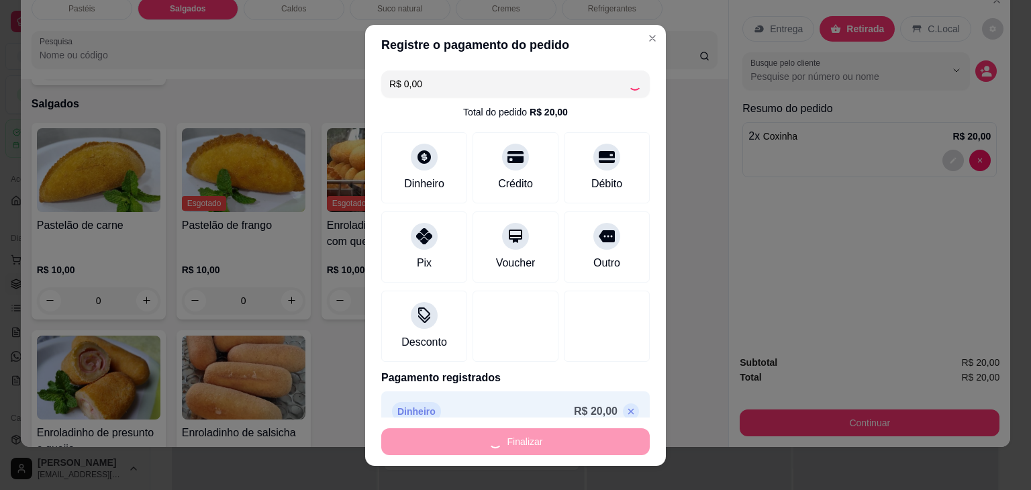
type input "0"
type input "-R$ 20,00"
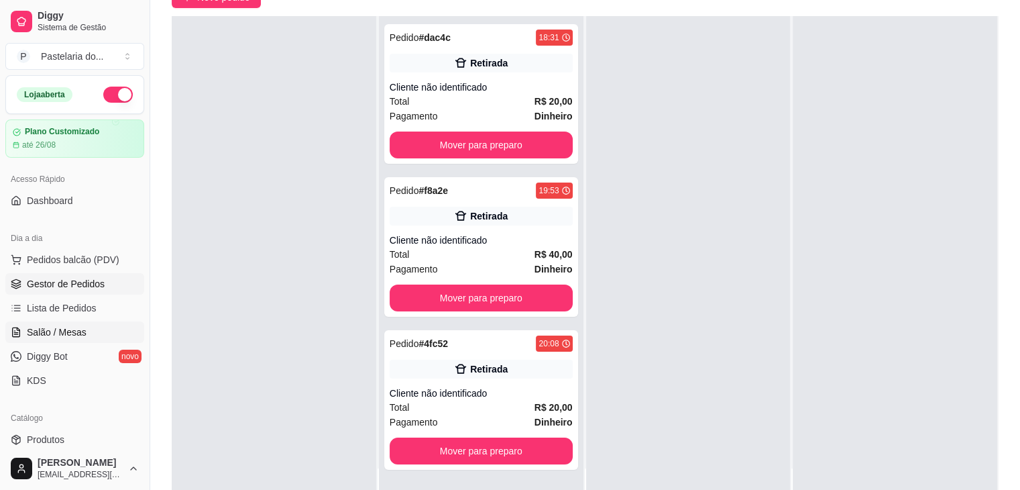
click at [51, 323] on link "Salão / Mesas" at bounding box center [74, 331] width 139 height 21
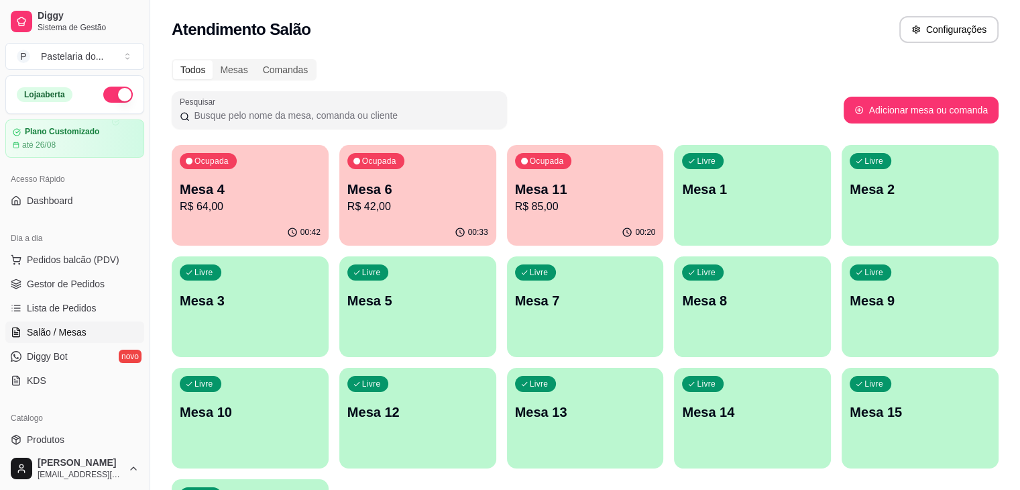
click at [240, 202] on p "R$ 64,00" at bounding box center [250, 207] width 141 height 16
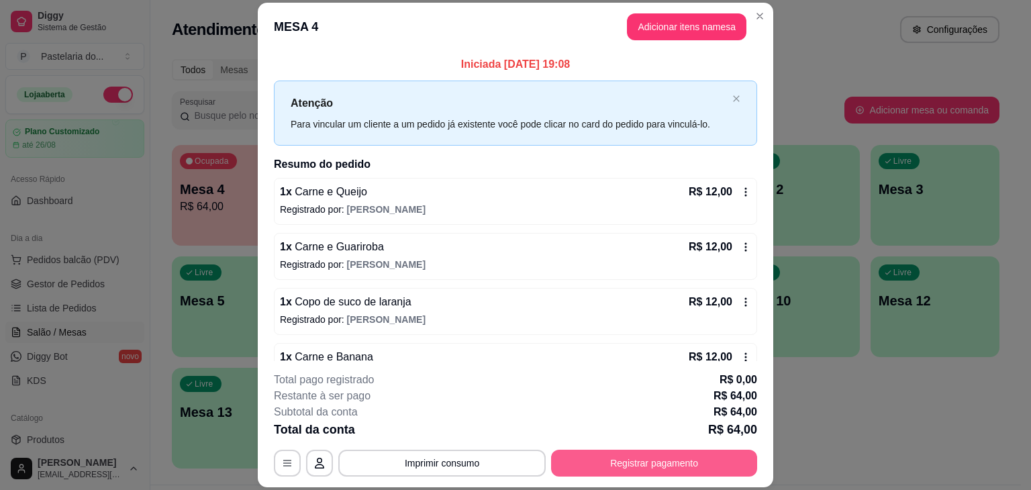
click at [682, 452] on button "Registrar pagamento" at bounding box center [654, 463] width 206 height 27
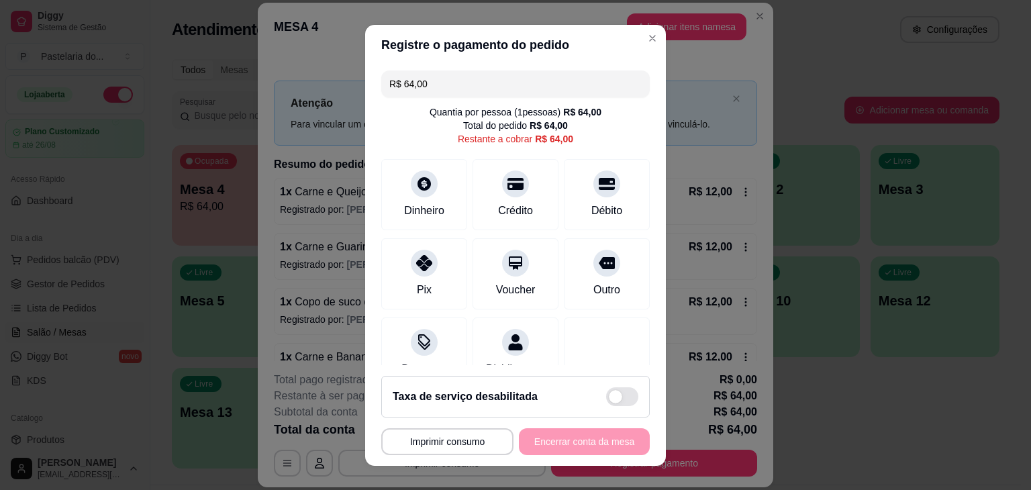
click at [484, 95] on input "R$ 64,00" at bounding box center [515, 83] width 252 height 27
click at [429, 185] on div at bounding box center [424, 180] width 30 height 30
click at [547, 86] on input "R$ 44,00" at bounding box center [515, 83] width 252 height 27
click at [562, 183] on div "Débito" at bounding box center [607, 191] width 95 height 78
click at [427, 265] on div at bounding box center [424, 259] width 30 height 30
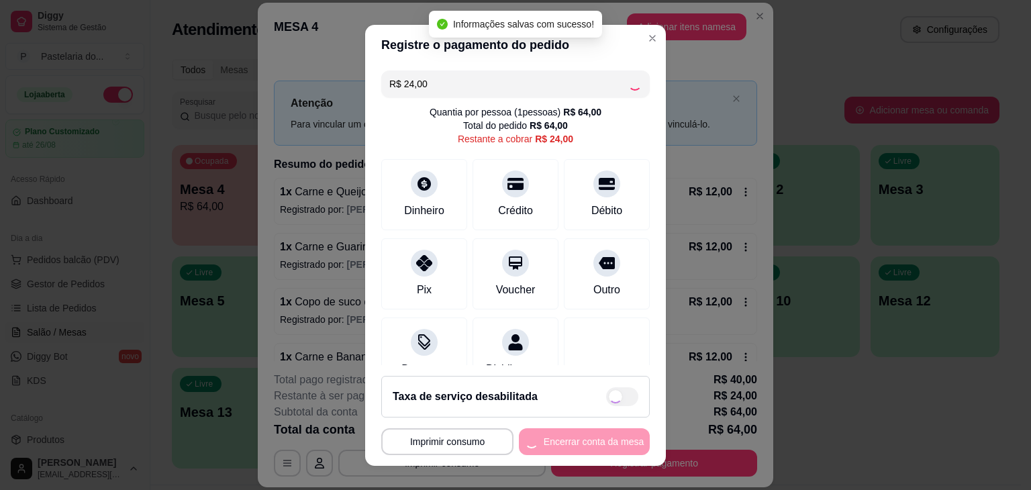
type input "R$ 0,00"
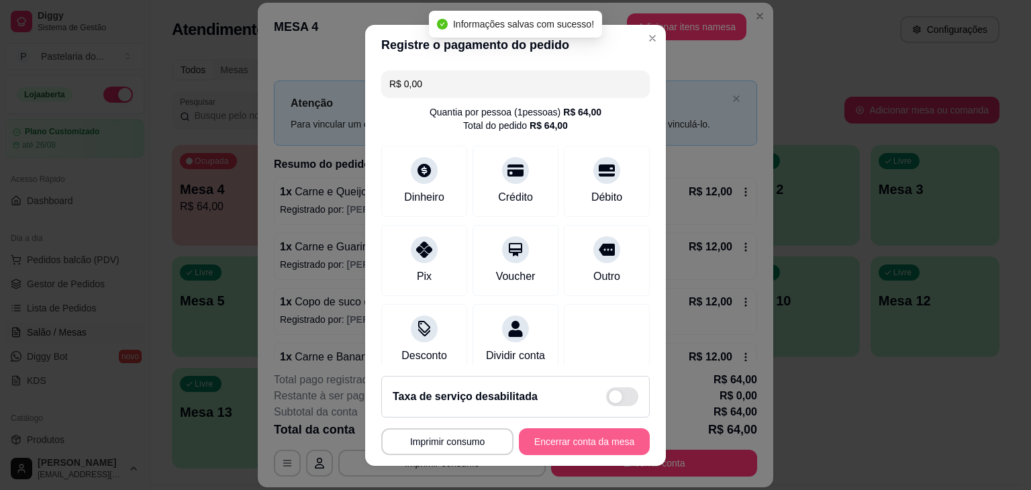
click at [582, 440] on button "Encerrar conta da mesa" at bounding box center [584, 441] width 131 height 27
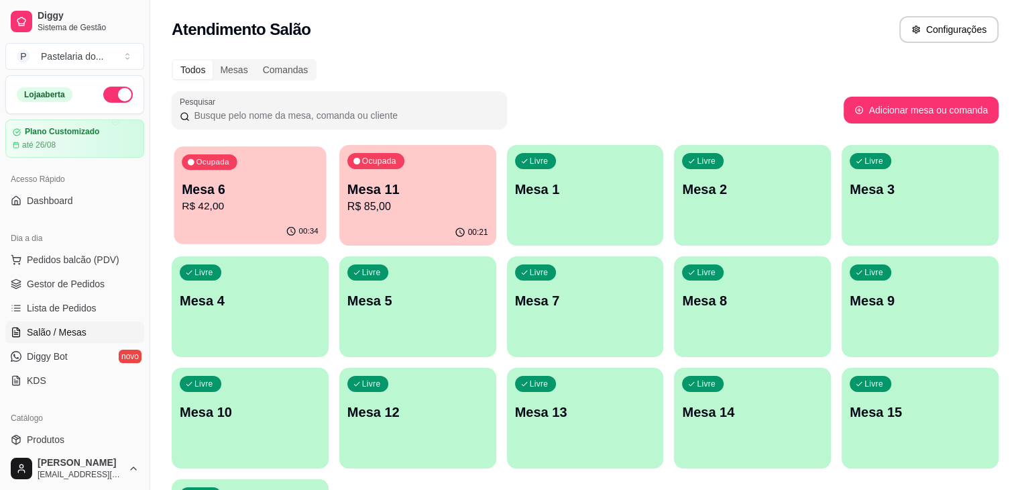
click at [217, 207] on p "R$ 42,00" at bounding box center [250, 206] width 137 height 15
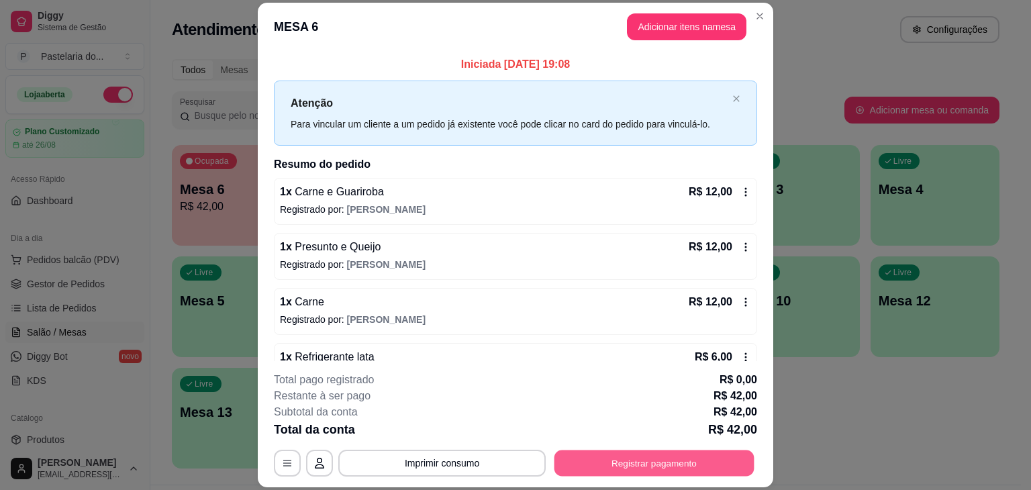
click at [659, 458] on button "Registrar pagamento" at bounding box center [654, 463] width 200 height 26
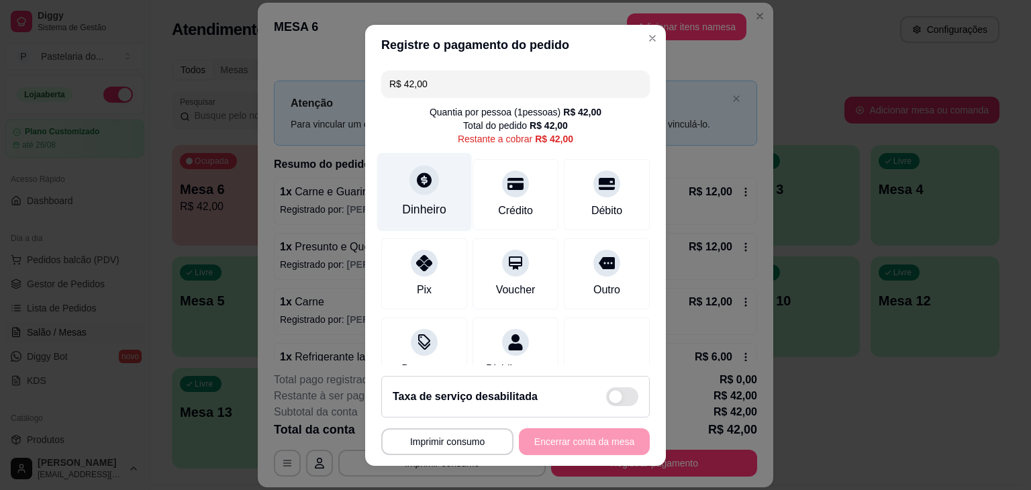
click at [421, 182] on icon at bounding box center [424, 179] width 15 height 15
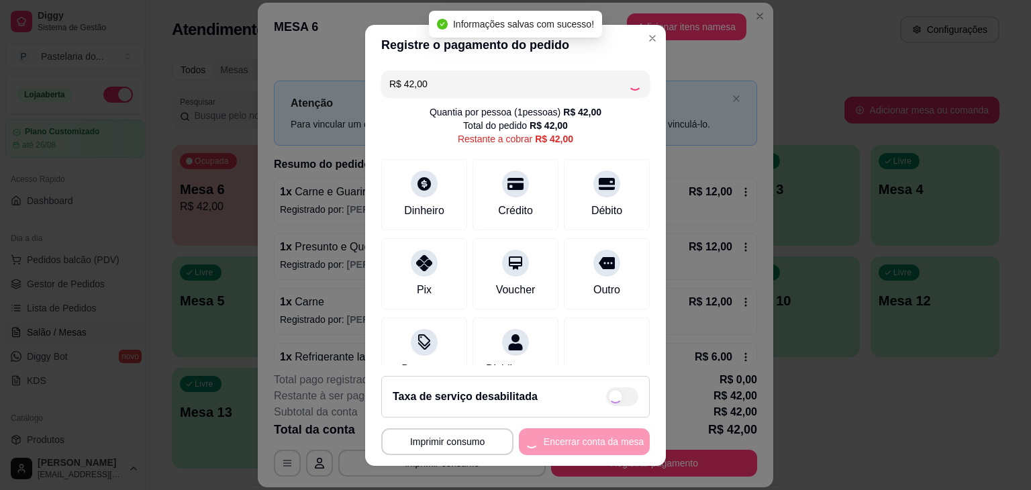
type input "R$ 0,00"
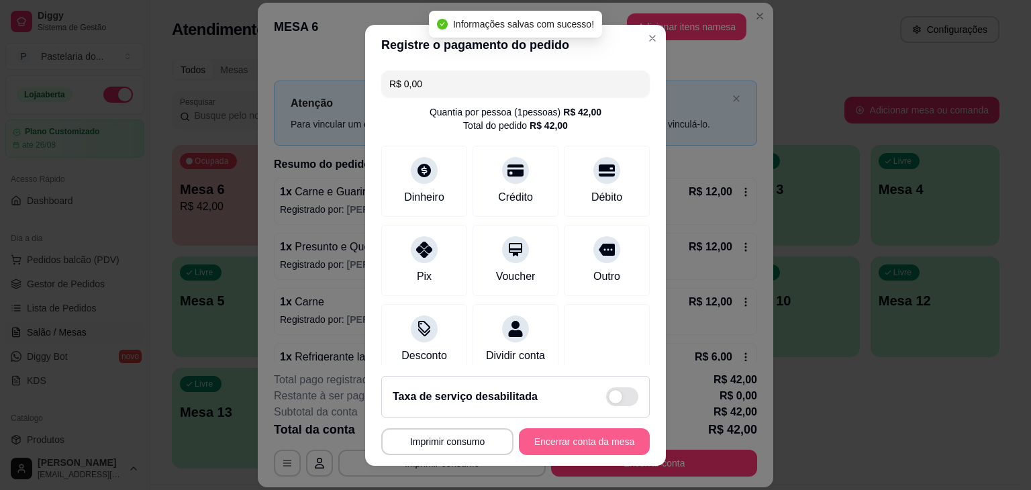
click at [574, 443] on button "Encerrar conta da mesa" at bounding box center [584, 441] width 131 height 27
click at [574, 443] on div "**********" at bounding box center [515, 441] width 268 height 27
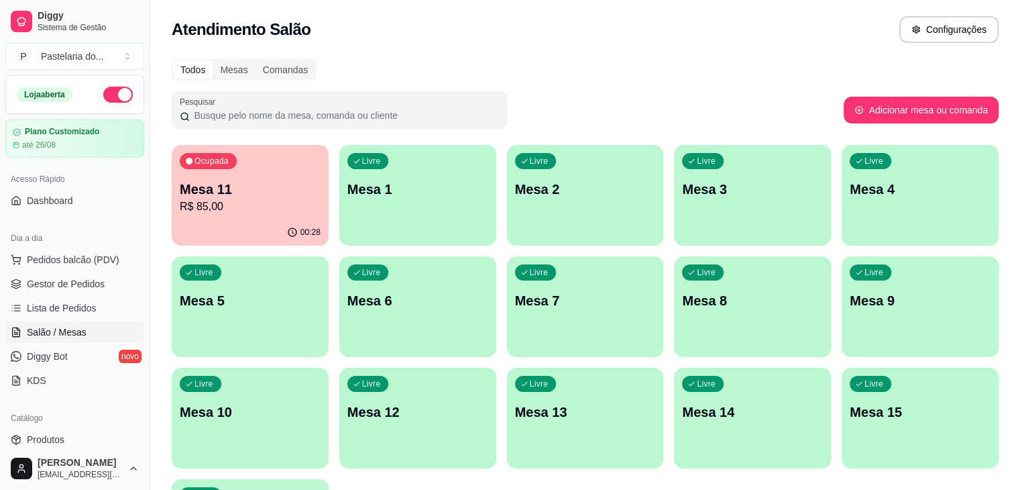
click at [258, 162] on div "Ocupada Mesa 11 R$ 85,00" at bounding box center [250, 182] width 157 height 74
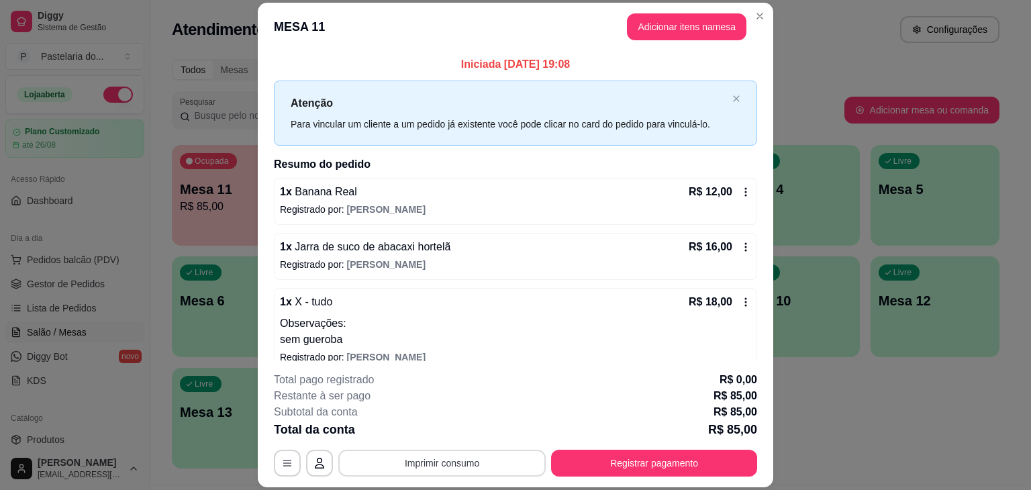
click at [446, 458] on button "Imprimir consumo" at bounding box center [441, 463] width 207 height 27
click at [454, 438] on button "IMPRESSORA" at bounding box center [441, 431] width 94 height 21
click at [612, 454] on button "Registrar pagamento" at bounding box center [654, 463] width 206 height 27
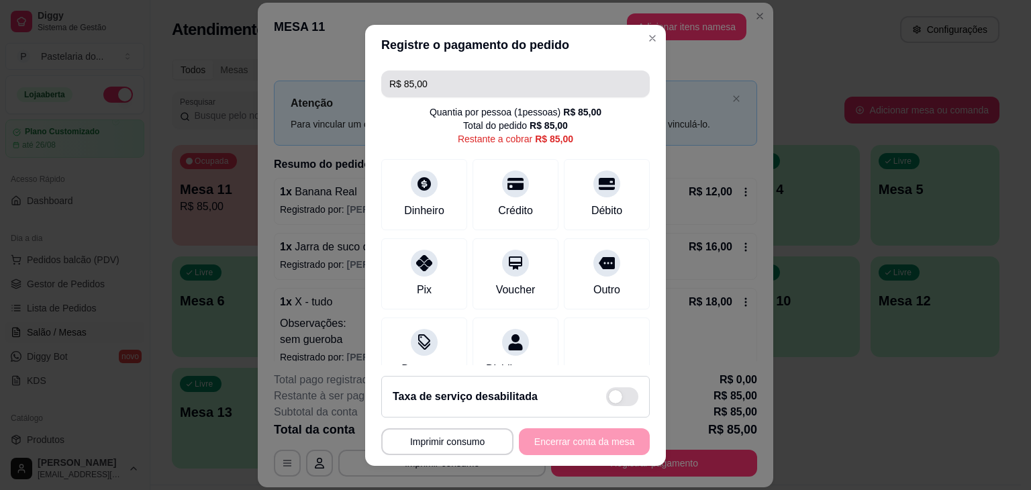
click at [575, 87] on input "R$ 85,00" at bounding box center [515, 83] width 252 height 27
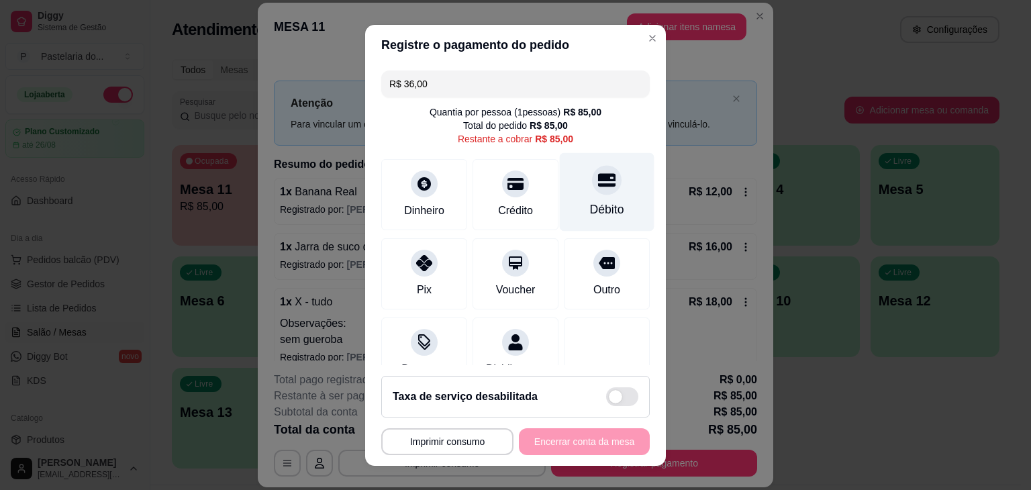
click at [590, 206] on div "Débito" at bounding box center [607, 209] width 34 height 17
click at [590, 207] on div "Débito" at bounding box center [607, 209] width 34 height 17
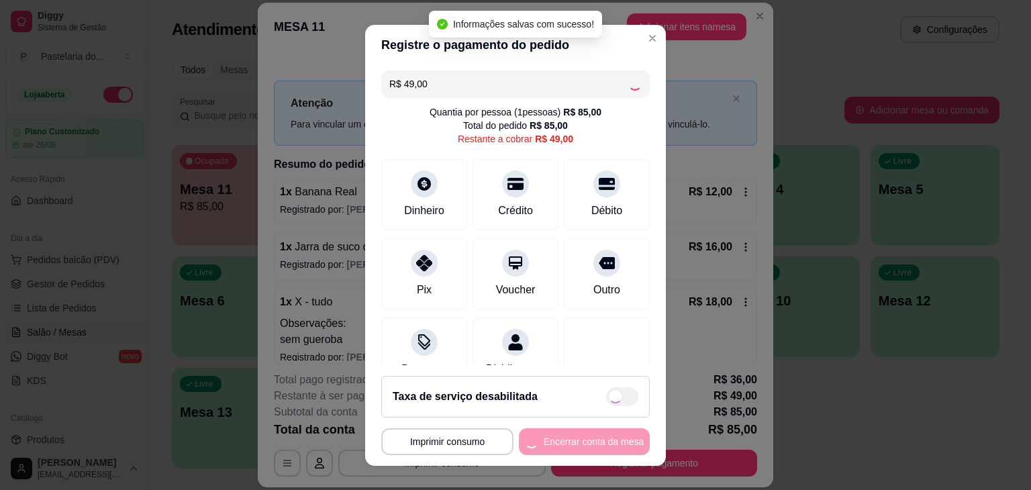
type input "R$ 0,00"
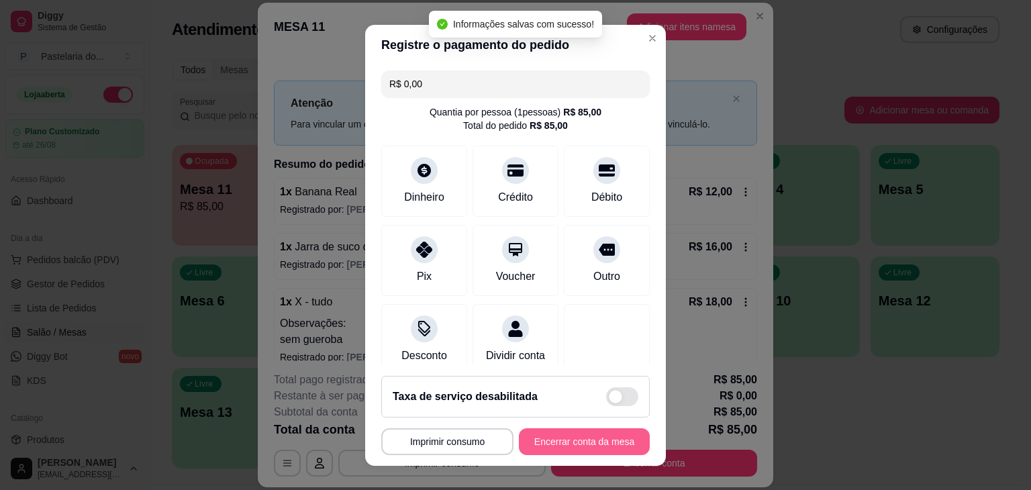
click at [582, 437] on button "Encerrar conta da mesa" at bounding box center [584, 441] width 131 height 27
